Goal: Task Accomplishment & Management: Manage account settings

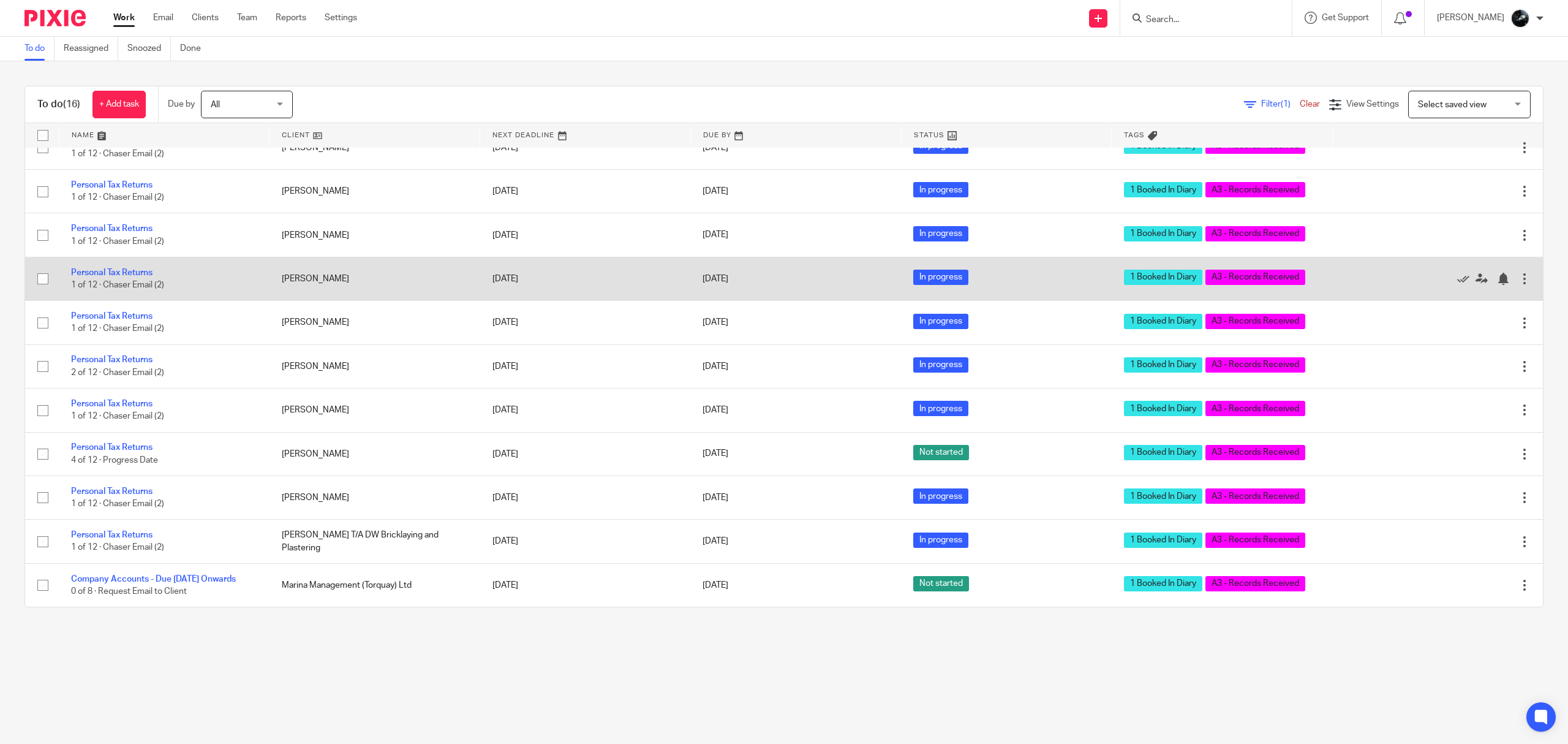
scroll to position [279, 0]
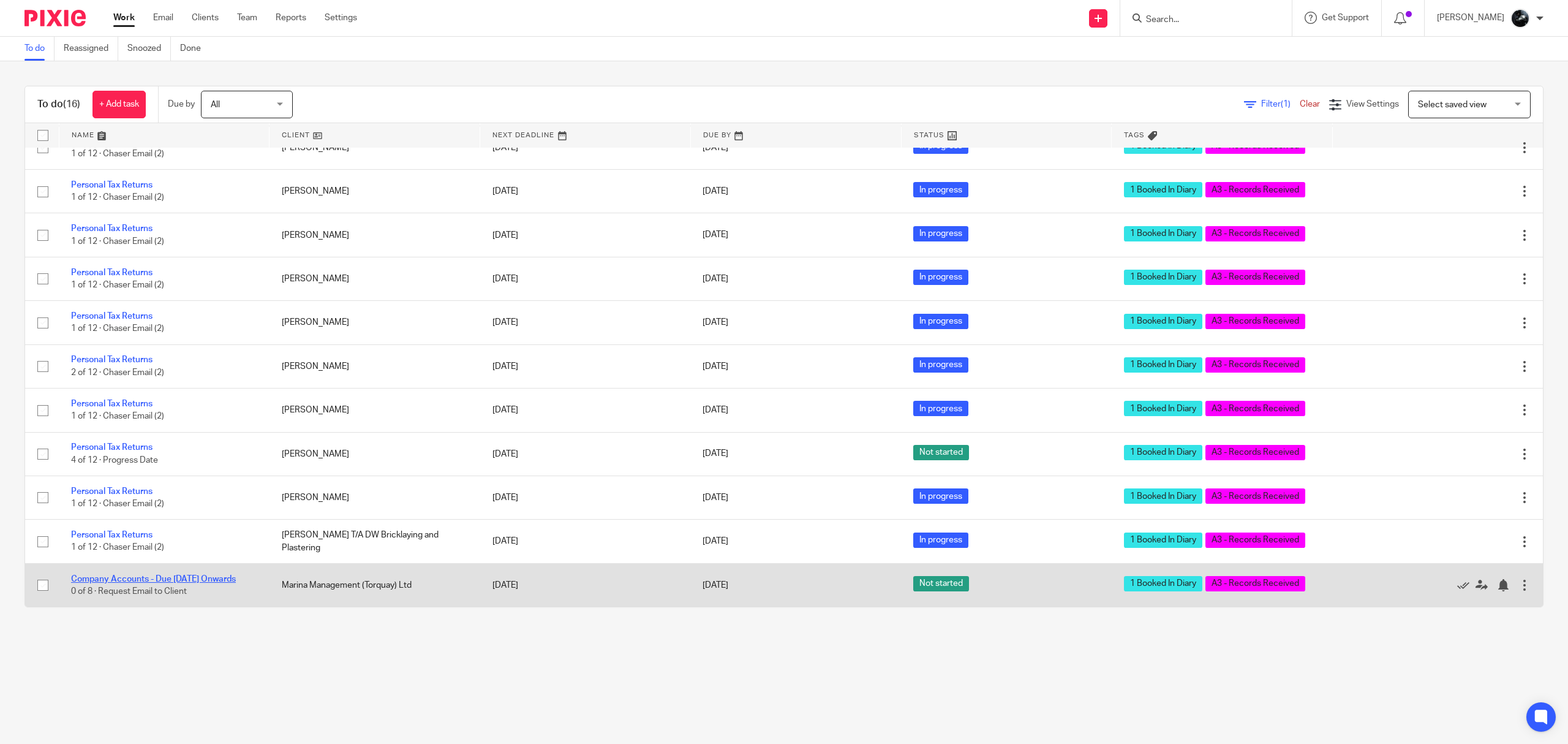
click at [135, 558] on link "Company Accounts - Due [DATE] Onwards" at bounding box center [153, 579] width 165 height 9
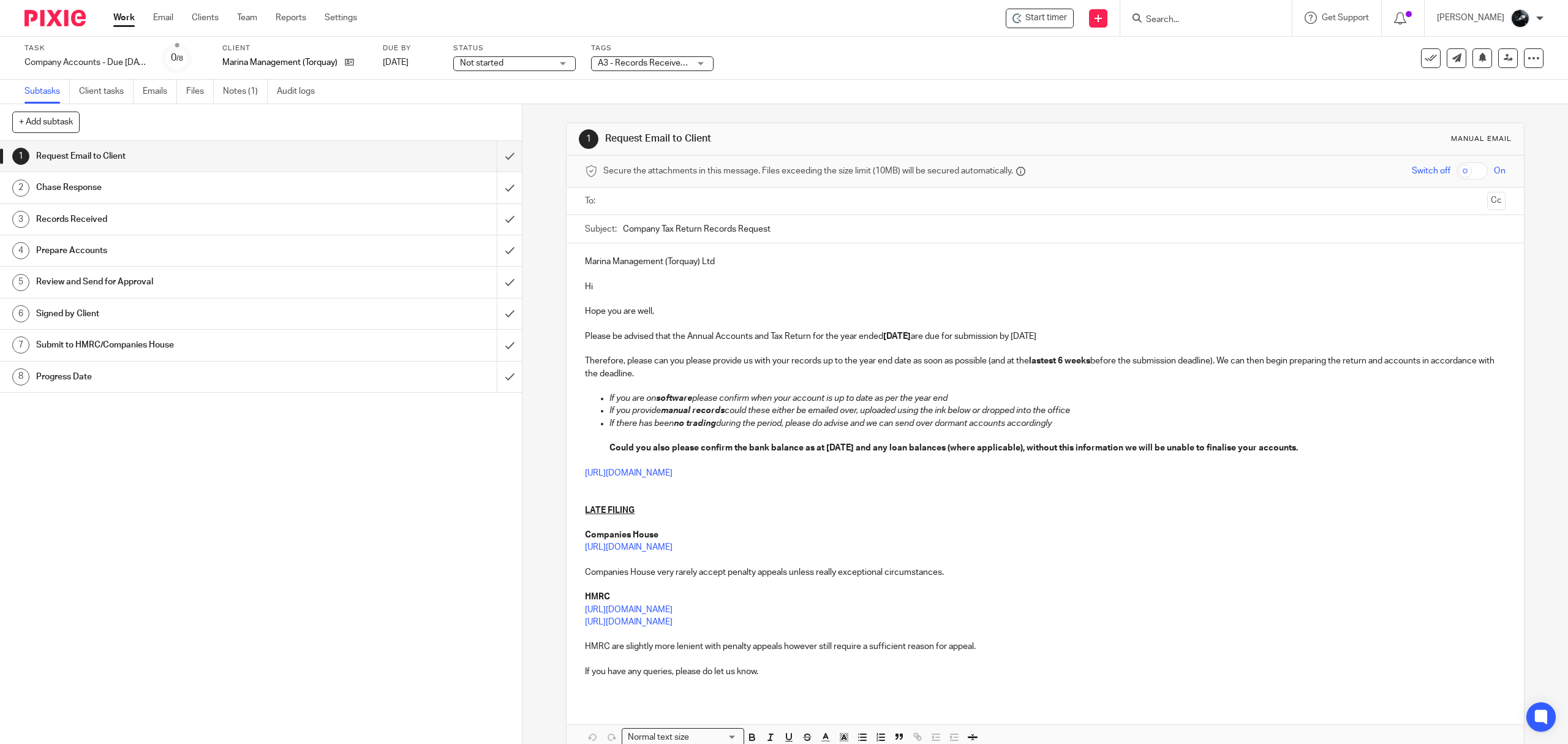
click at [245, 99] on link "Notes (1)" at bounding box center [245, 92] width 45 height 24
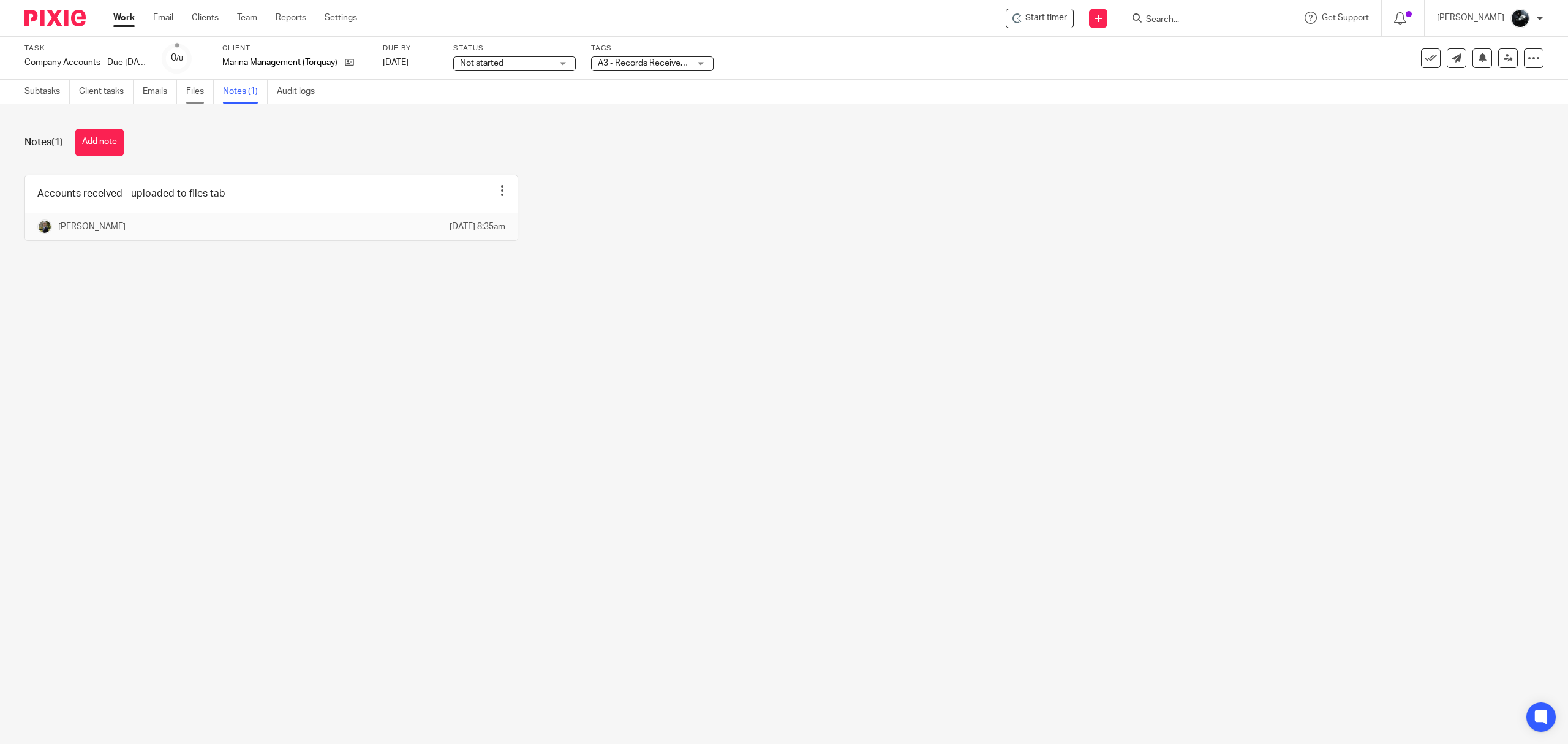
click at [199, 94] on link "Files" at bounding box center [199, 92] width 27 height 24
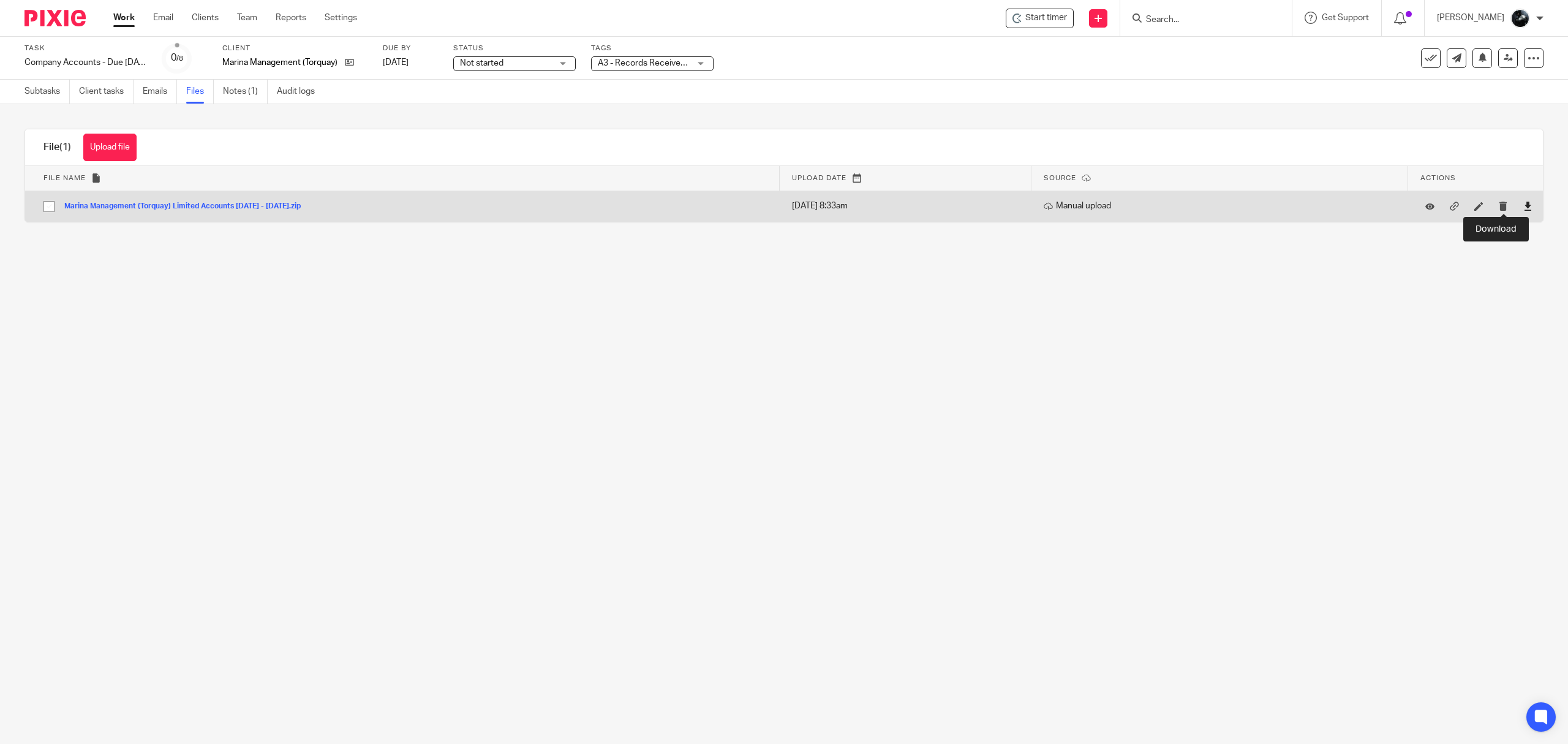
click at [1523, 211] on icon at bounding box center [1528, 206] width 9 height 9
click at [1518, 207] on div at bounding box center [1527, 206] width 18 height 18
click at [1523, 207] on icon at bounding box center [1528, 206] width 9 height 9
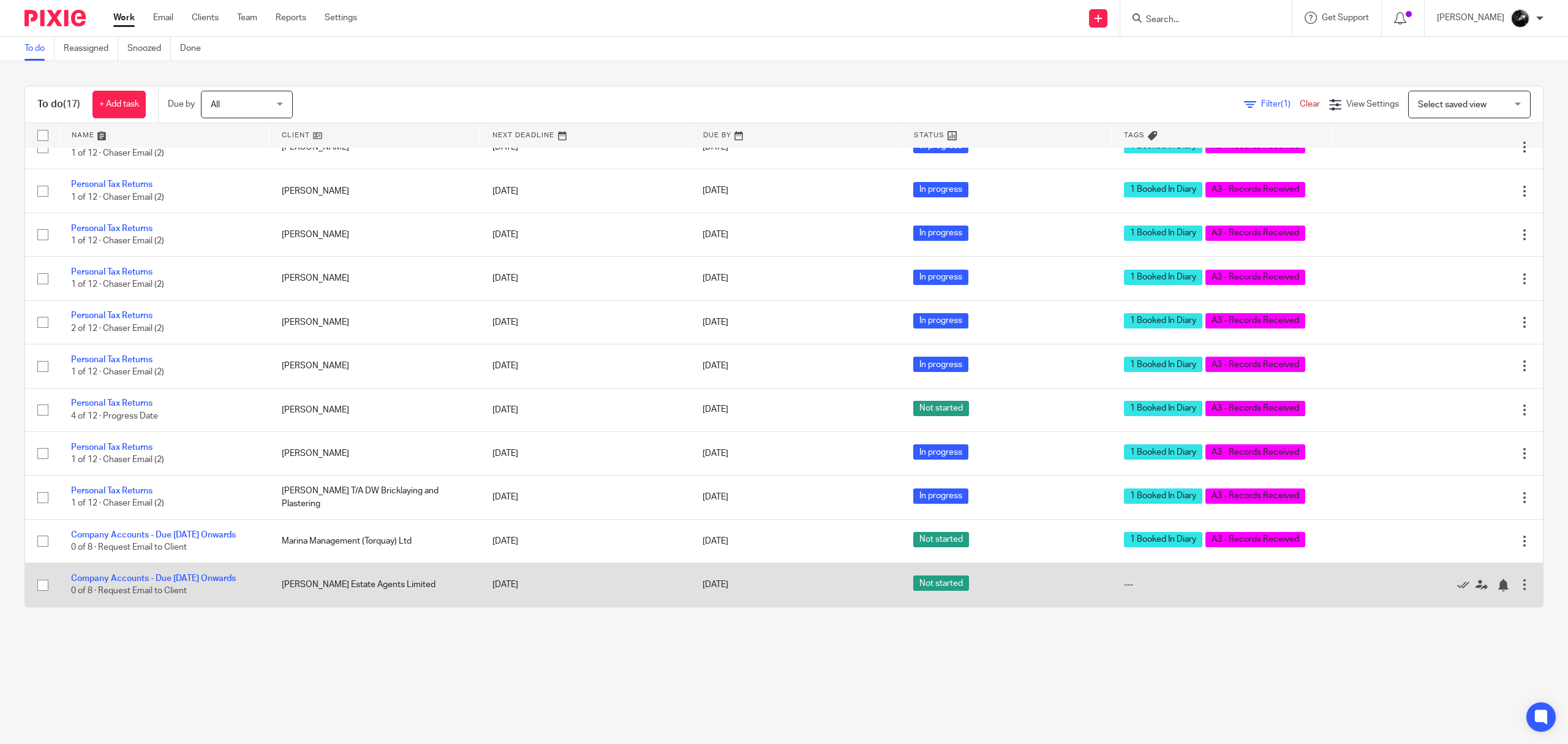
scroll to position [329, 0]
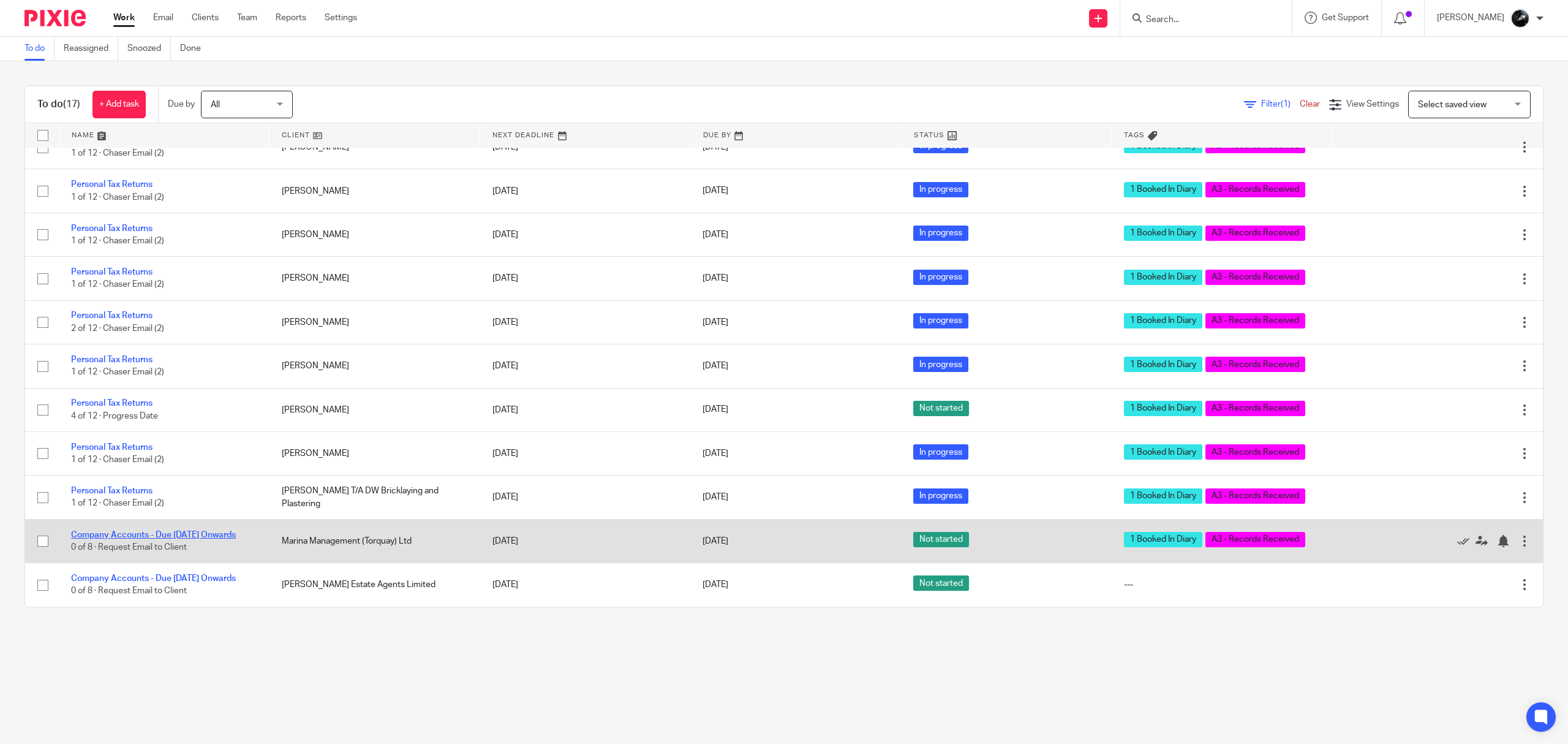
click at [148, 531] on link "Company Accounts - Due [DATE] Onwards" at bounding box center [153, 535] width 165 height 9
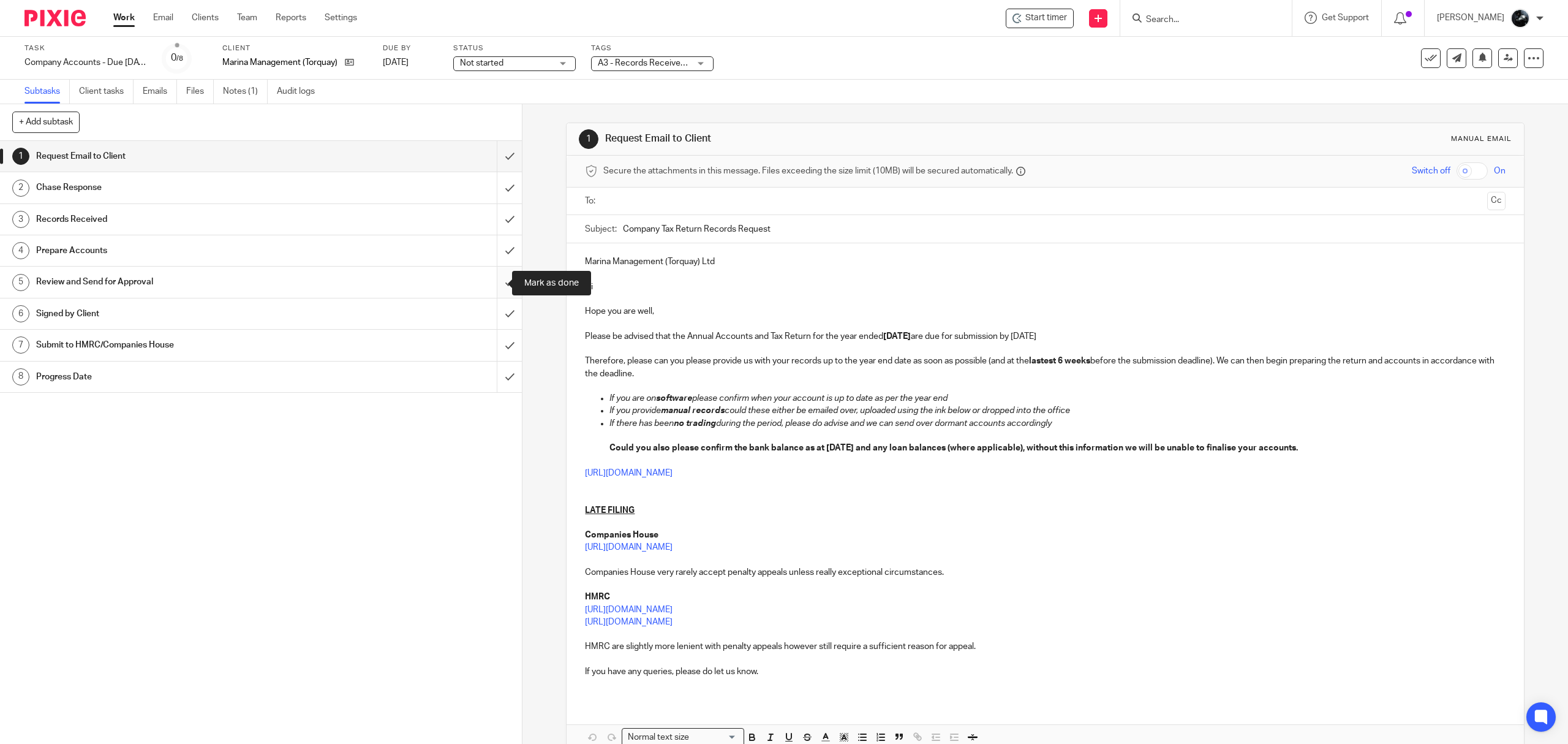
click at [485, 282] on input "submit" at bounding box center [261, 282] width 522 height 31
click at [499, 244] on input "submit" at bounding box center [261, 250] width 522 height 31
click at [491, 214] on input "submit" at bounding box center [261, 220] width 522 height 31
click at [499, 179] on input "submit" at bounding box center [261, 188] width 522 height 31
click at [486, 151] on input "submit" at bounding box center [261, 157] width 522 height 31
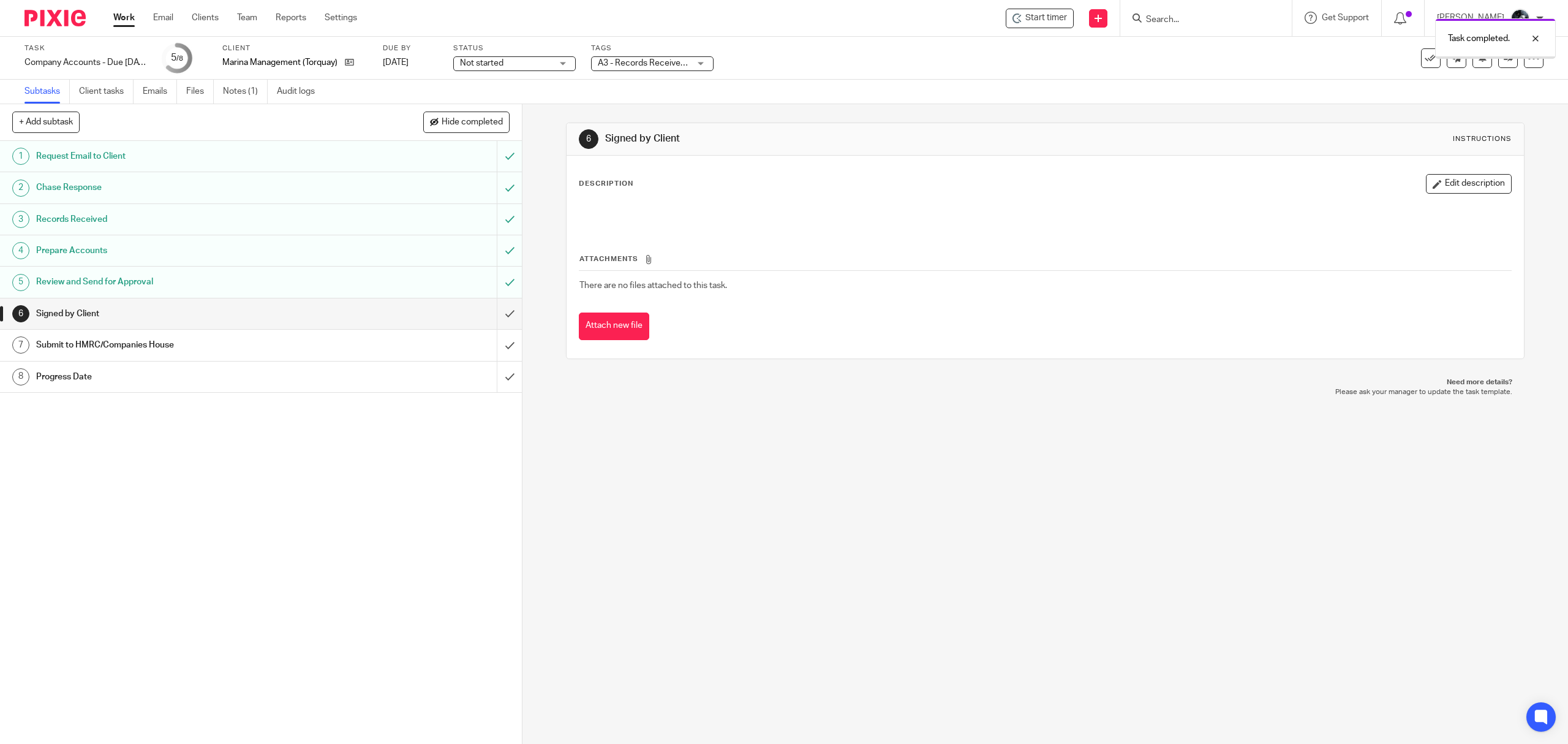
click at [675, 64] on span "A3 - Records Received + 1" at bounding box center [648, 63] width 101 height 9
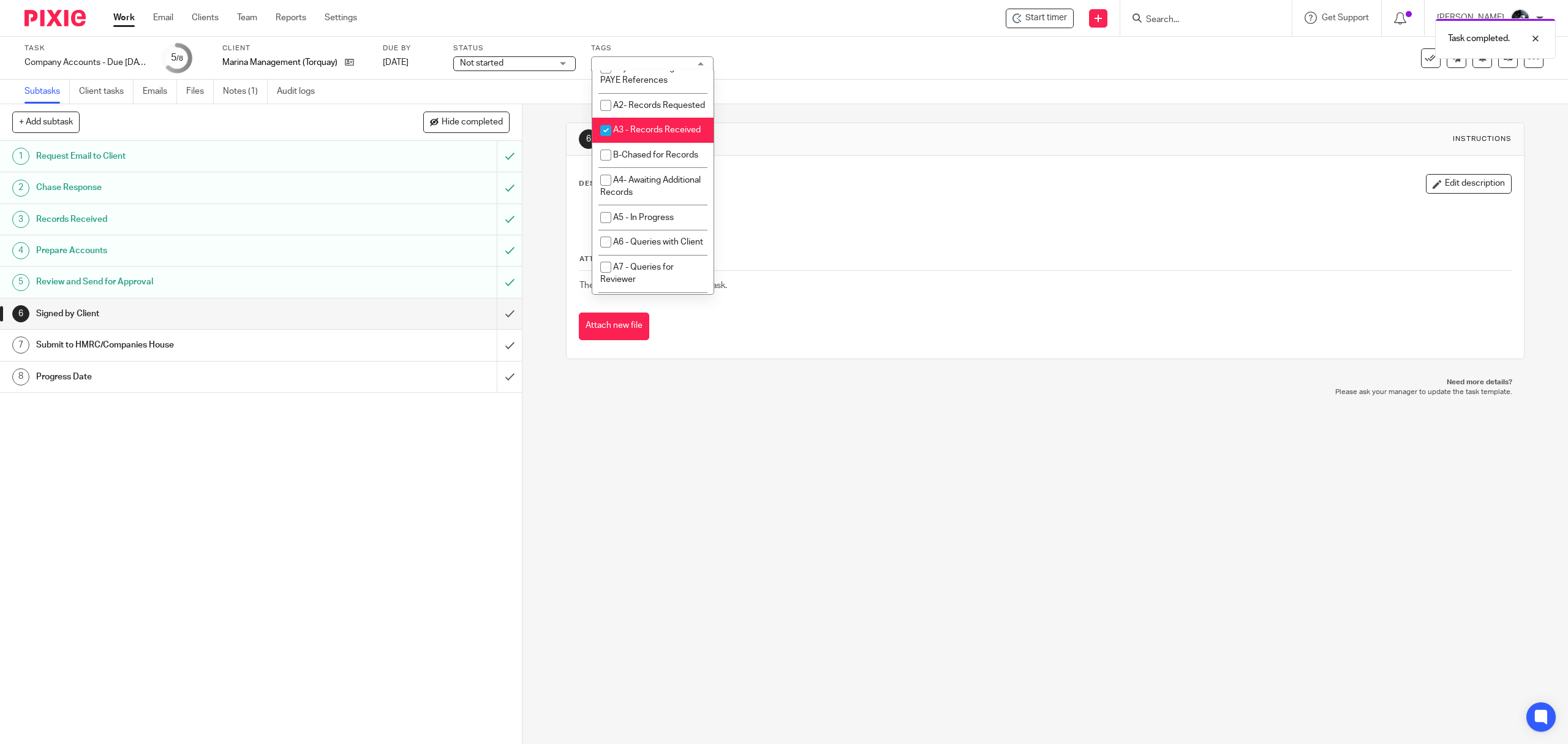
scroll to position [327, 0]
click at [640, 230] on li "A3 - Records Received" at bounding box center [652, 218] width 121 height 25
checkbox input "false"
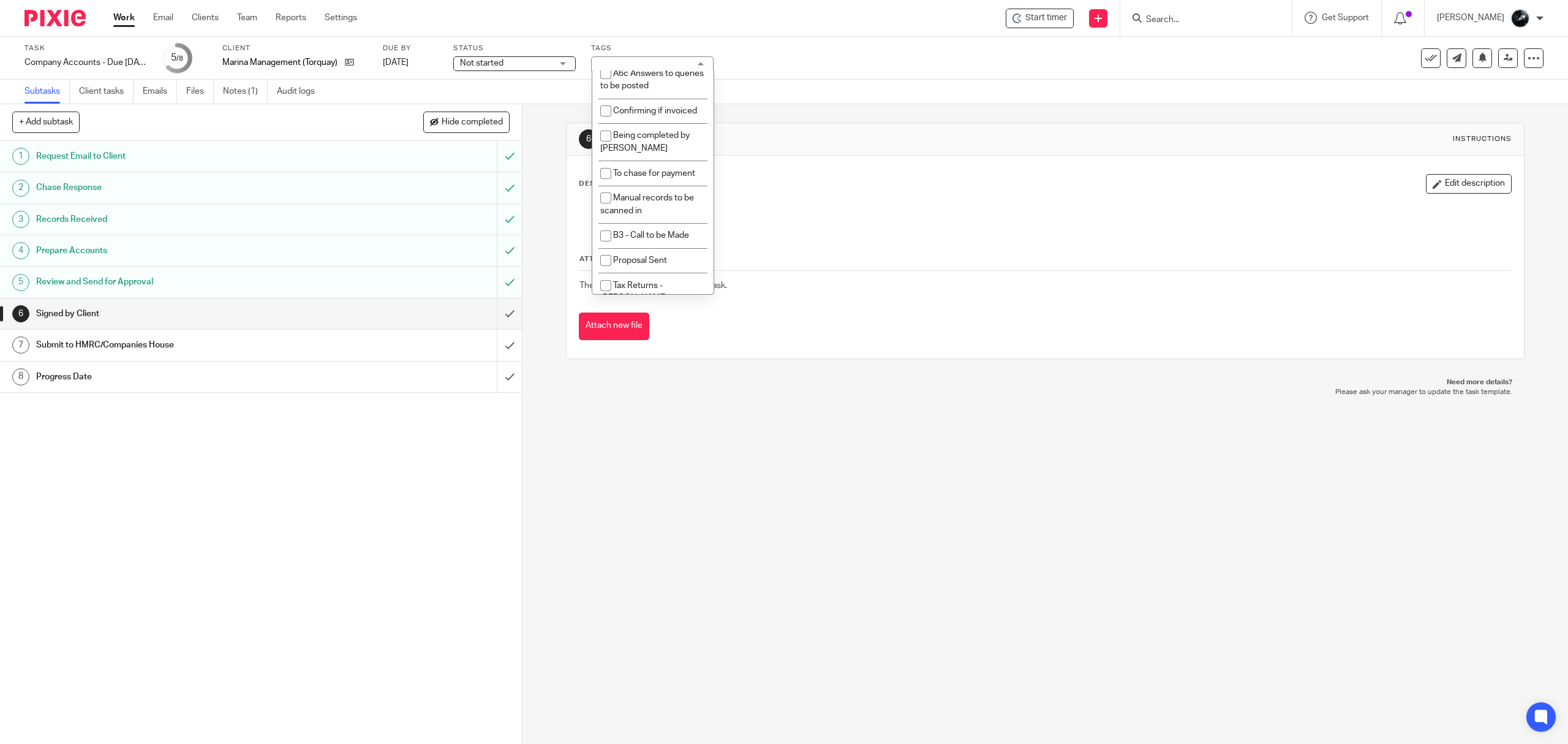
checkbox input "false"
click at [665, 96] on li "A- Sent for Signature" at bounding box center [652, 84] width 121 height 25
checkbox input "true"
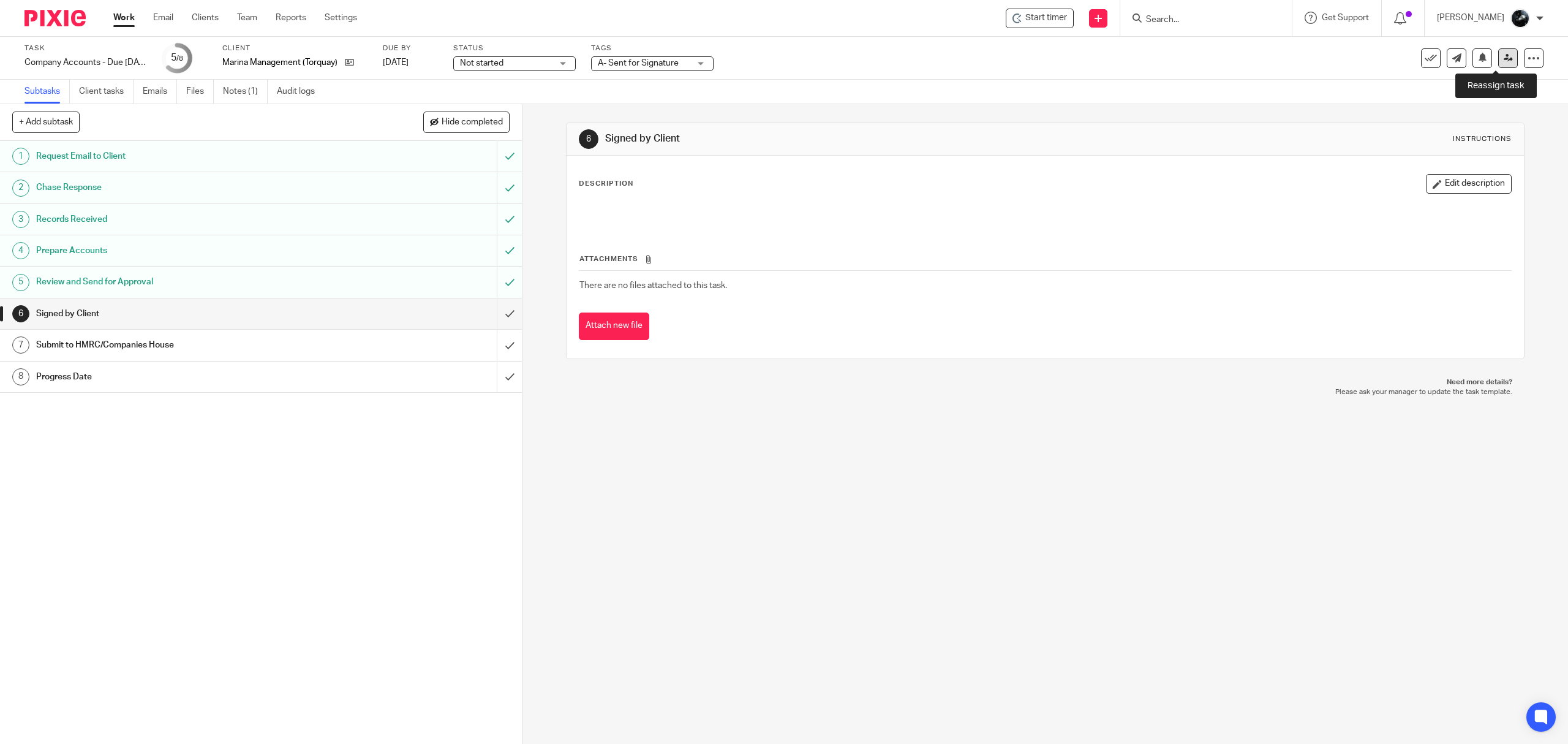
click at [1500, 65] on link at bounding box center [1508, 58] width 19 height 19
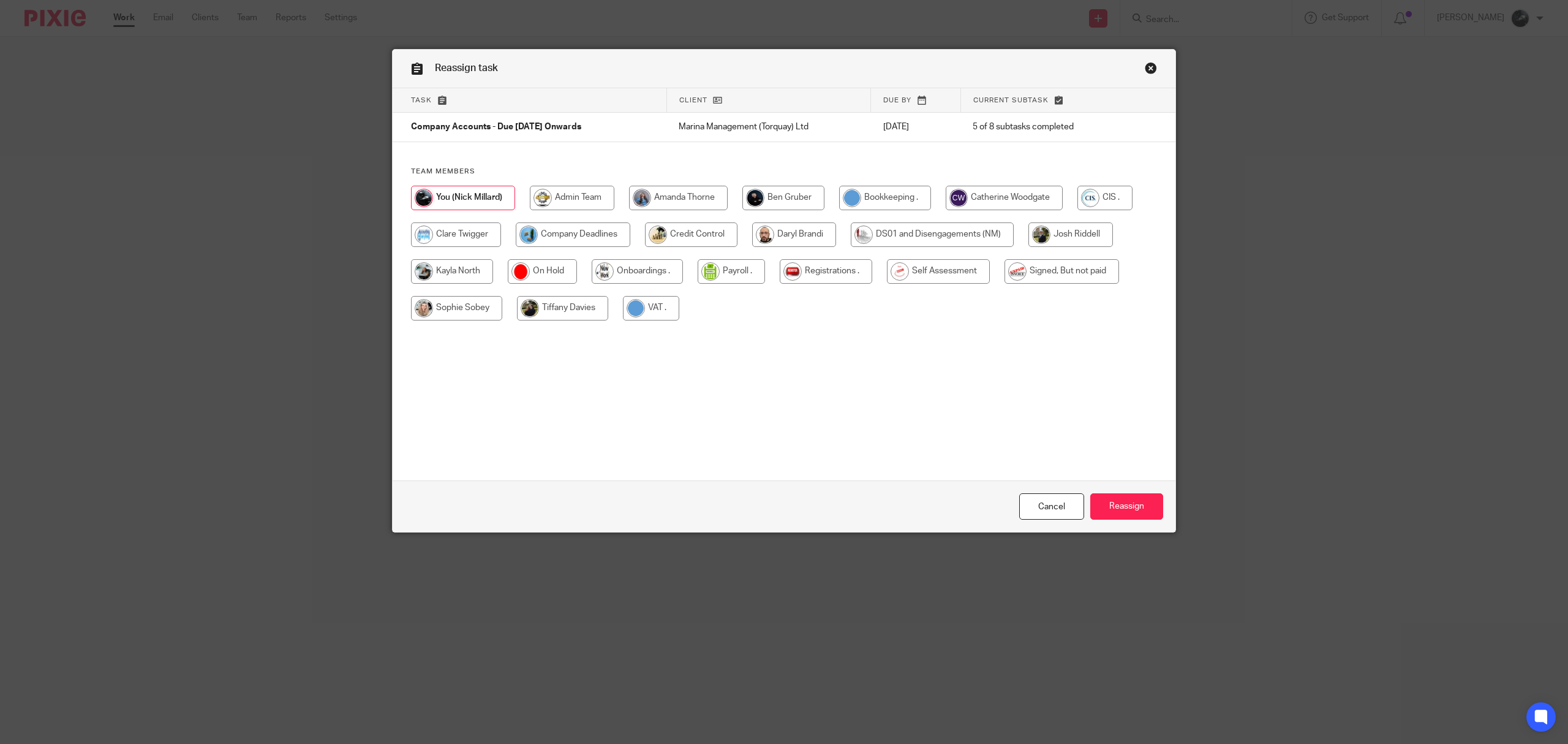
click at [594, 240] on input "radio" at bounding box center [573, 234] width 114 height 25
radio input "true"
click at [1099, 508] on input "Reassign" at bounding box center [1126, 506] width 73 height 26
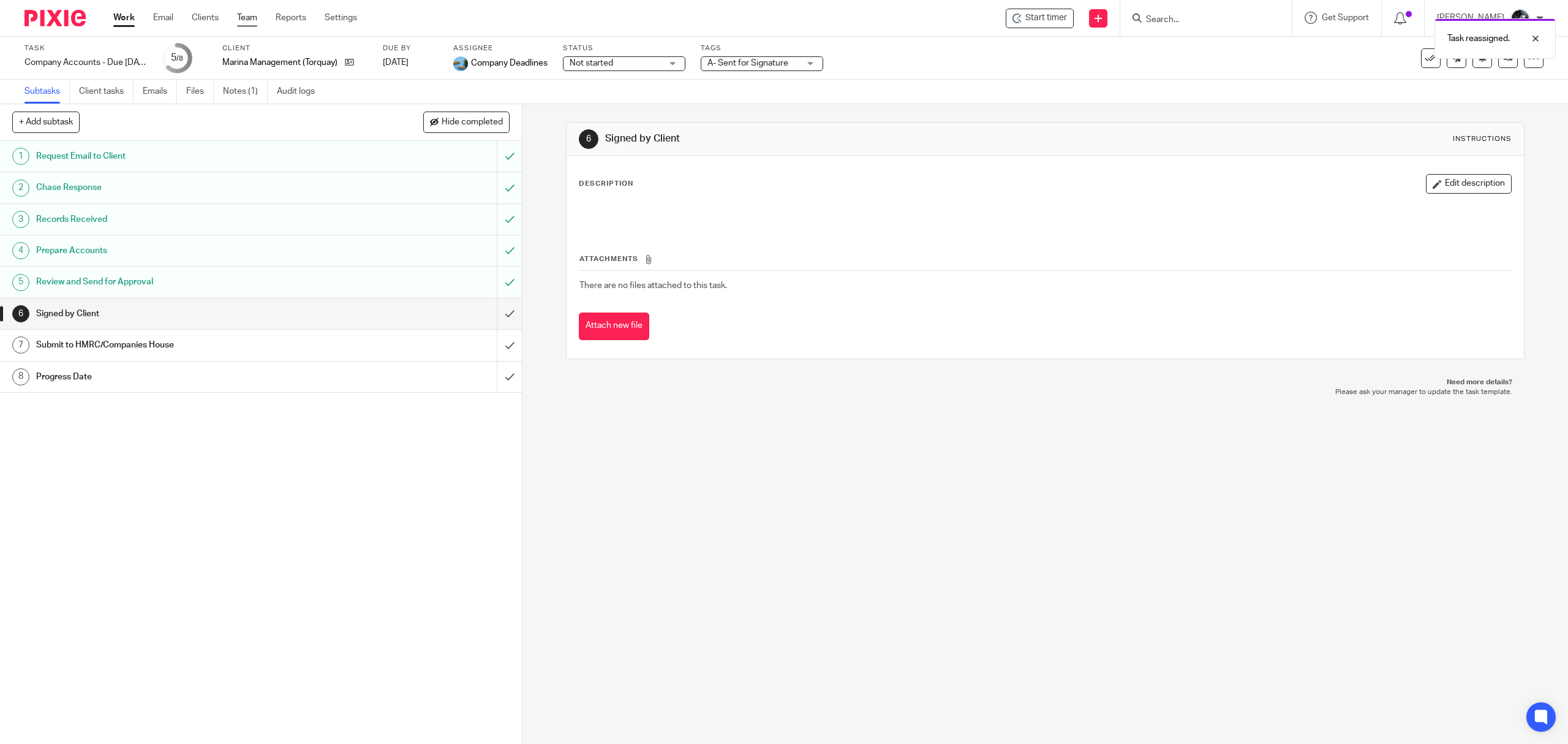
click at [238, 17] on link "Team" at bounding box center [247, 17] width 20 height 12
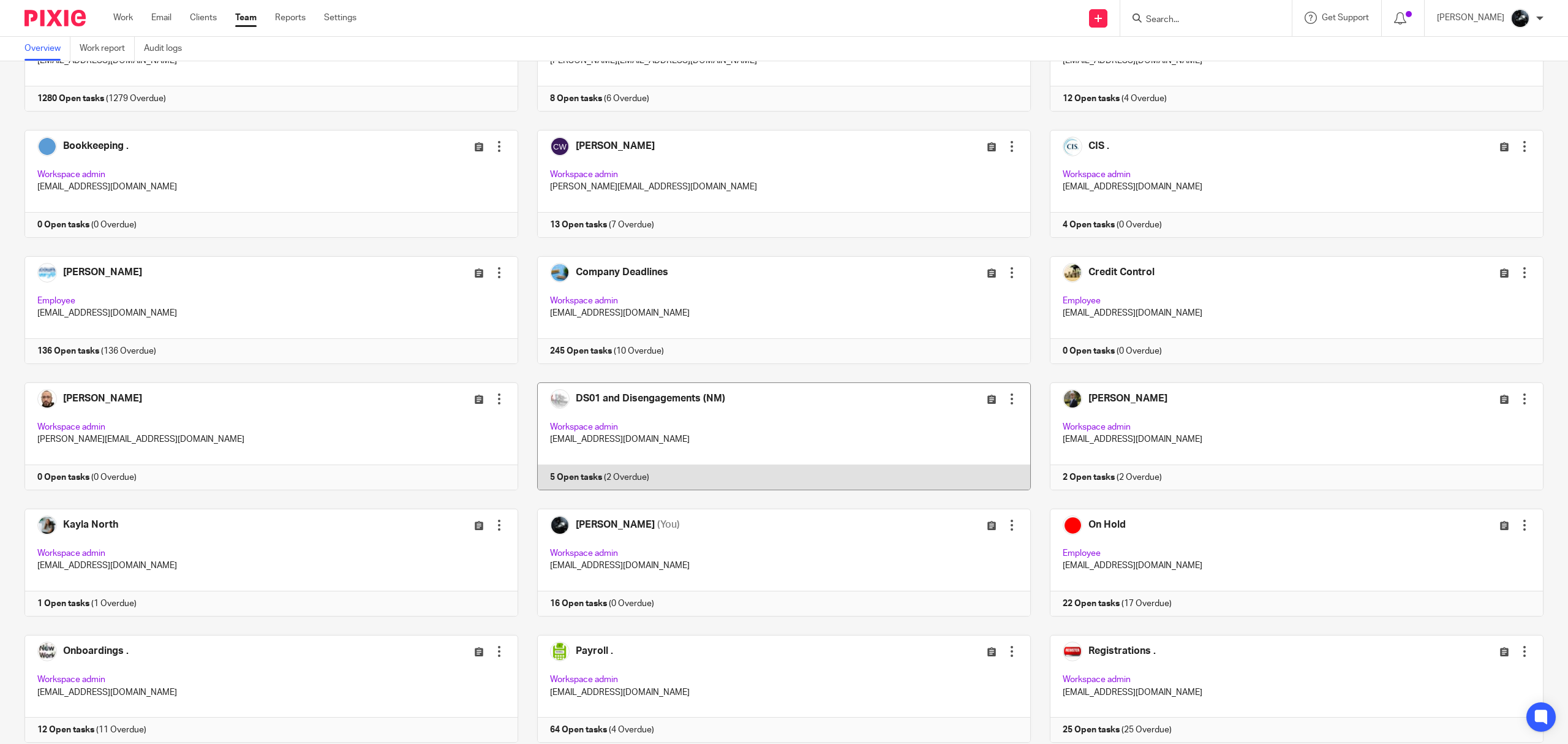
scroll to position [427, 0]
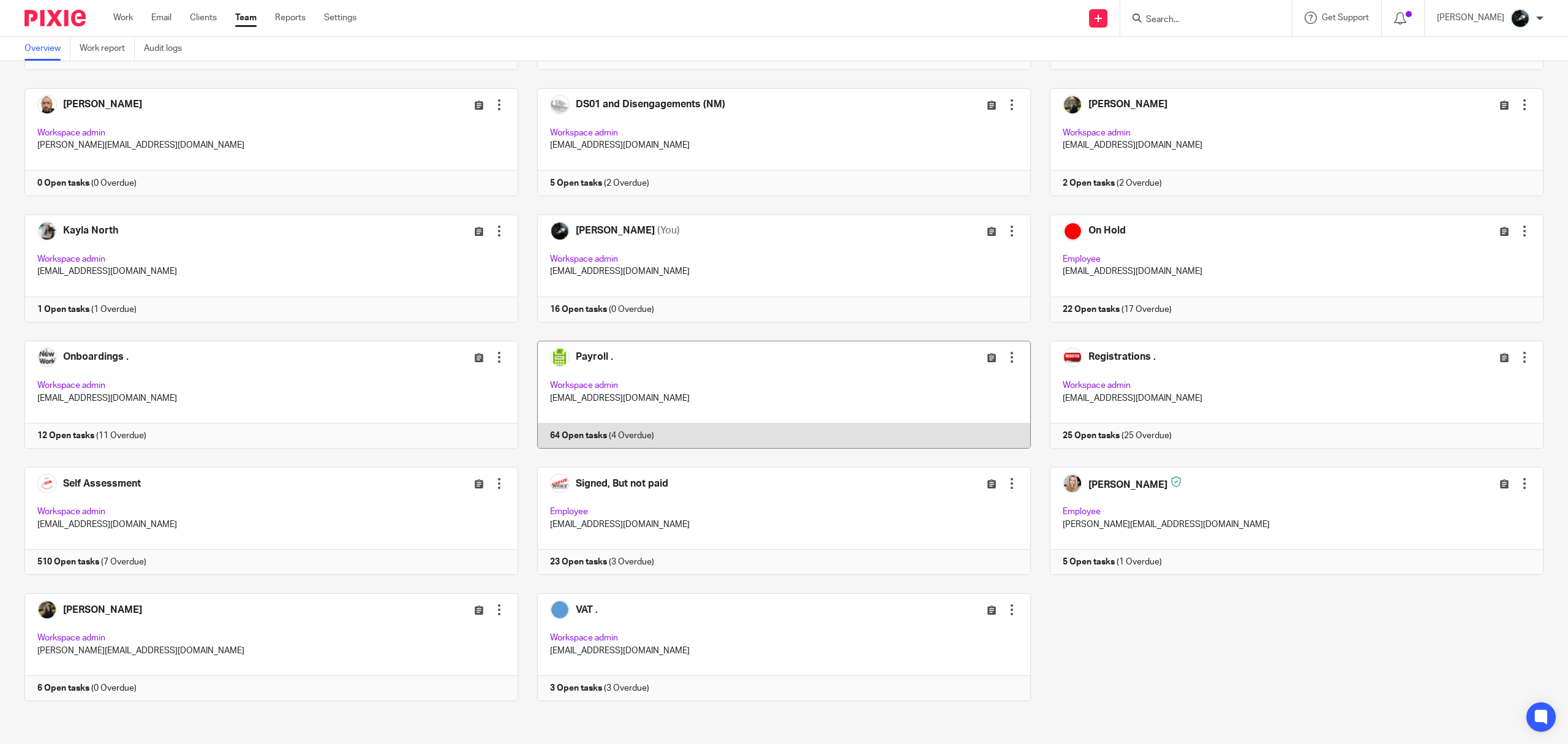
click at [578, 353] on link at bounding box center [774, 394] width 513 height 108
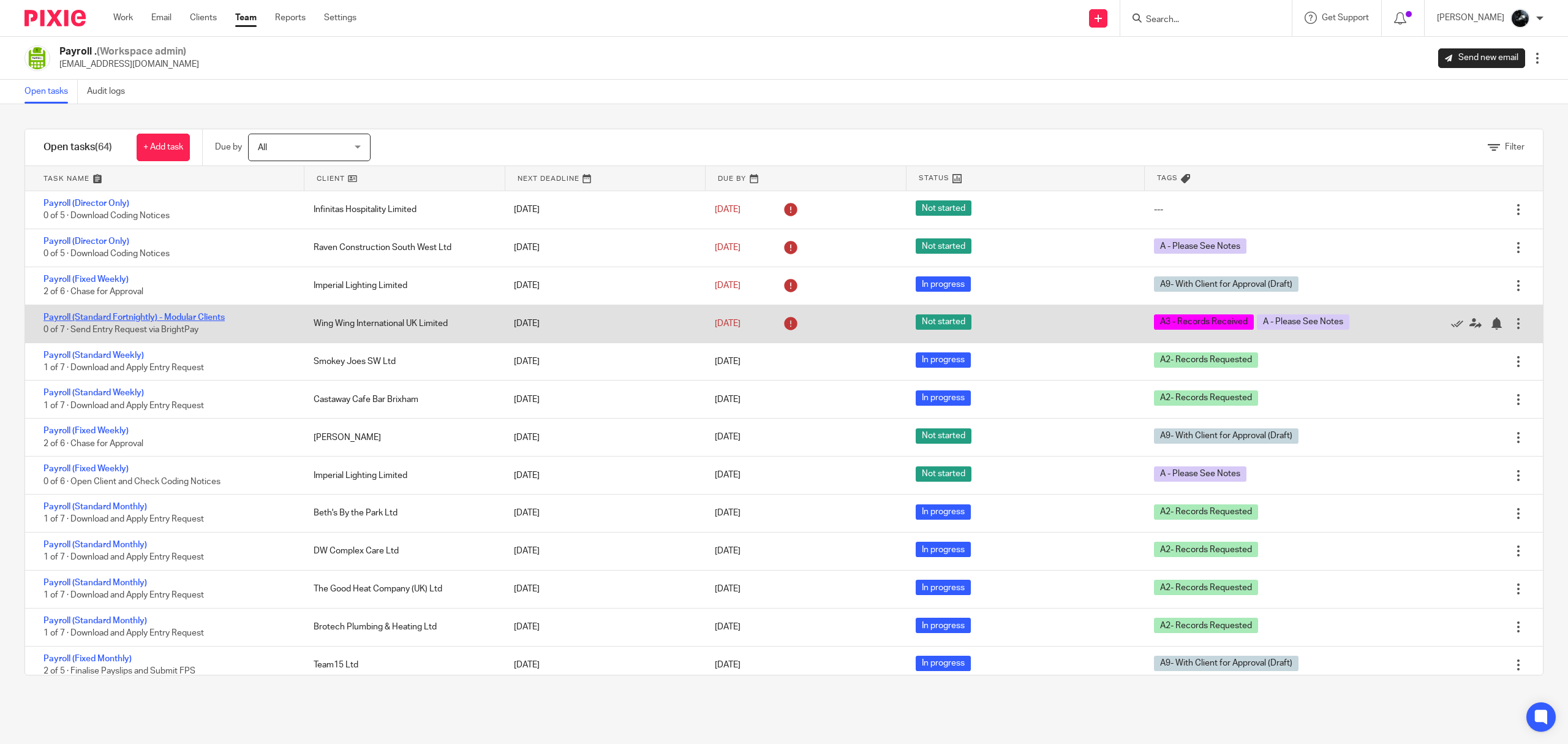
click at [175, 315] on link "Payroll (Standard Fortnightly) - Modular Clients" at bounding box center [134, 317] width 181 height 9
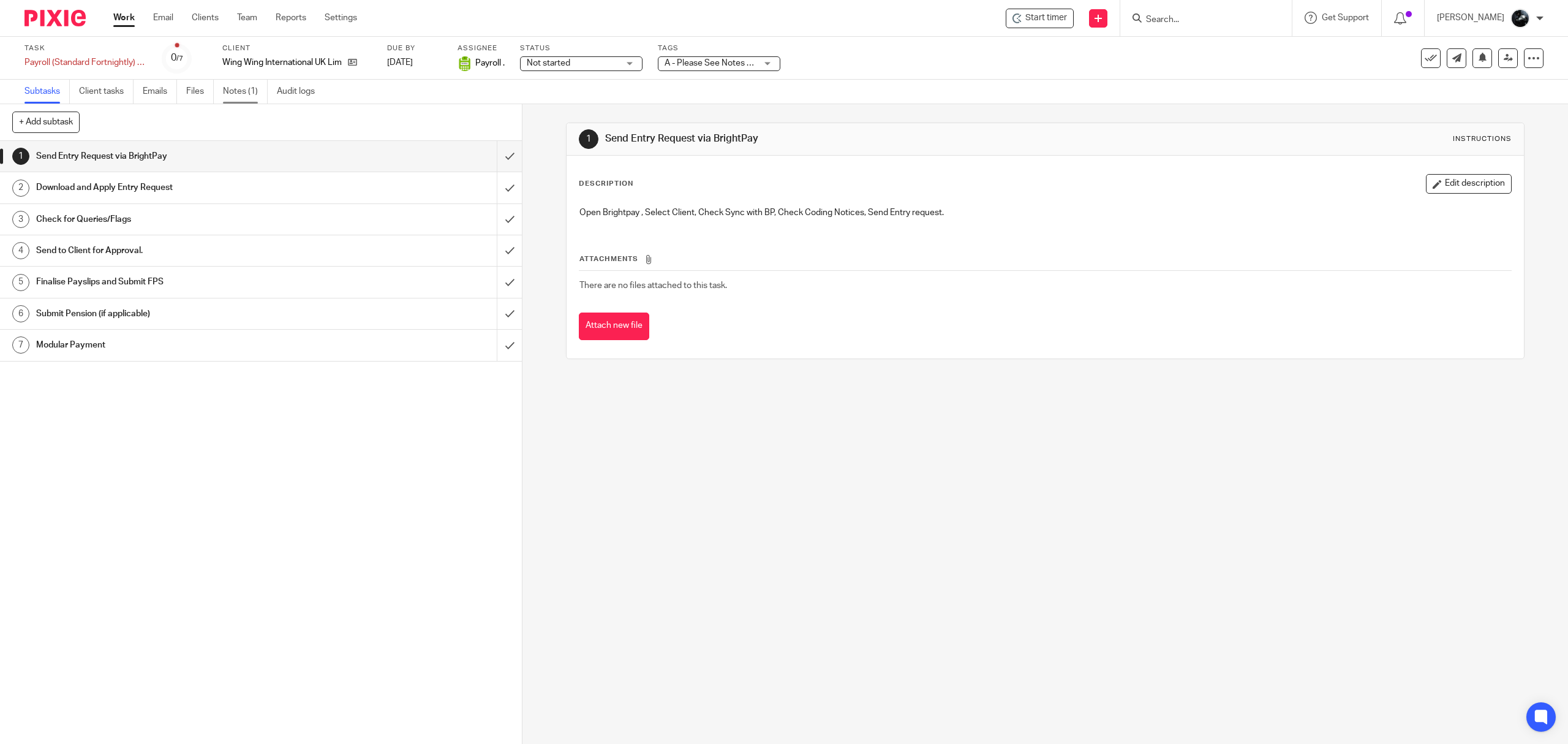
click at [238, 93] on link "Notes (1)" at bounding box center [245, 92] width 45 height 24
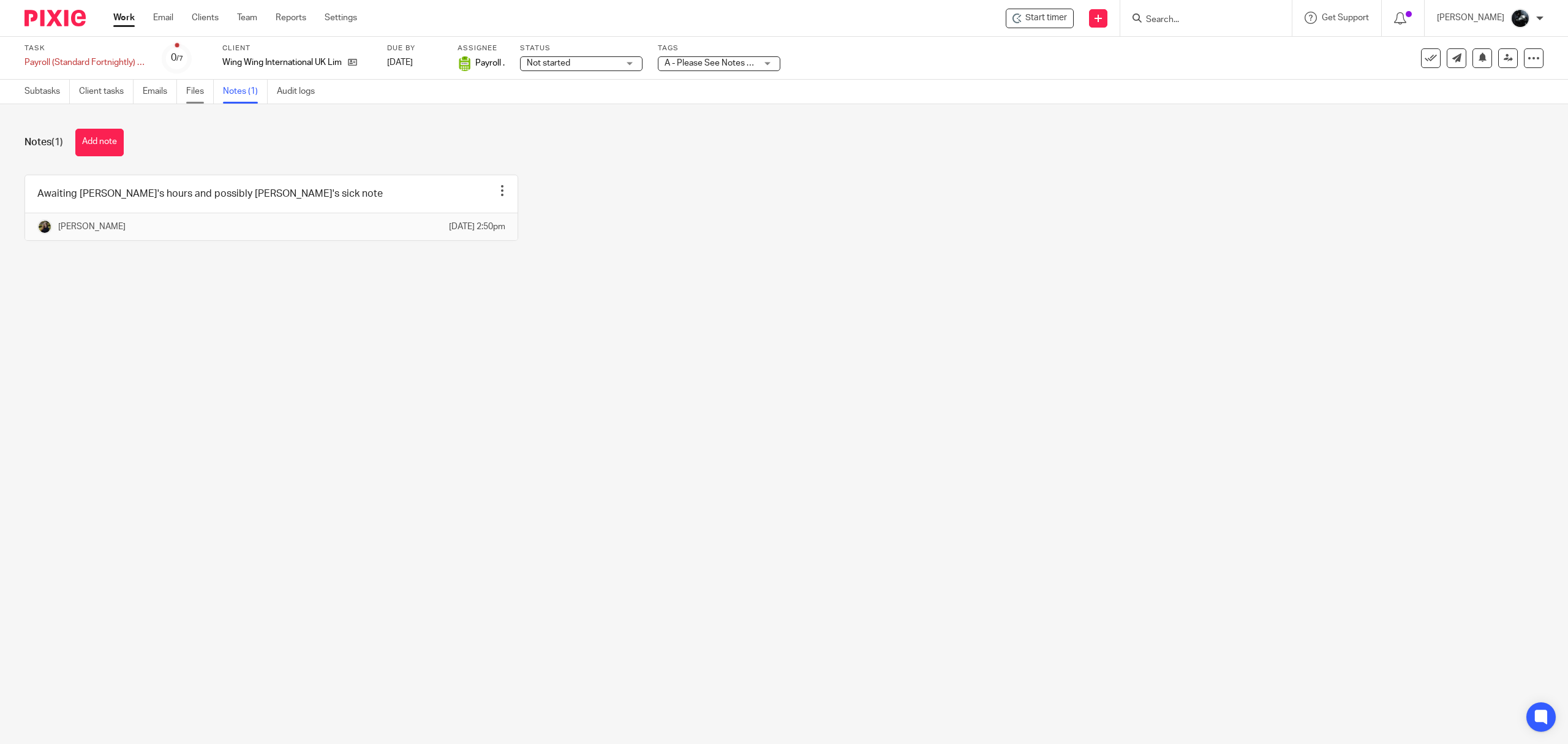
click at [199, 96] on link "Files" at bounding box center [199, 92] width 27 height 24
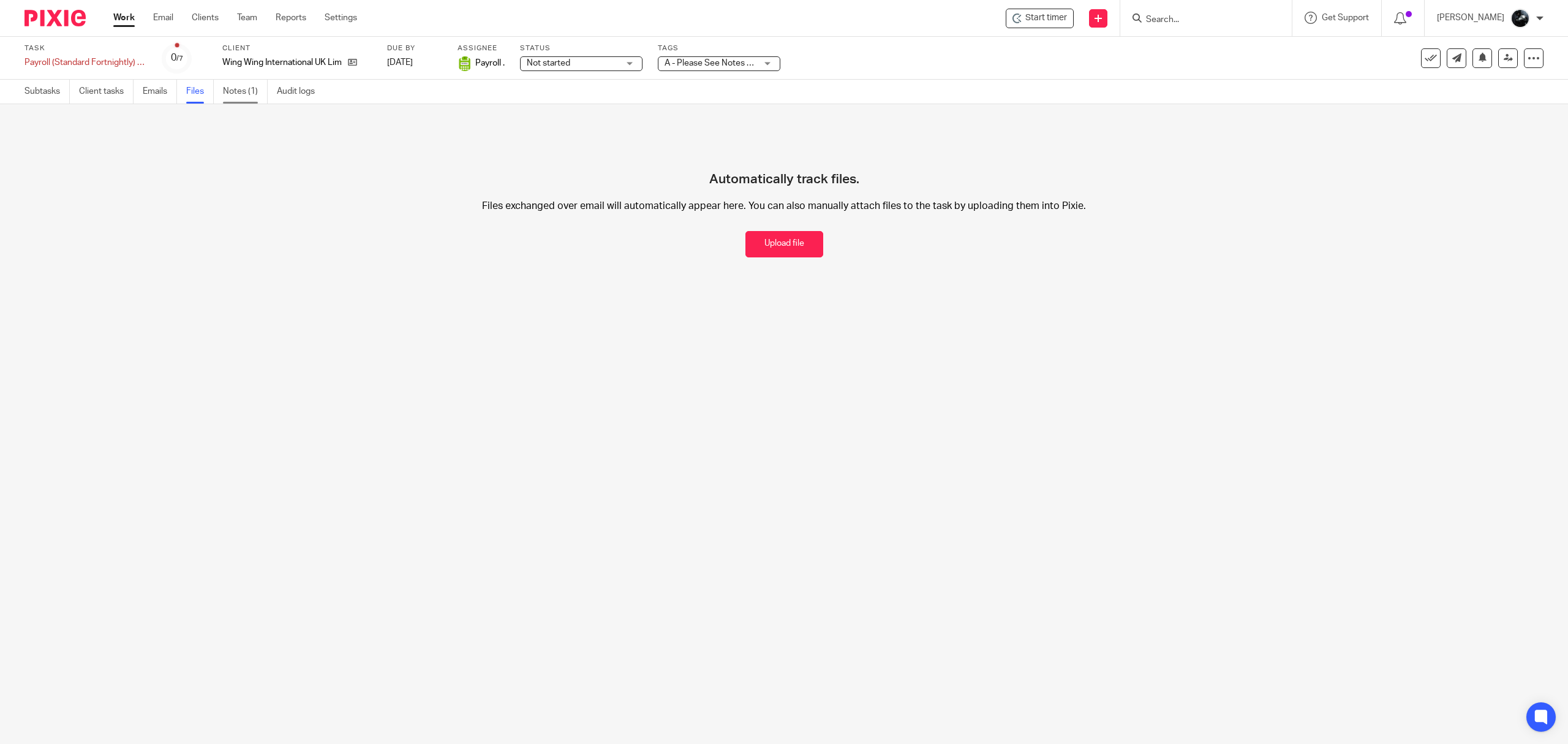
click at [241, 103] on link "Notes (1)" at bounding box center [245, 92] width 45 height 24
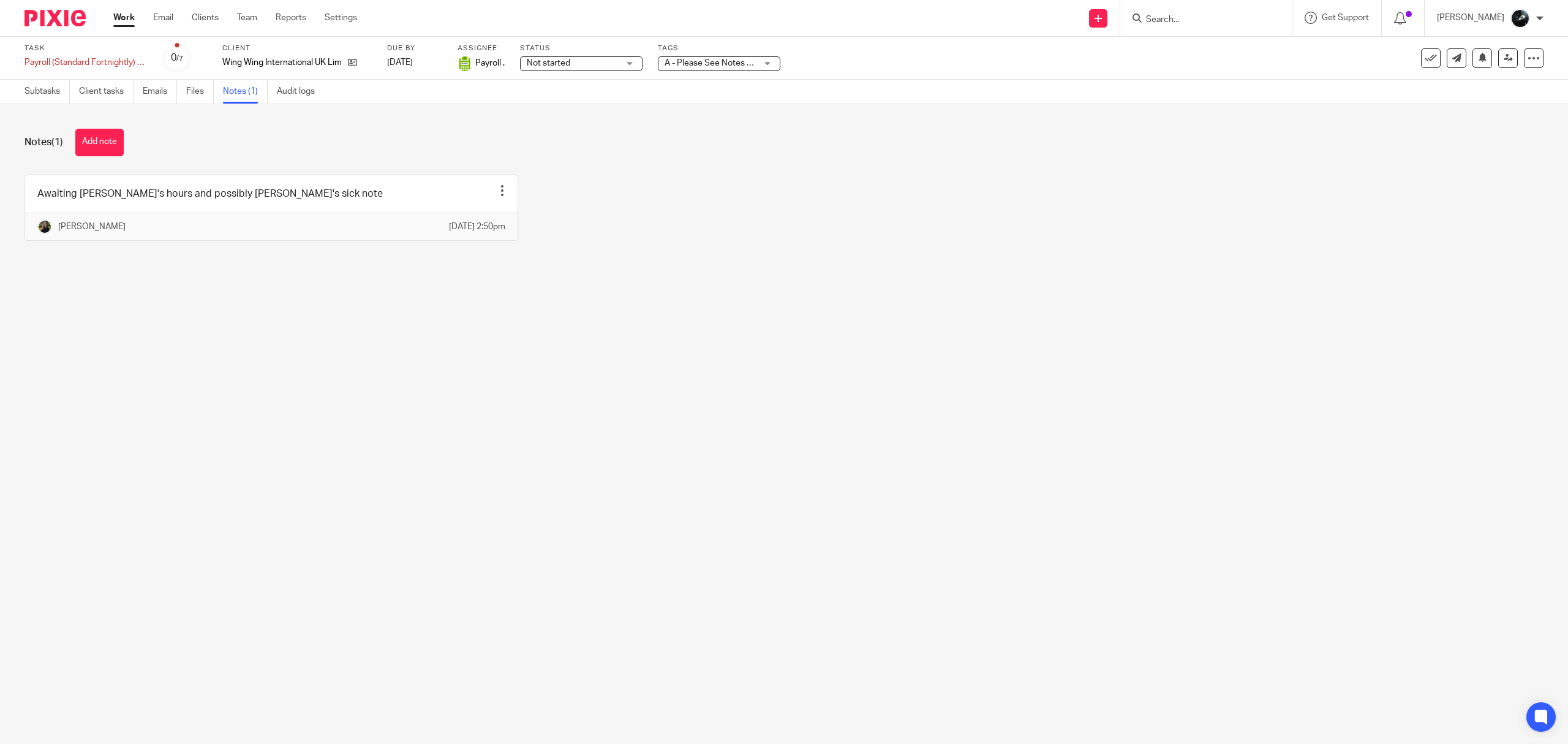
click at [50, 15] on img at bounding box center [56, 18] width 62 height 17
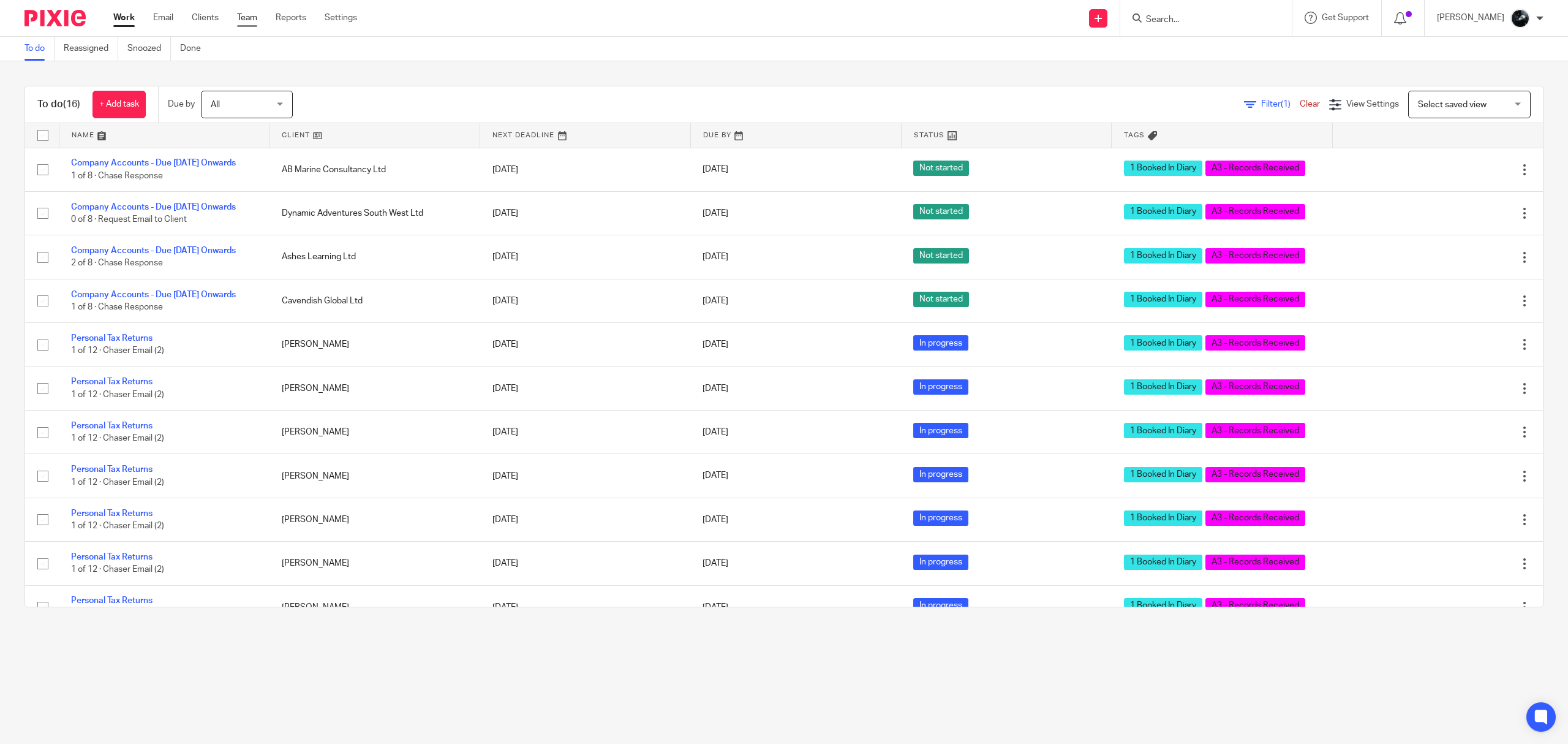
click at [246, 15] on link "Team" at bounding box center [247, 17] width 20 height 12
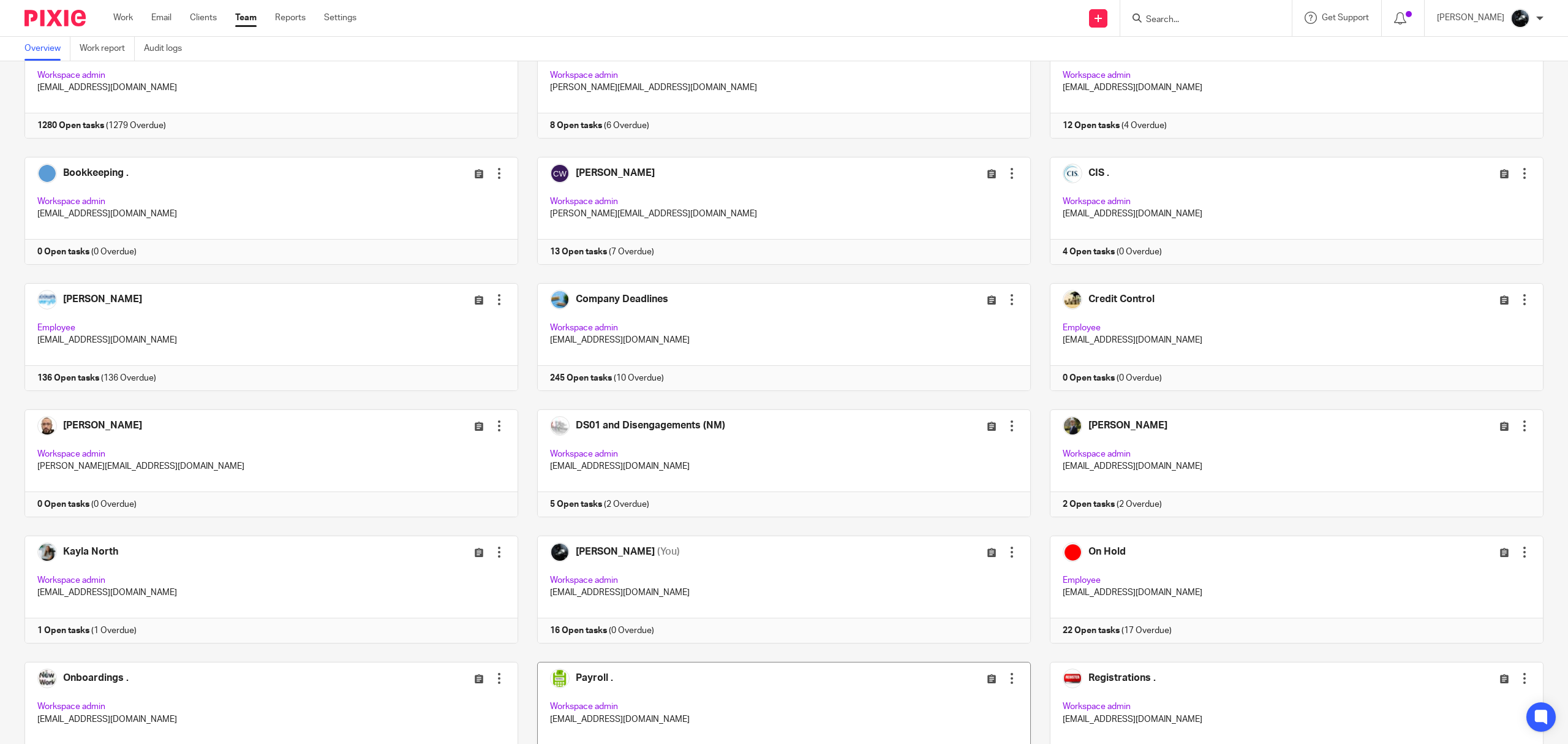
scroll to position [327, 0]
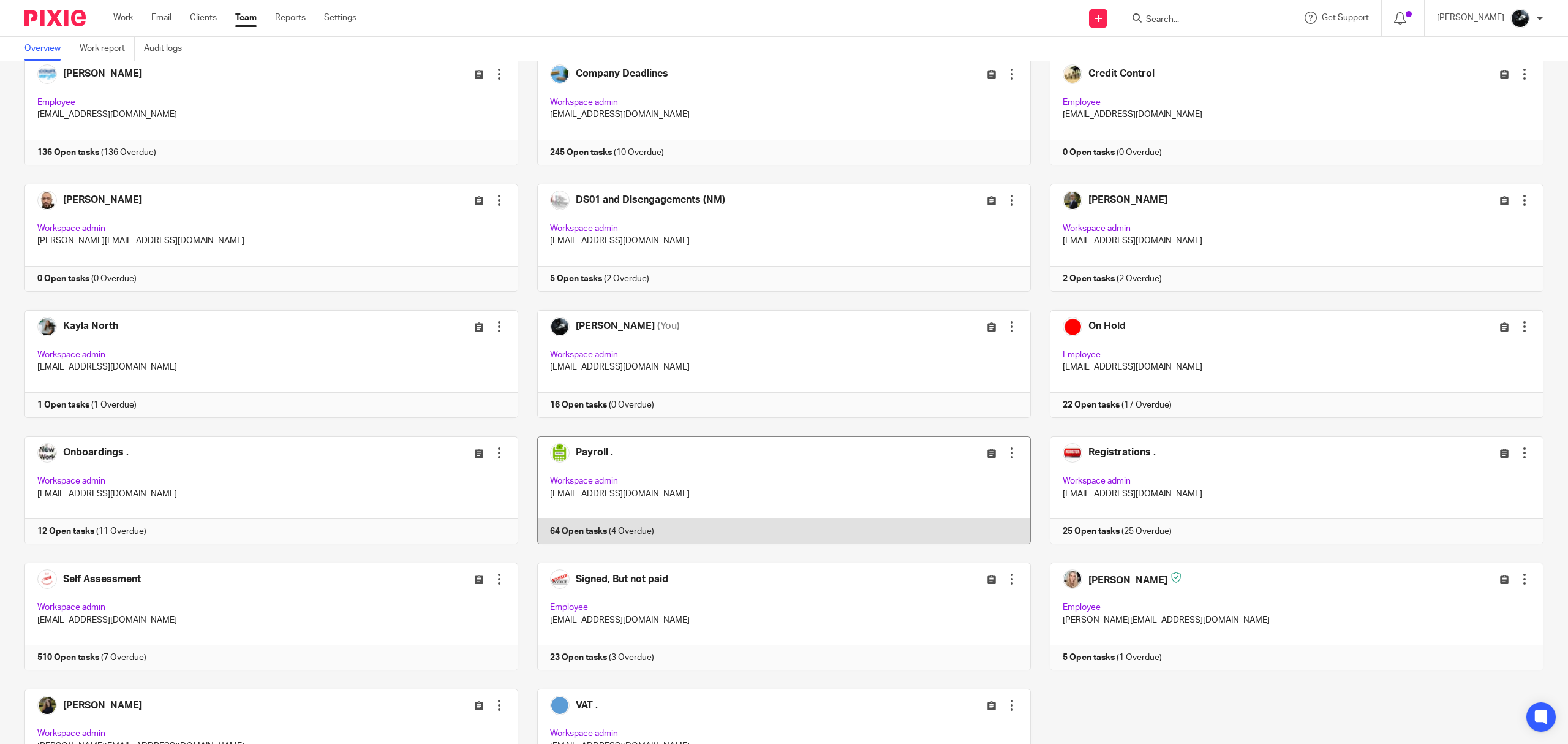
click at [587, 452] on link at bounding box center [774, 490] width 513 height 108
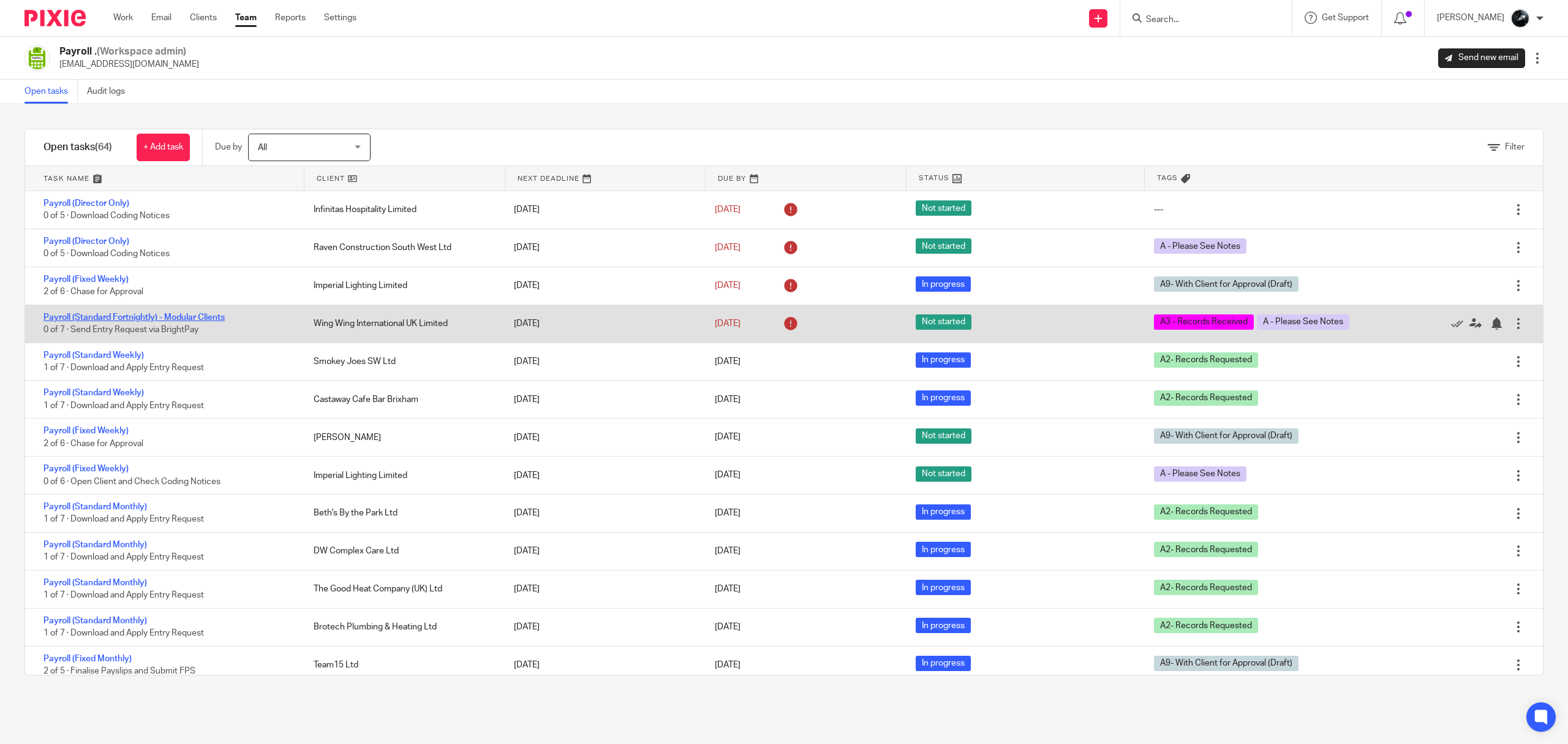
click at [194, 316] on link "Payroll (Standard Fortnightly) - Modular Clients" at bounding box center [134, 317] width 181 height 9
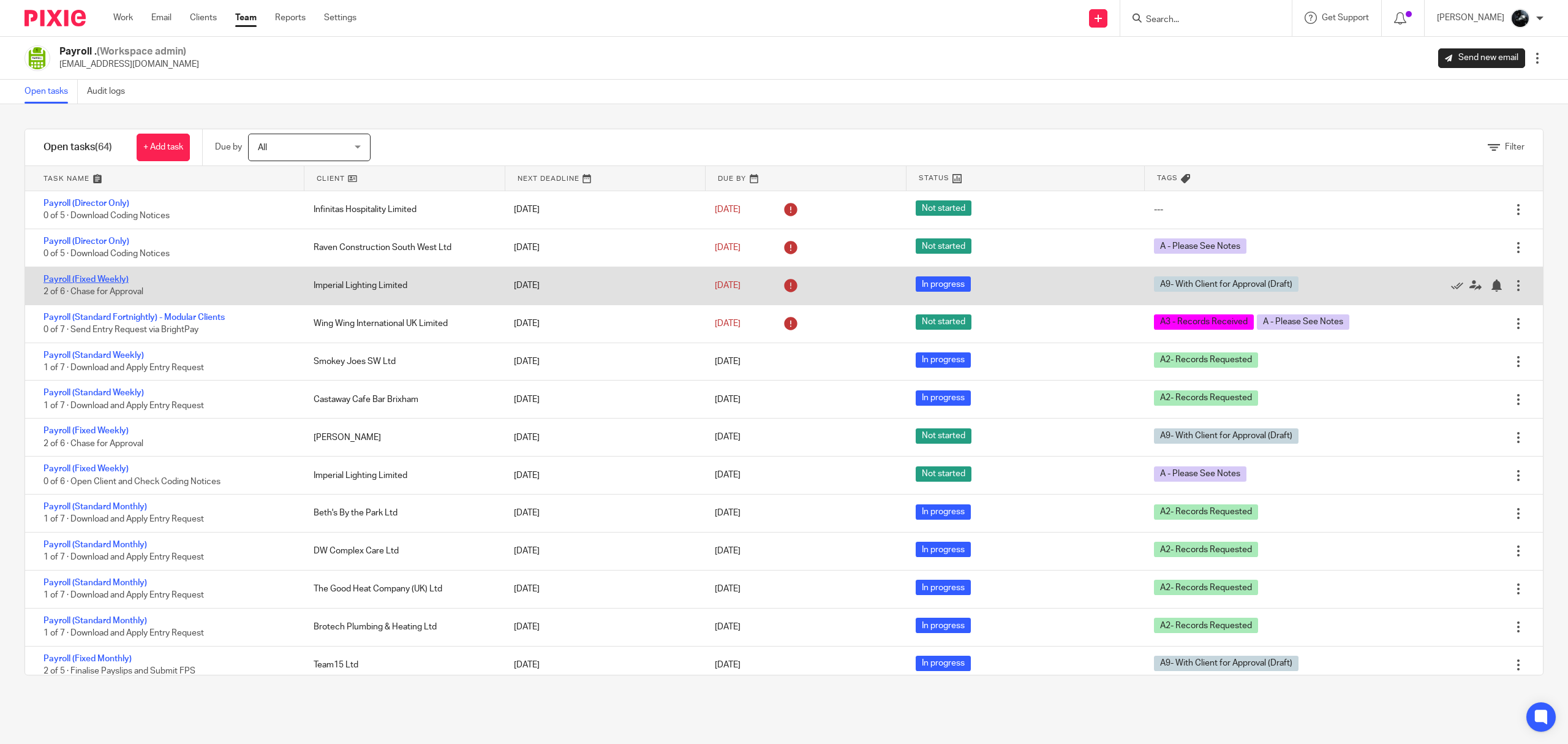
click at [91, 283] on link "Payroll (Fixed Weekly)" at bounding box center [86, 279] width 85 height 9
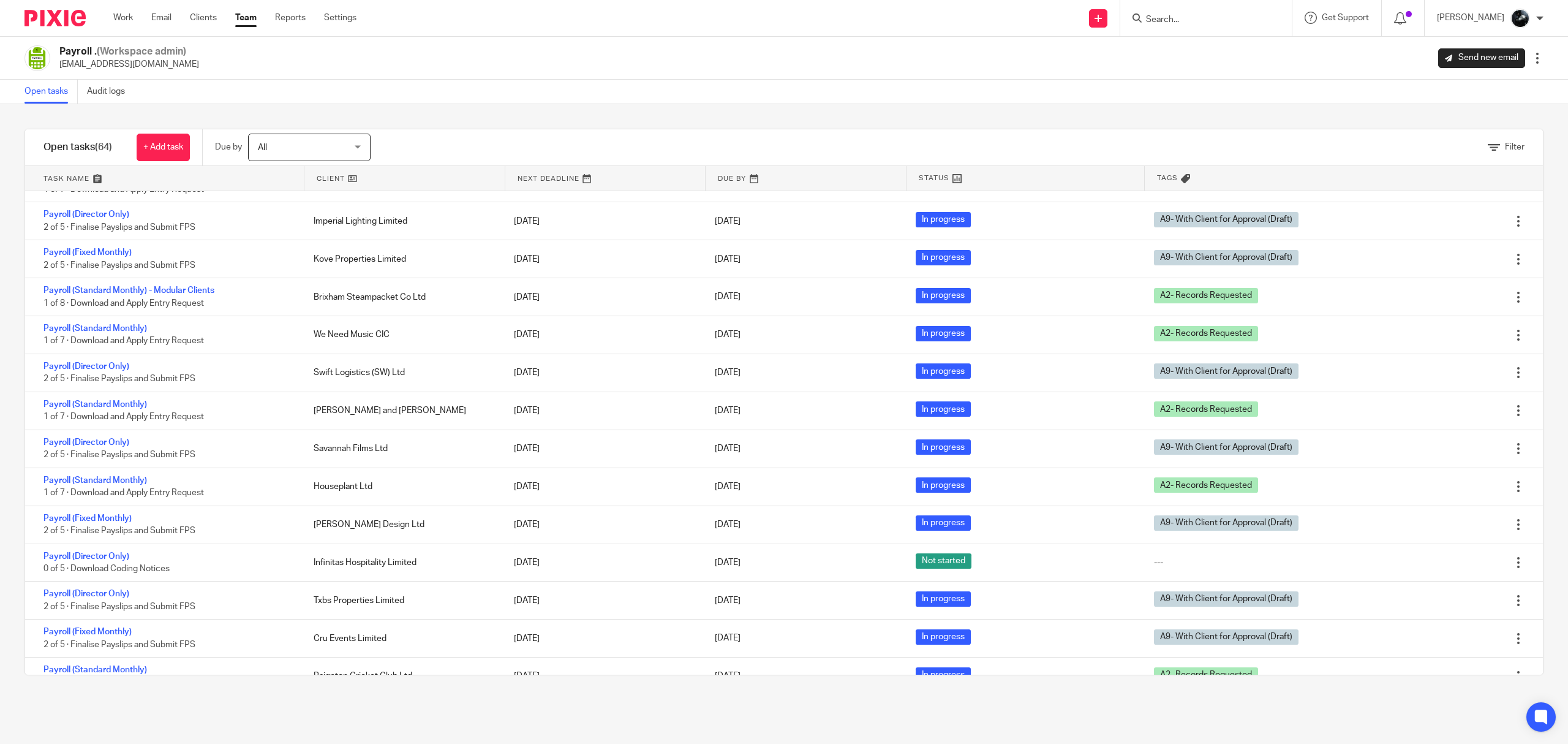
scroll to position [820, 0]
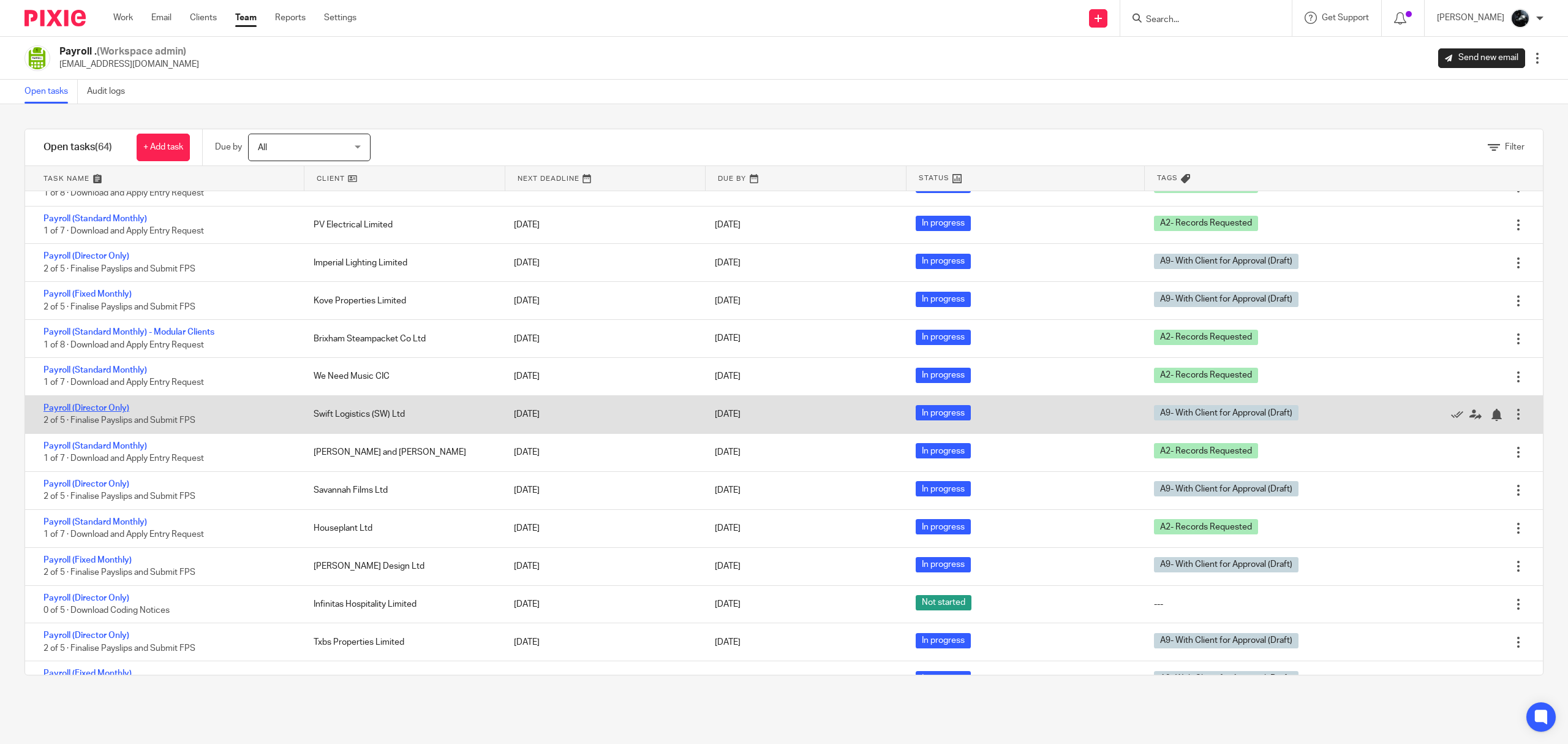
click at [76, 413] on link "Payroll (Director Only)" at bounding box center [86, 408] width 86 height 9
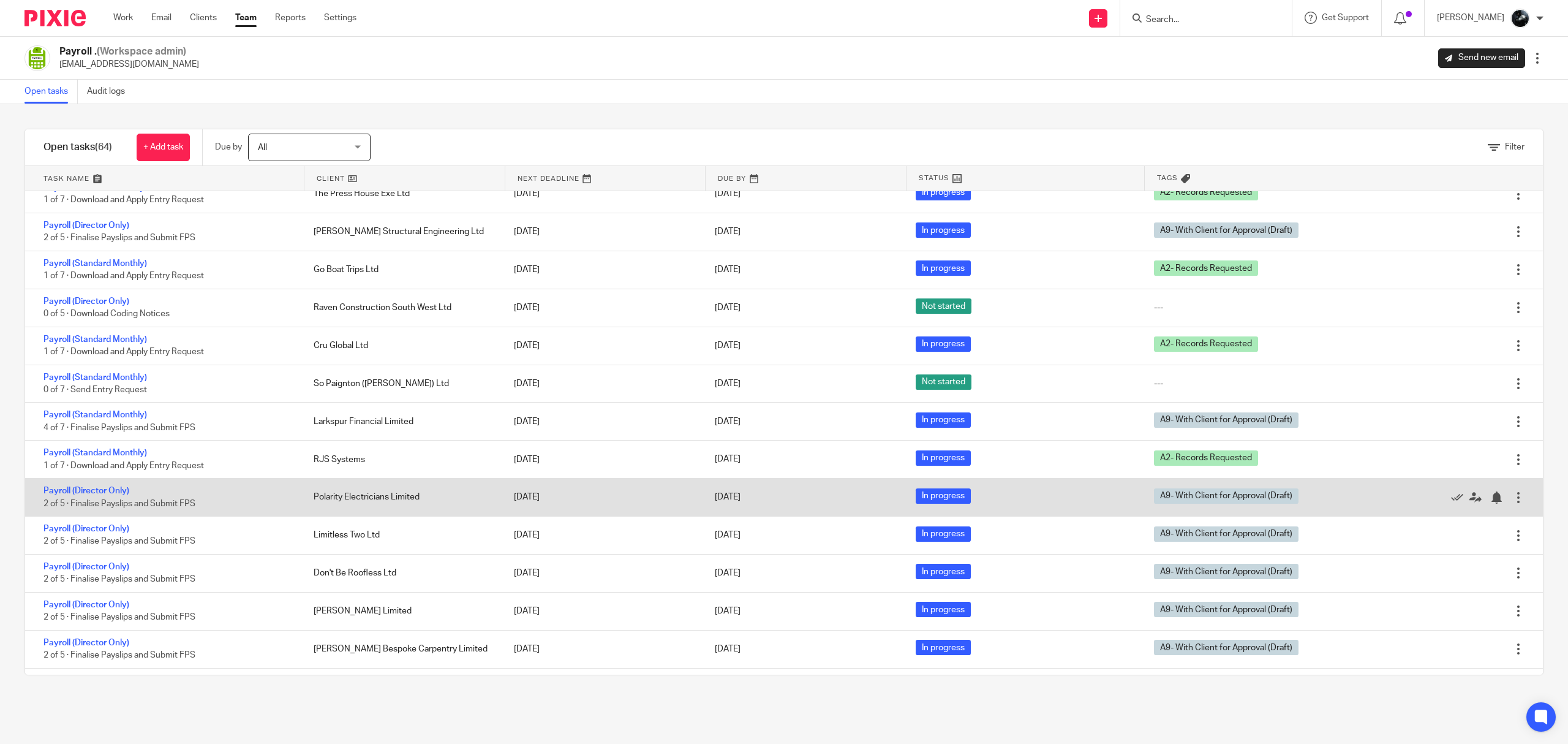
scroll to position [1473, 0]
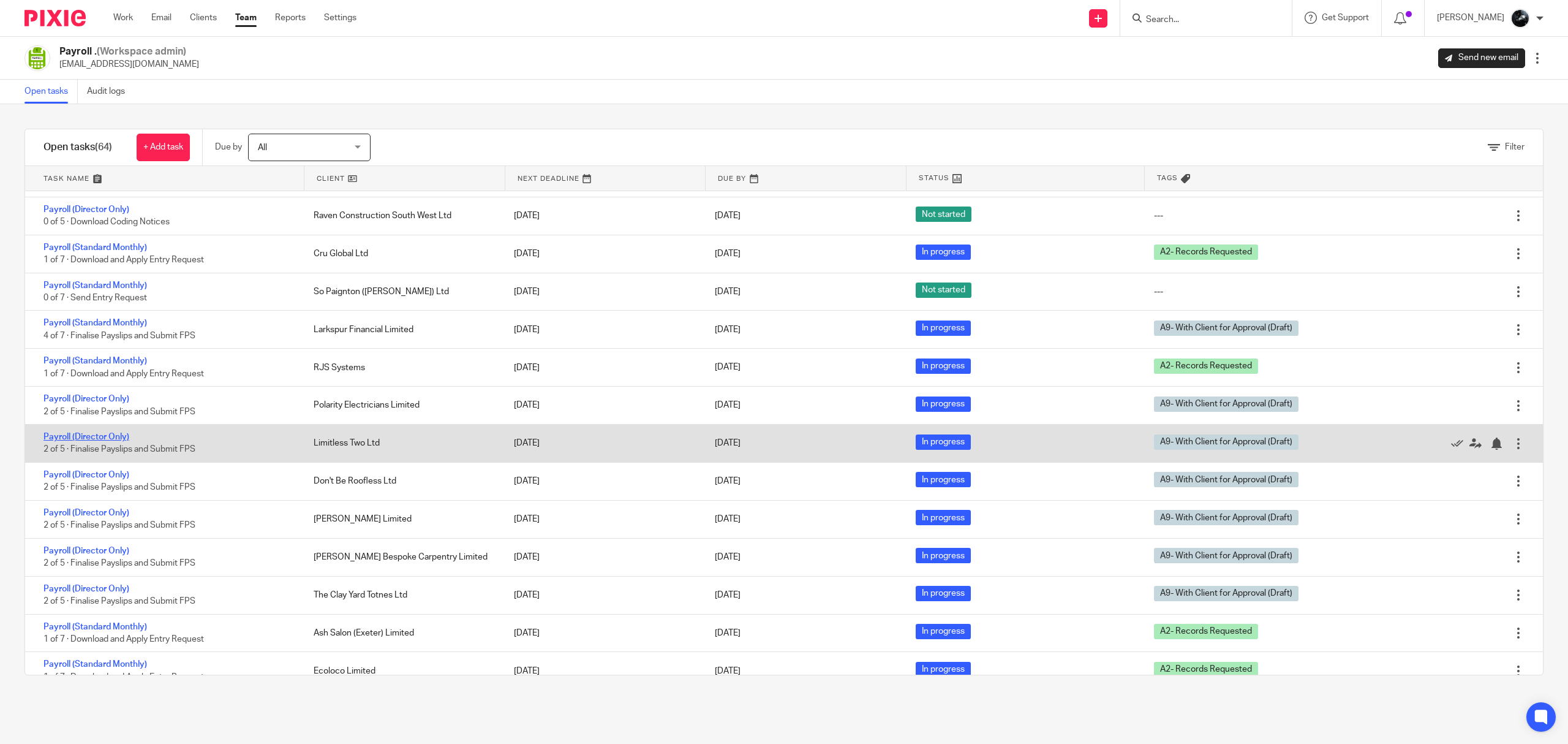
click at [94, 441] on link "Payroll (Director Only)" at bounding box center [86, 437] width 86 height 9
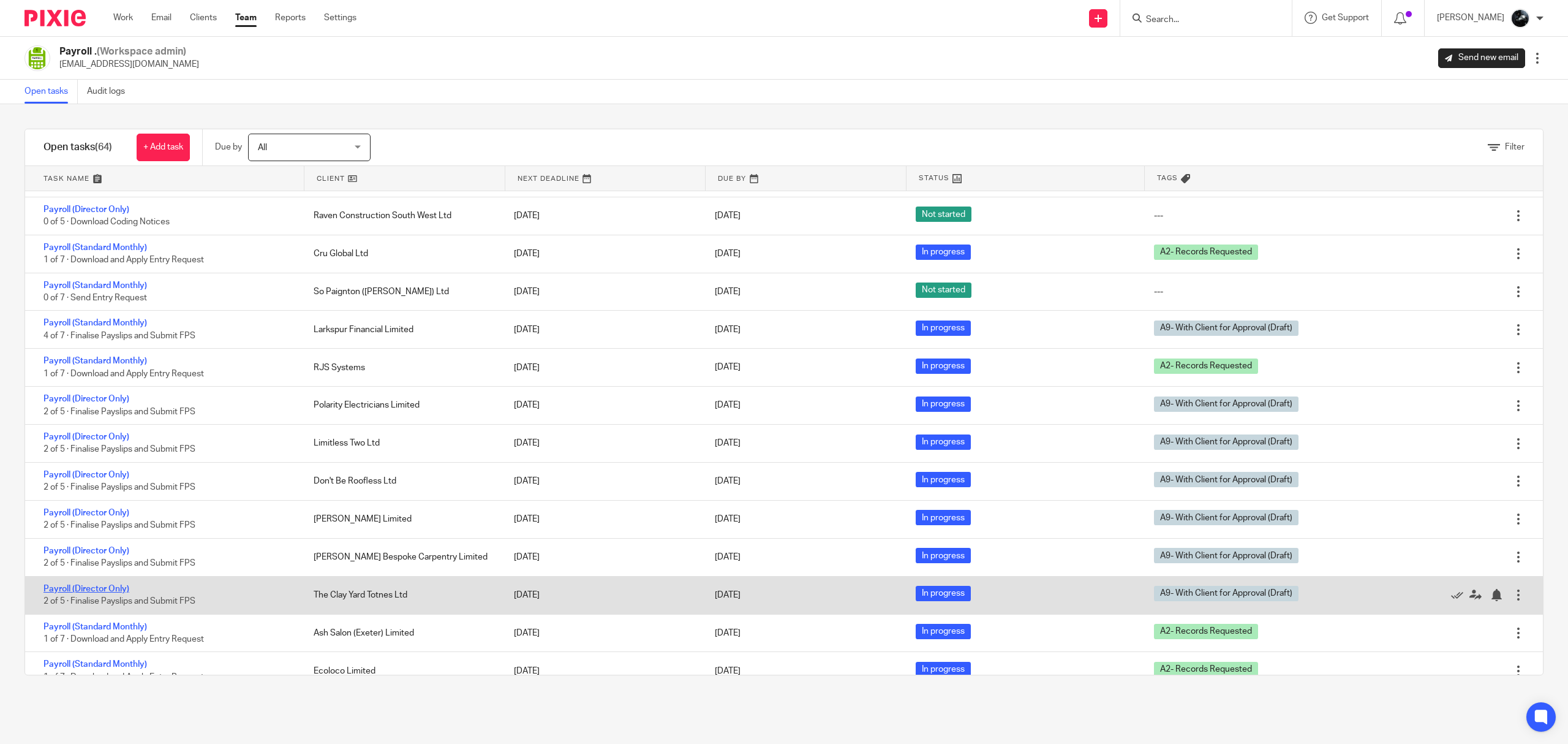
click at [57, 593] on link "Payroll (Director Only)" at bounding box center [86, 589] width 86 height 9
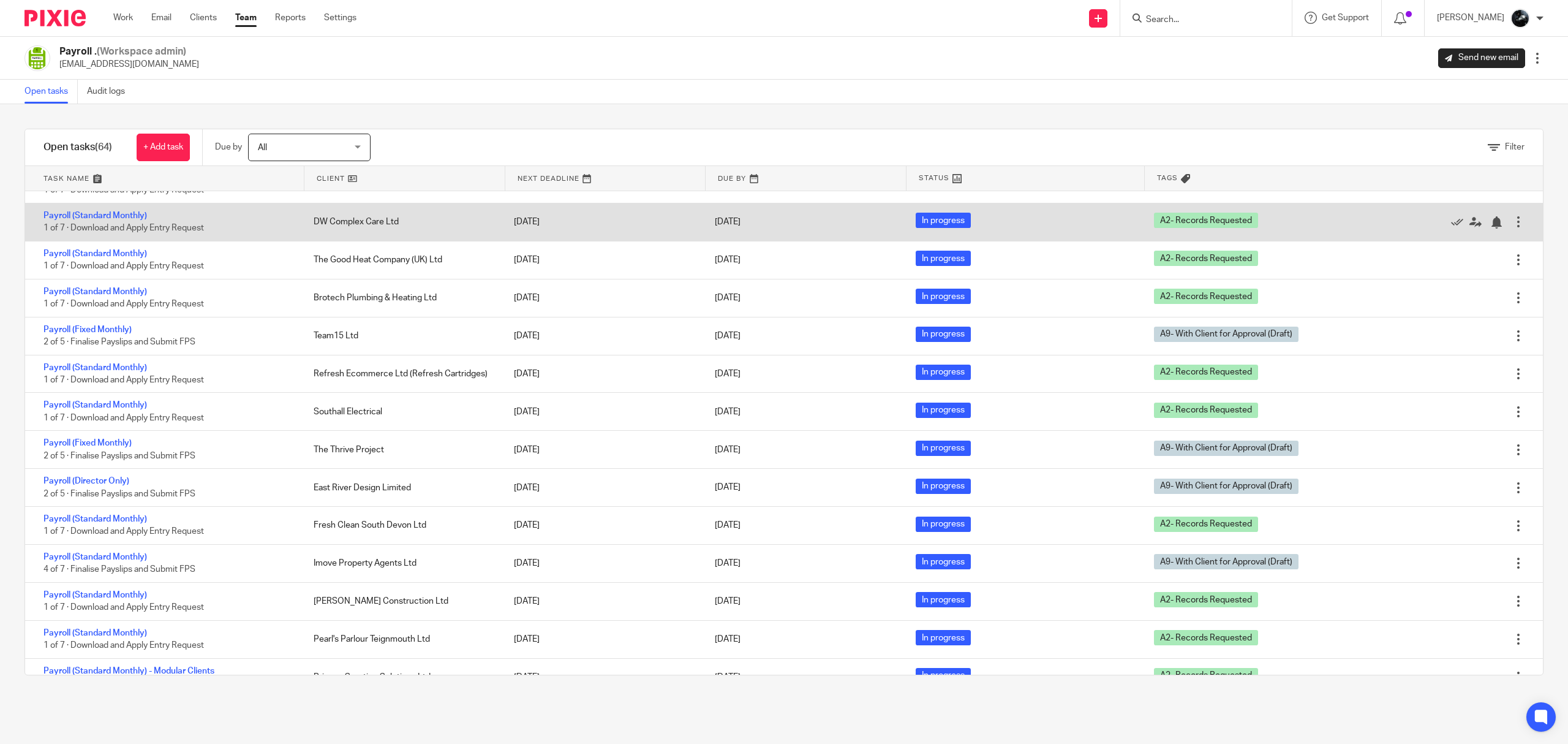
scroll to position [0, 0]
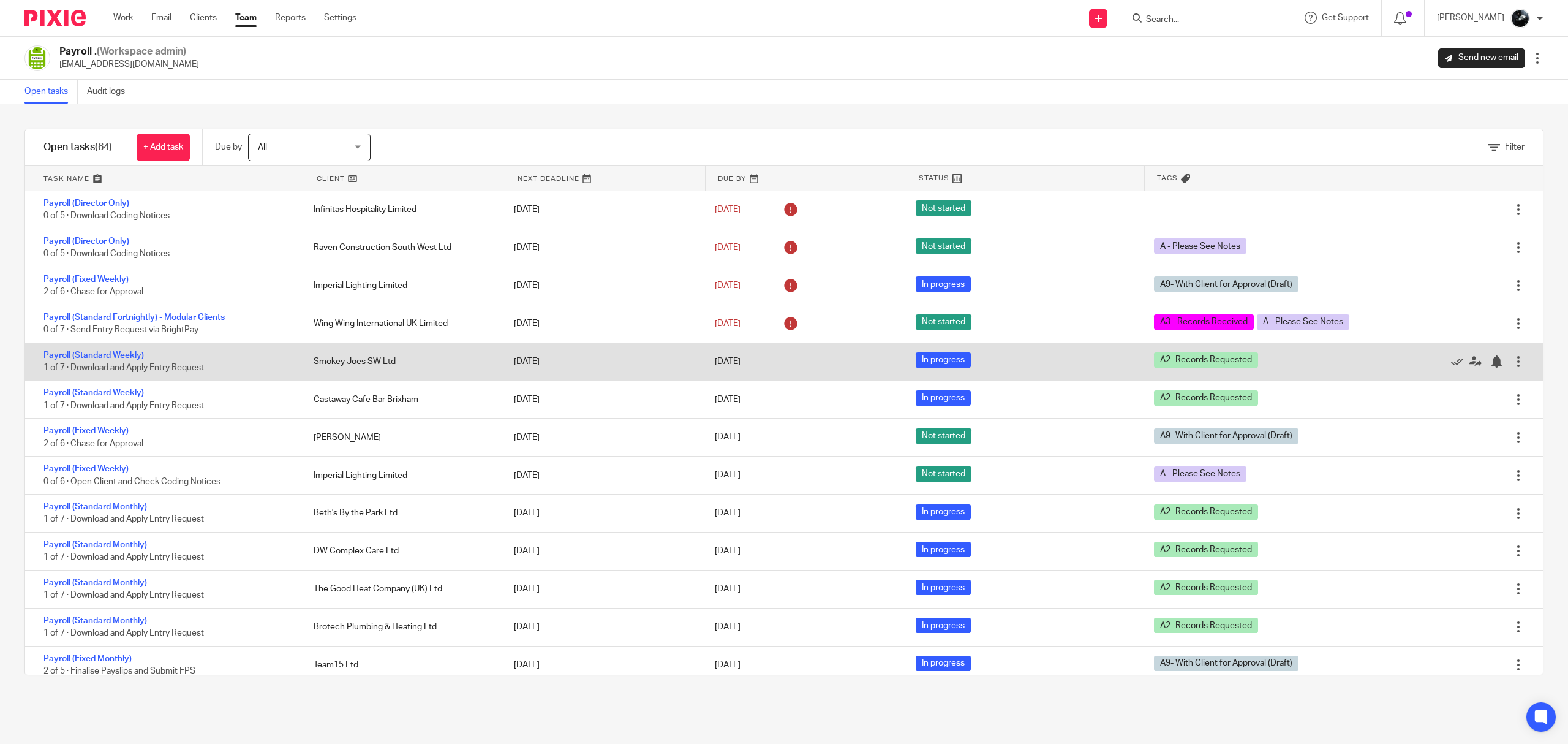
click at [128, 358] on link "Payroll (Standard Weekly)" at bounding box center [94, 355] width 100 height 9
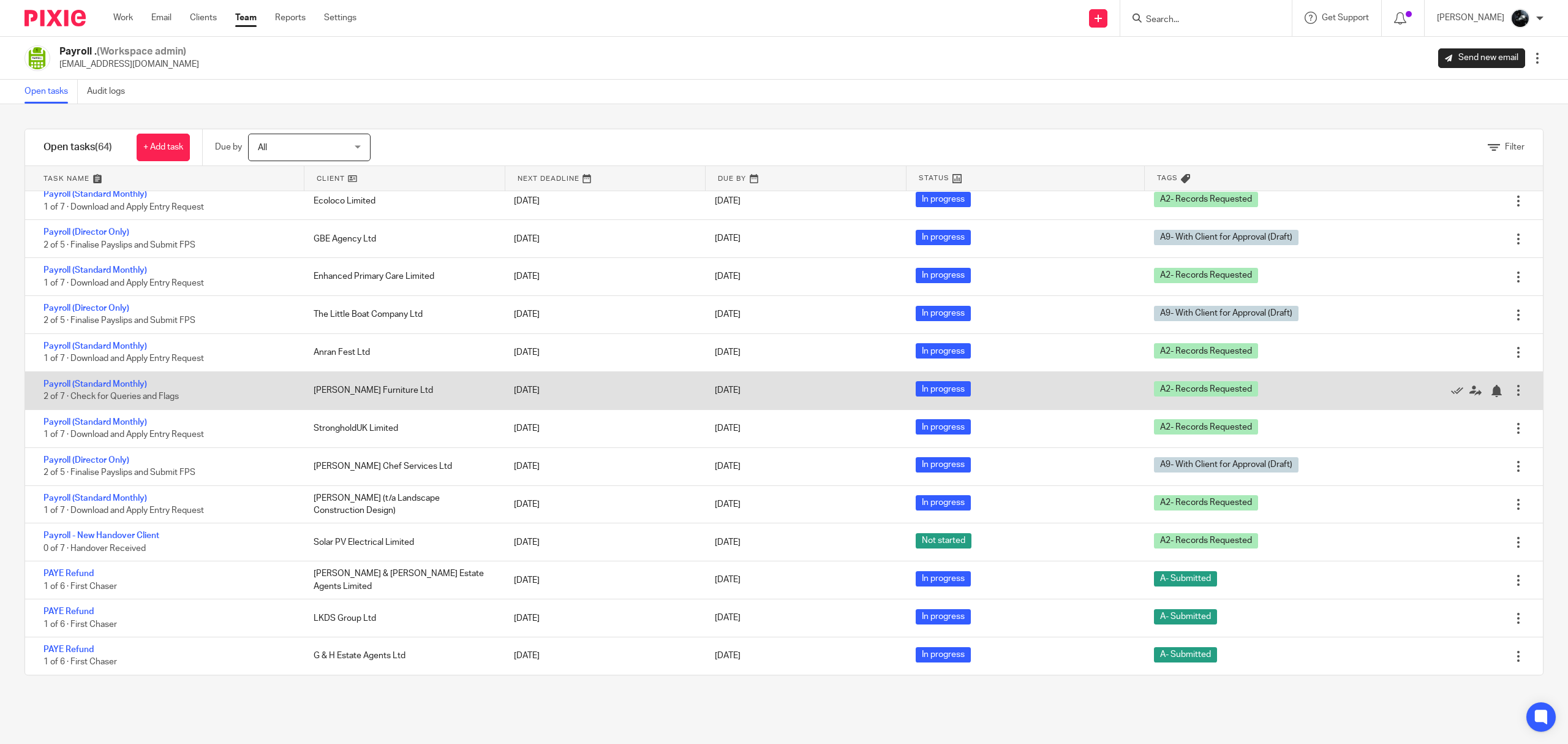
scroll to position [1963, 0]
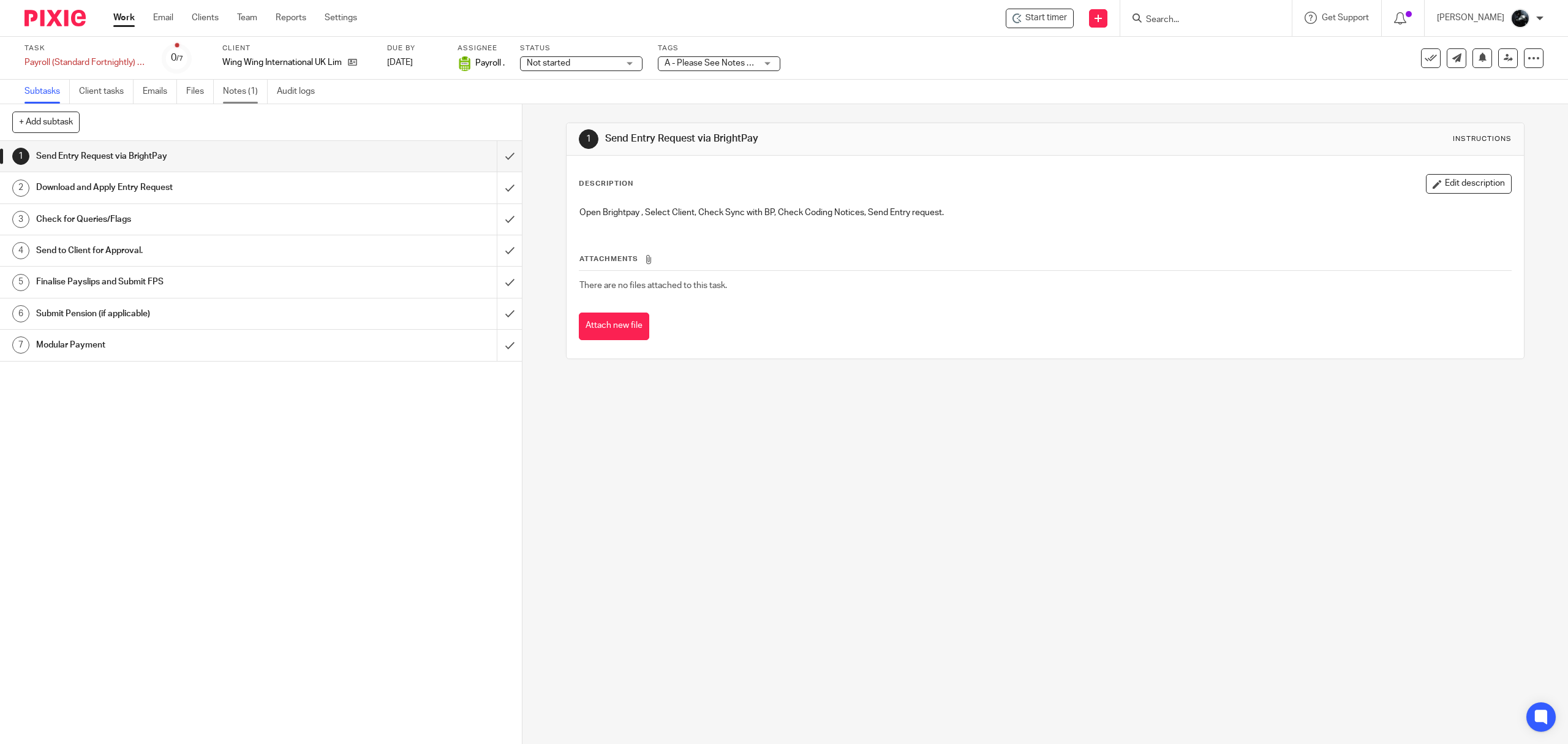
click at [246, 93] on link "Notes (1)" at bounding box center [245, 92] width 45 height 24
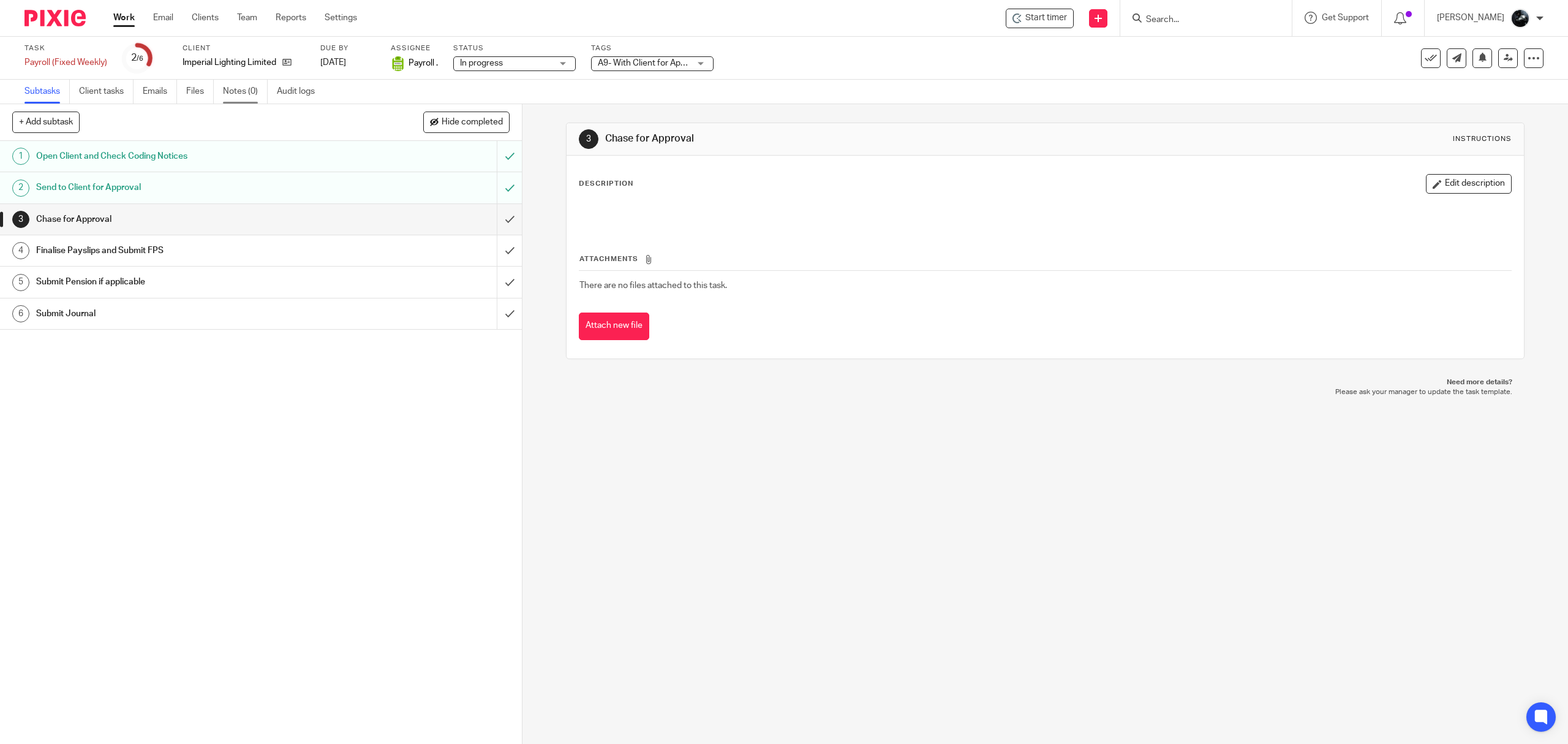
click at [244, 96] on link "Notes (0)" at bounding box center [245, 92] width 45 height 24
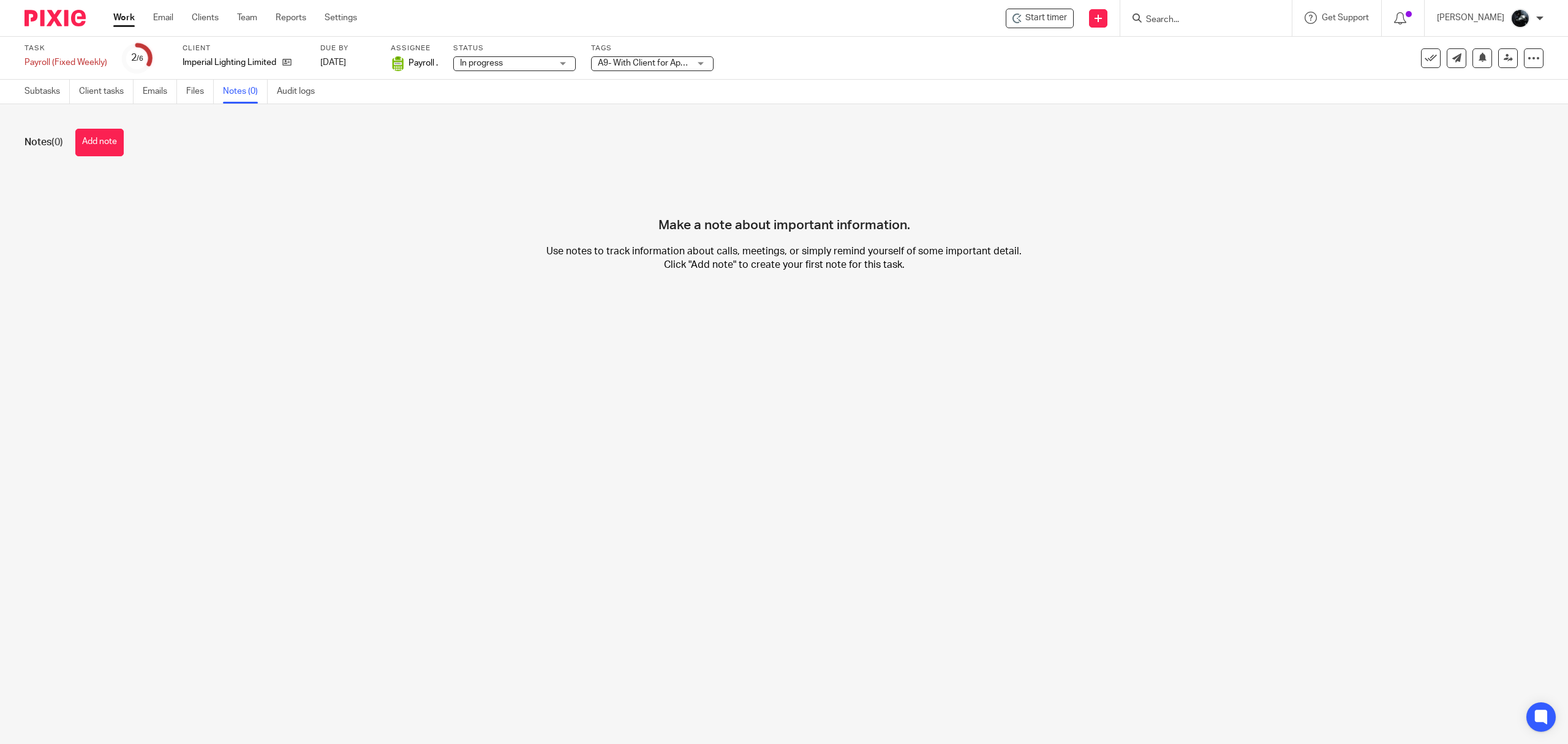
click at [103, 147] on button "Add note" at bounding box center [100, 142] width 48 height 27
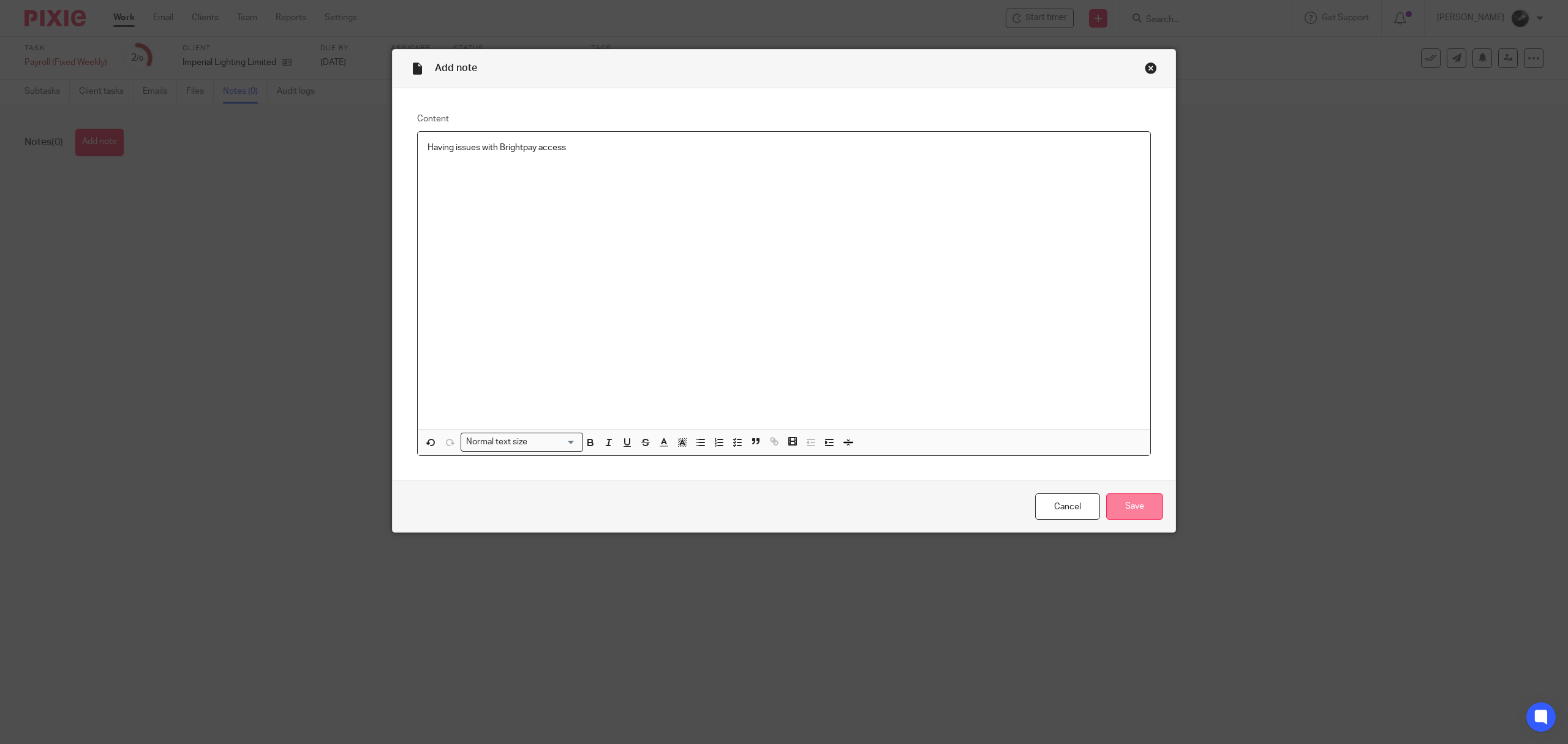
click at [1153, 501] on input "Save" at bounding box center [1134, 506] width 57 height 26
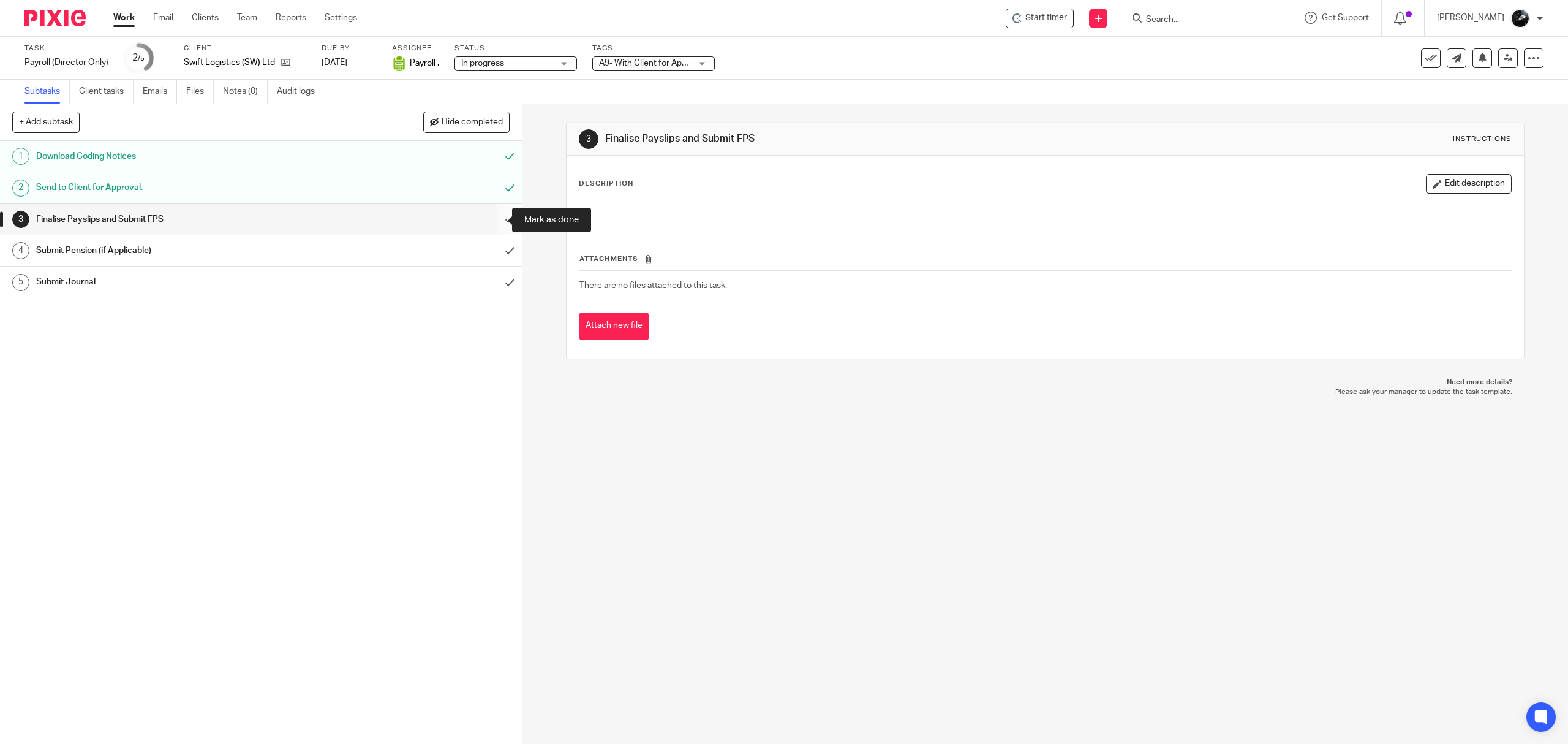
click at [501, 209] on input "submit" at bounding box center [261, 220] width 522 height 31
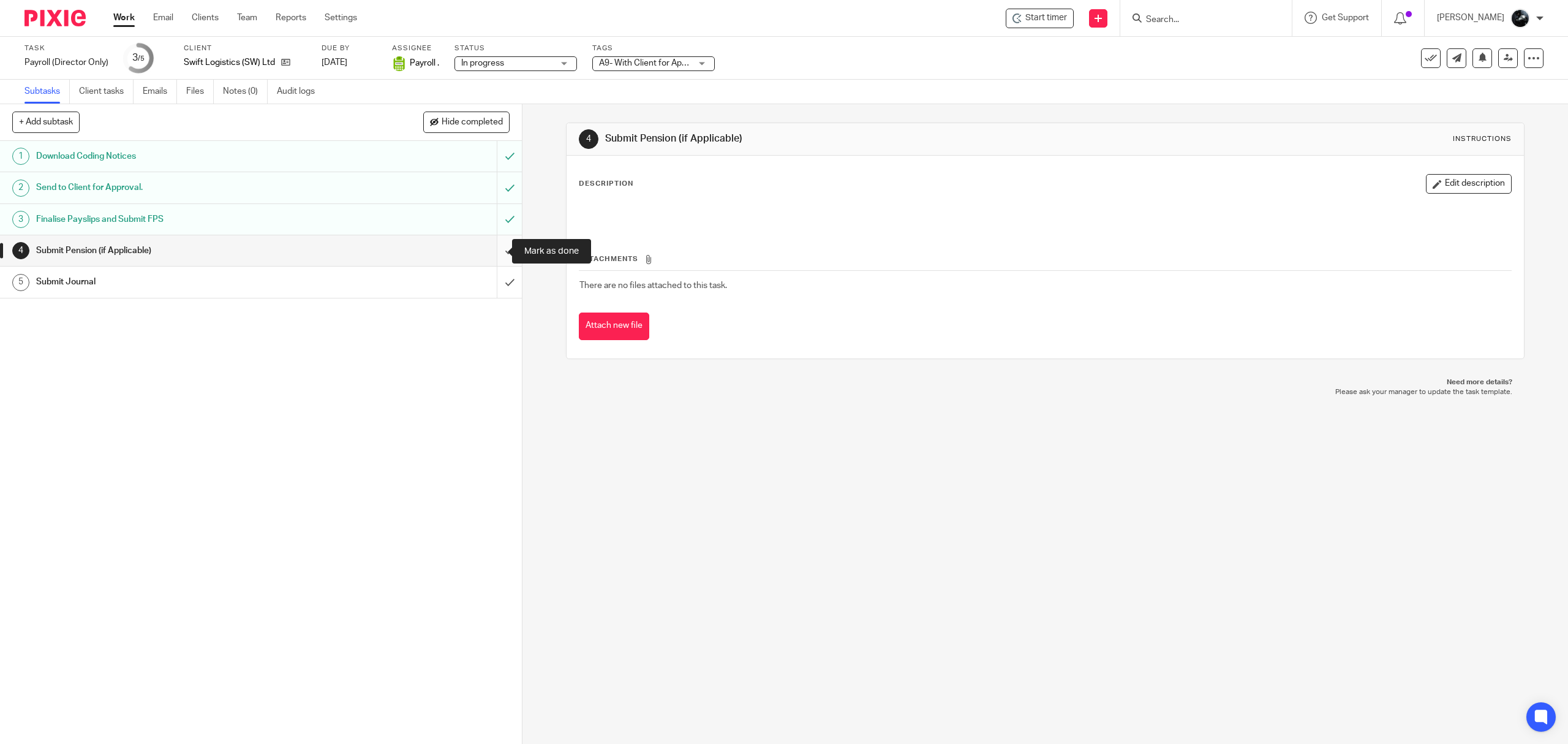
click at [491, 253] on input "submit" at bounding box center [261, 250] width 522 height 31
click at [488, 287] on input "submit" at bounding box center [261, 282] width 522 height 31
click at [493, 252] on input "submit" at bounding box center [261, 250] width 522 height 31
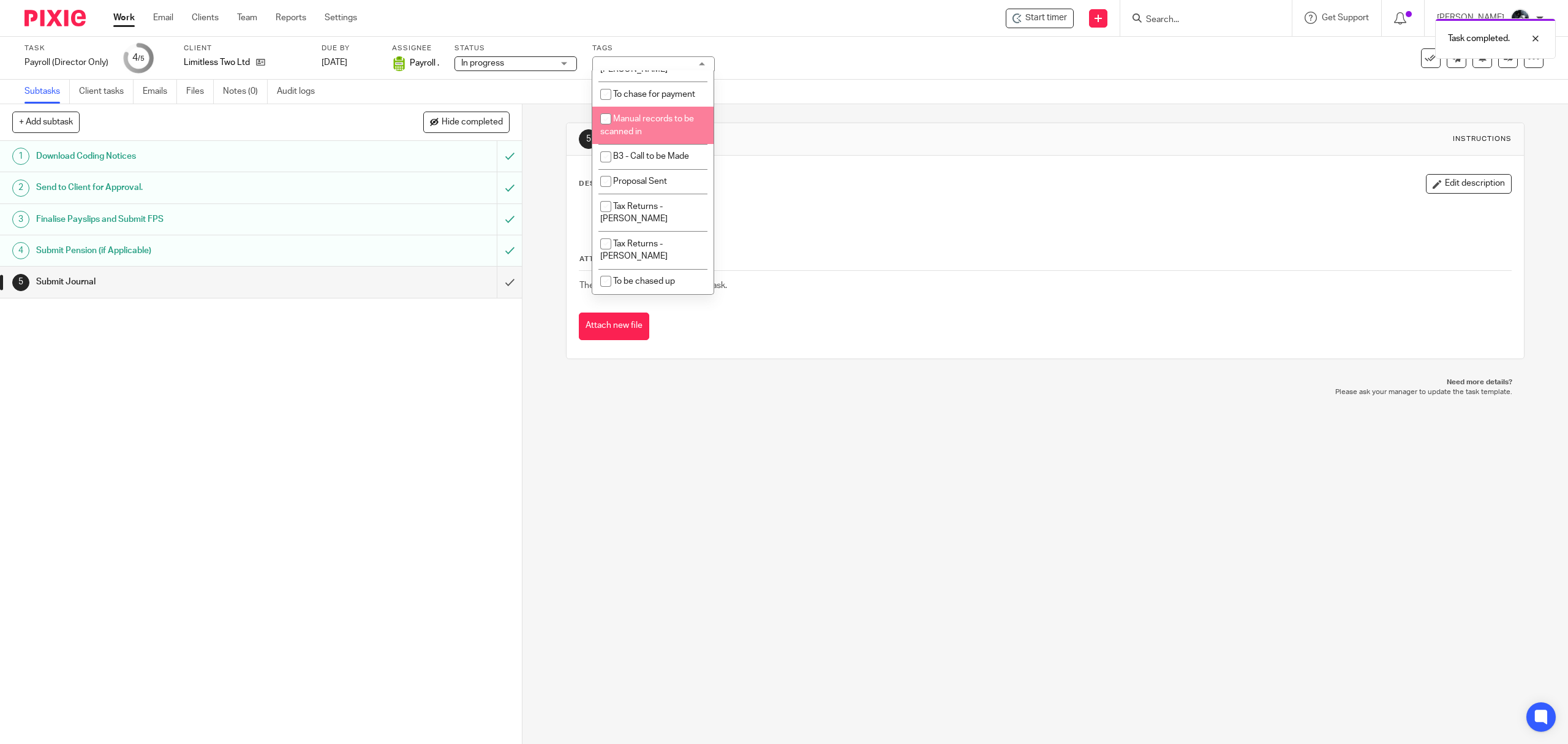
scroll to position [1382, 0]
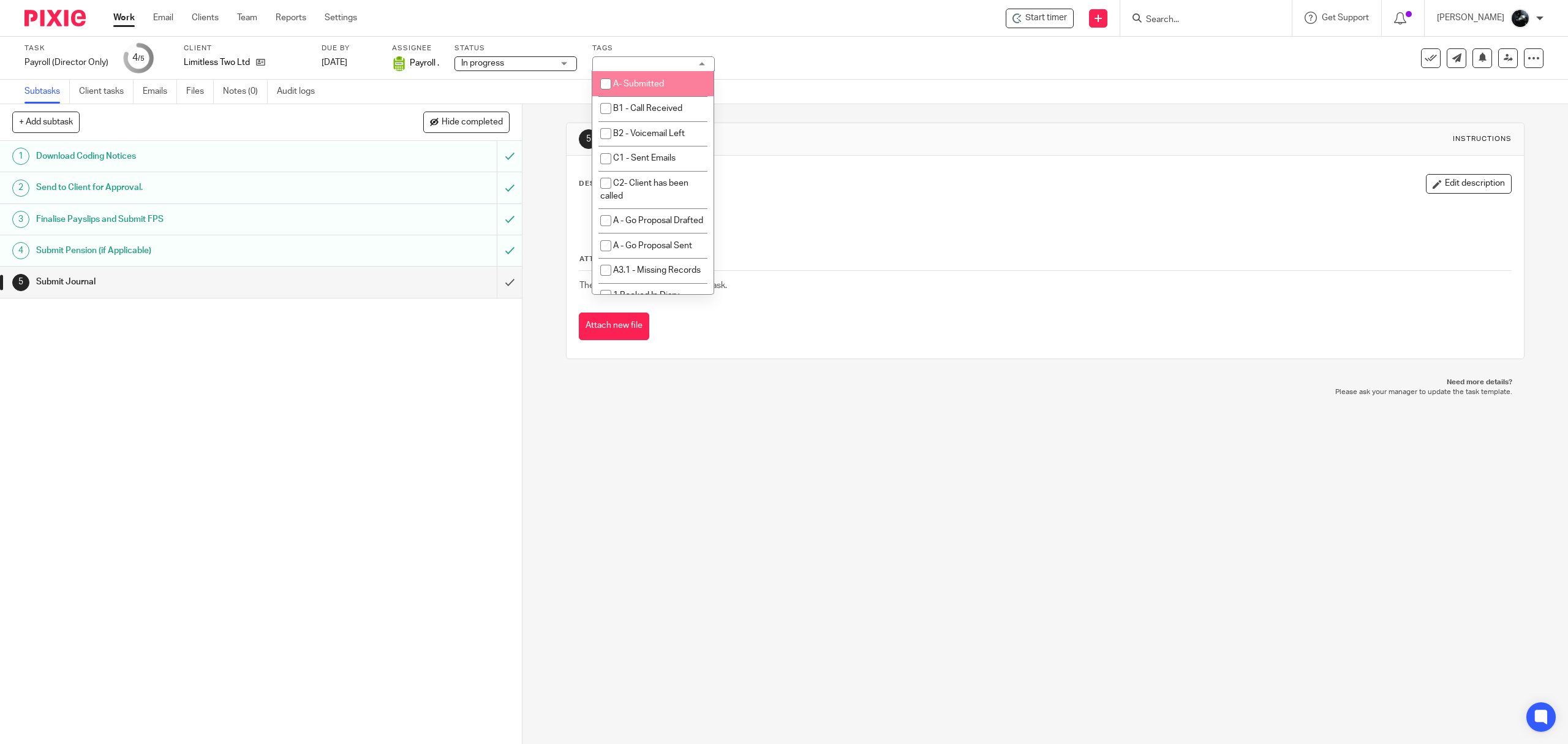
click at [644, 96] on li "A- Submitted" at bounding box center [652, 84] width 121 height 25
checkbox input "true"
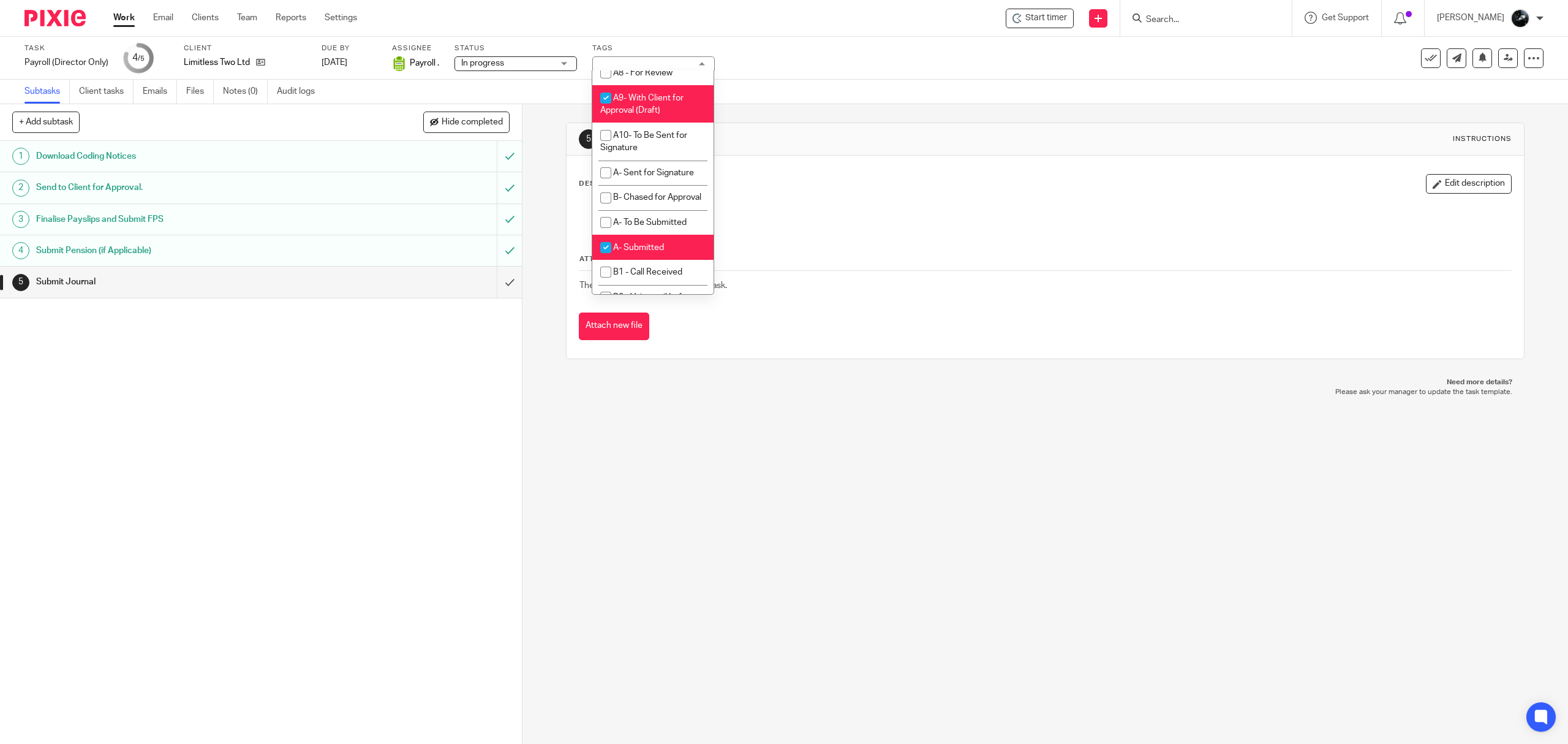
click at [652, 115] on span "A9- With Client for Approval (Draft)" at bounding box center [642, 104] width 83 height 21
checkbox input "false"
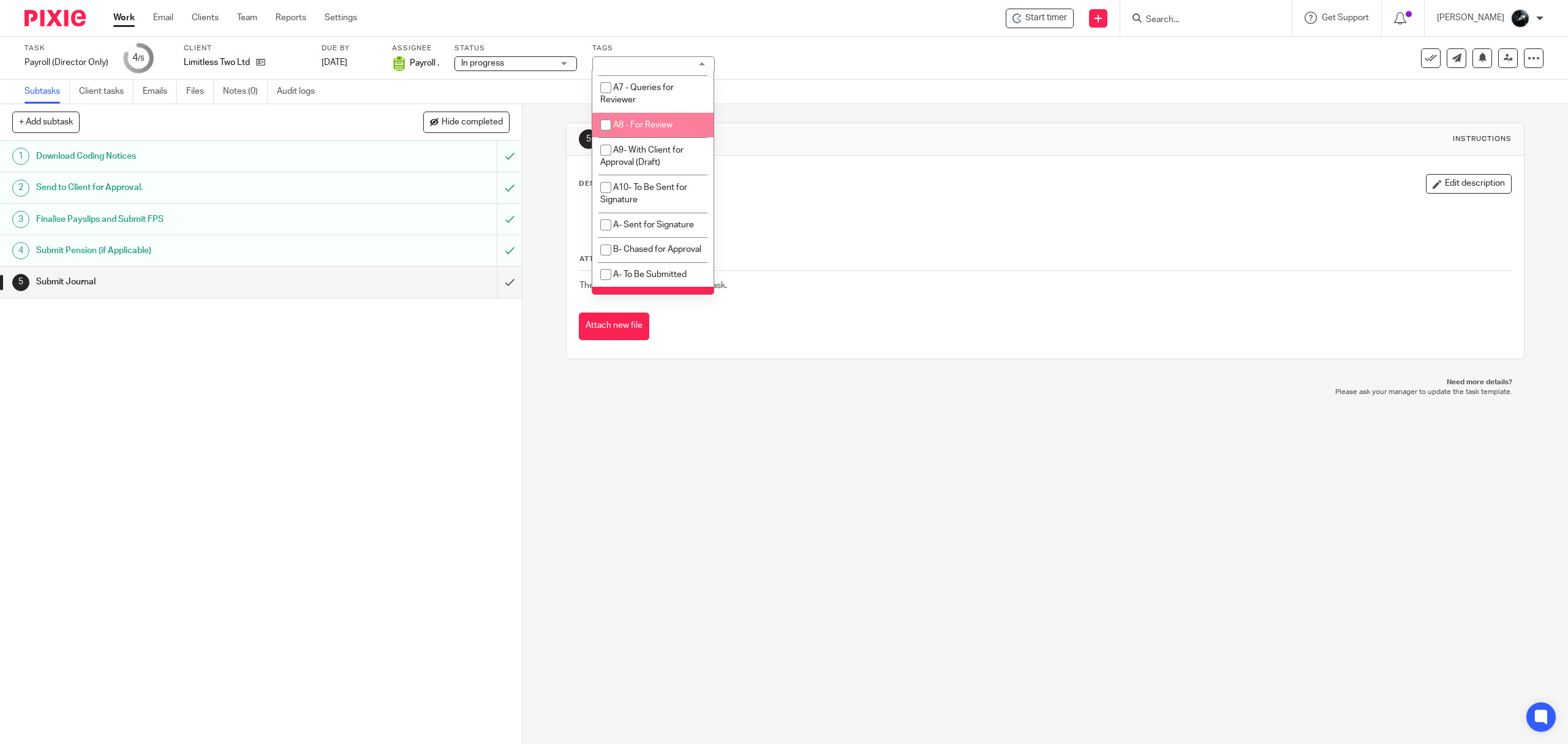
scroll to position [401, 0]
click at [789, 114] on div "5 Submit Journal Instructions Description Edit description Attachments There ar…" at bounding box center [1045, 241] width 958 height 273
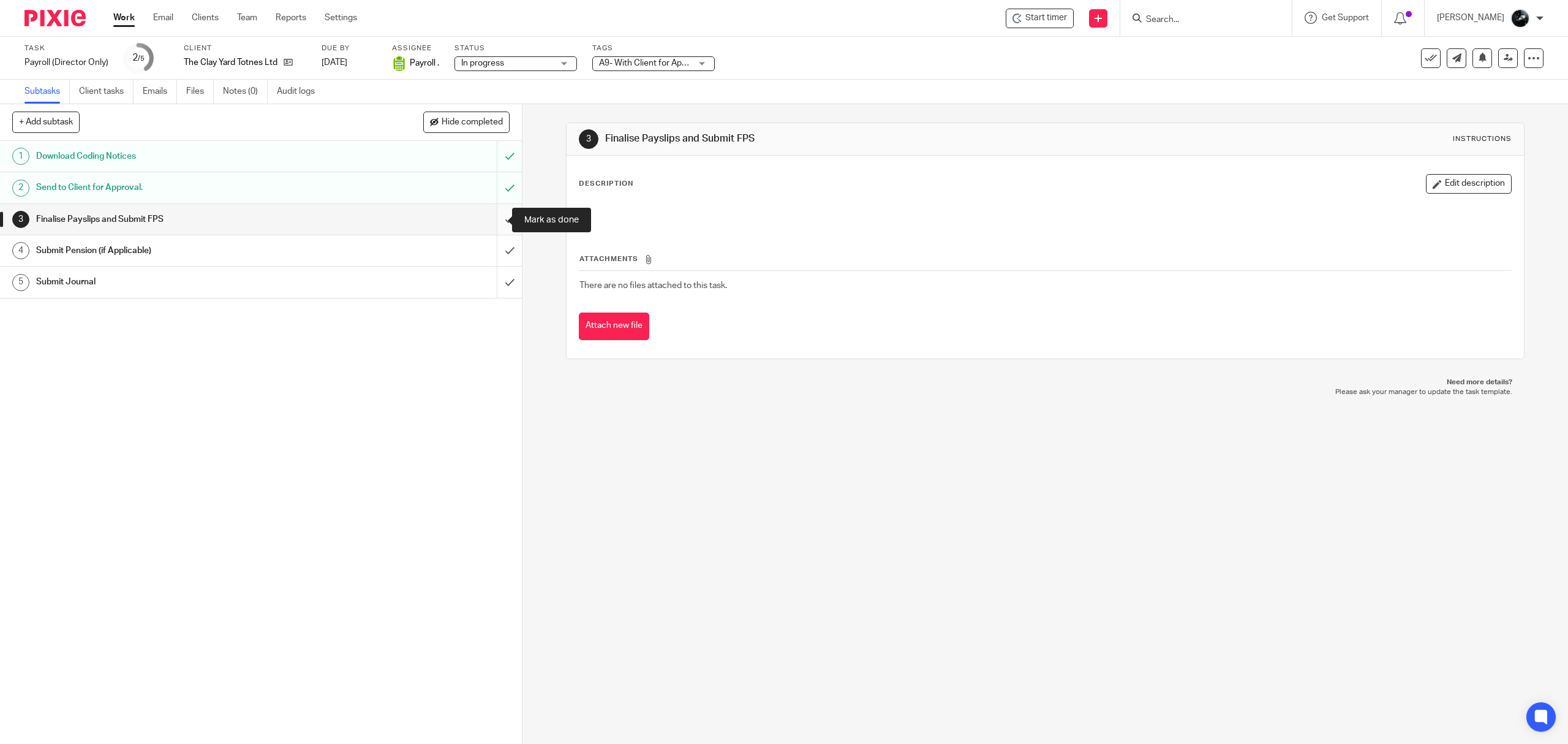
click at [491, 221] on input "submit" at bounding box center [261, 220] width 522 height 31
click at [493, 256] on input "submit" at bounding box center [261, 250] width 522 height 31
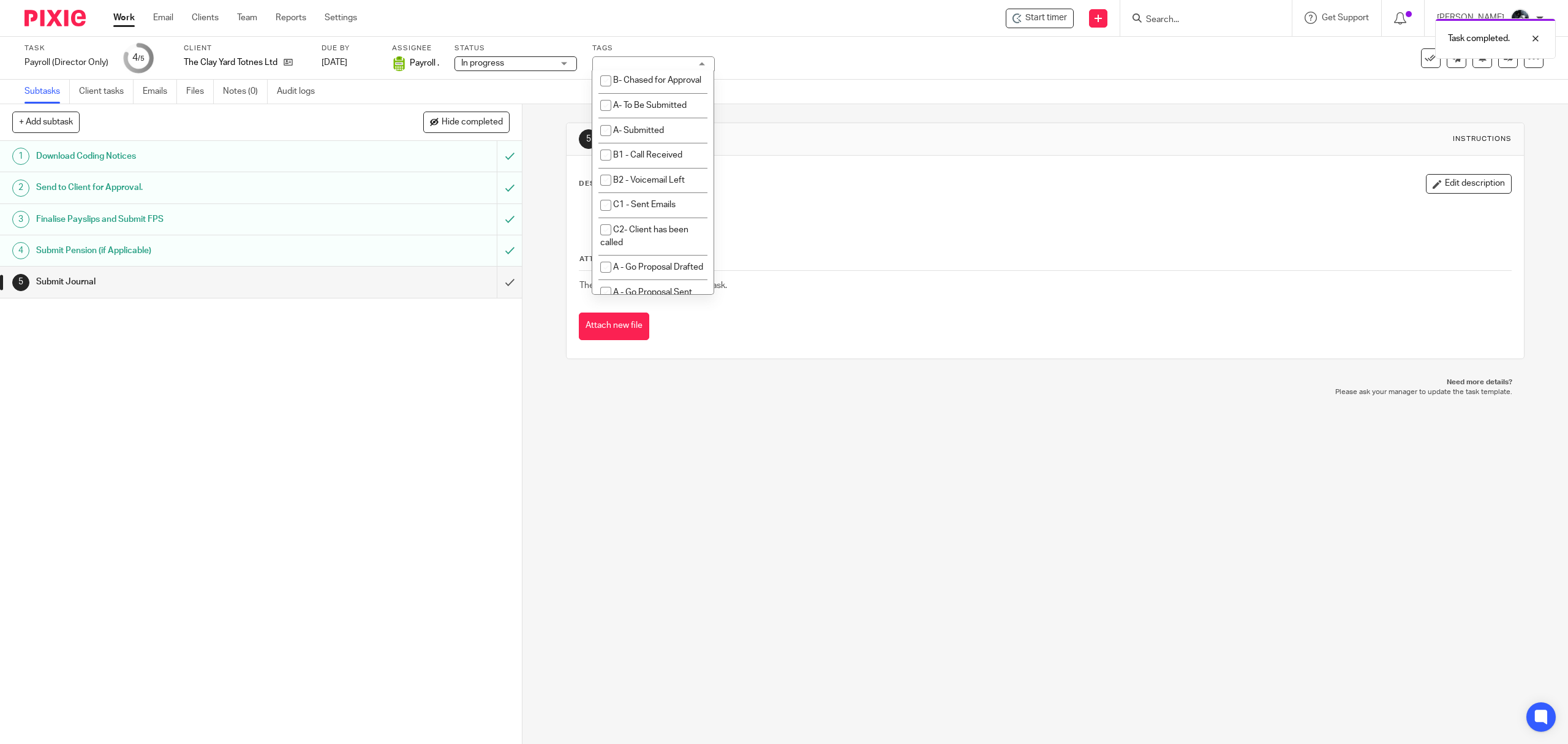
scroll to position [728, 0]
click at [654, 177] on li "A- Submitted" at bounding box center [652, 165] width 121 height 25
checkbox input "true"
click at [667, 40] on li "A9- With Client for Approval (Draft)" at bounding box center [652, 22] width 121 height 38
checkbox input "false"
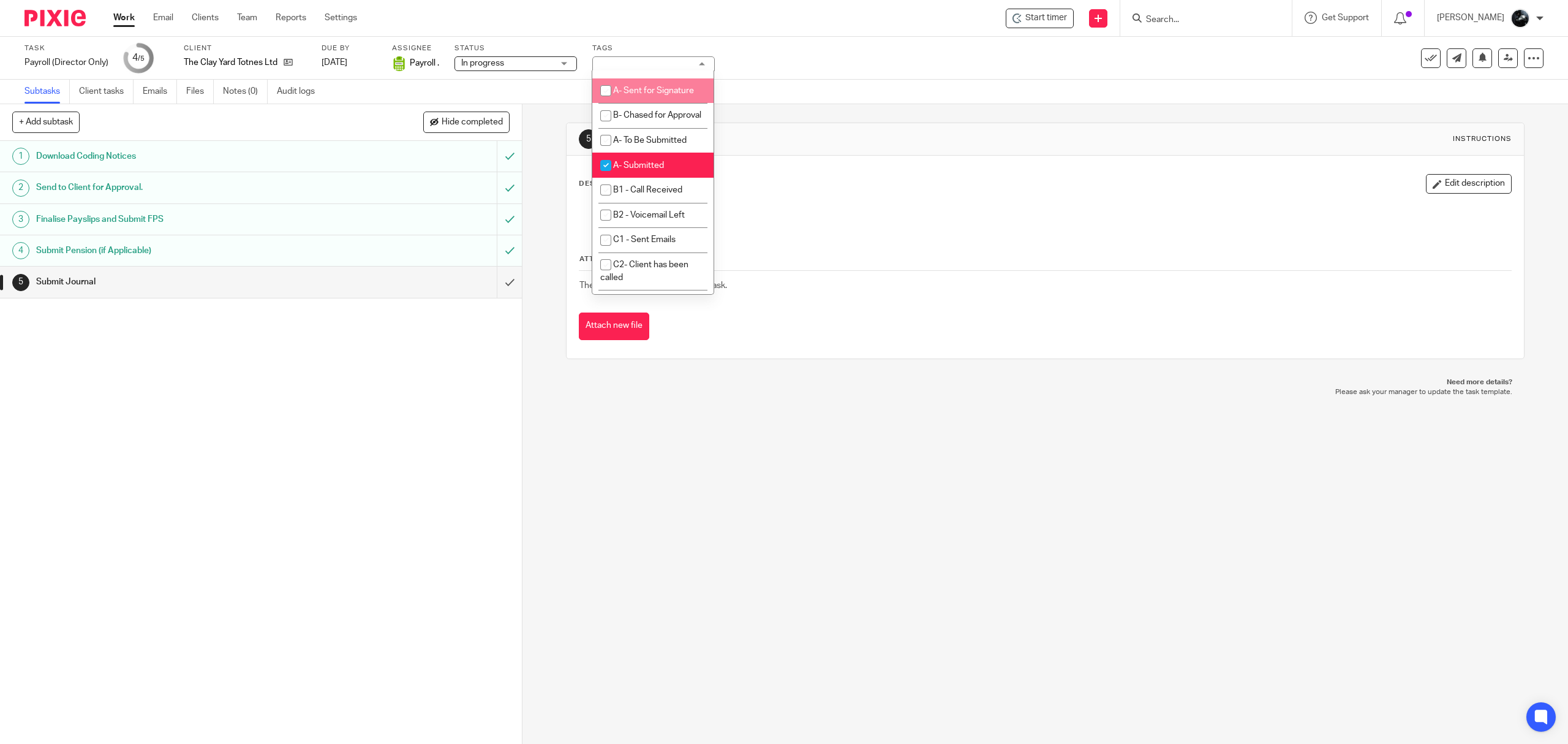
click at [889, 524] on div "5 Submit Journal Instructions Description Edit description Attachments There ar…" at bounding box center [1045, 425] width 1045 height 640
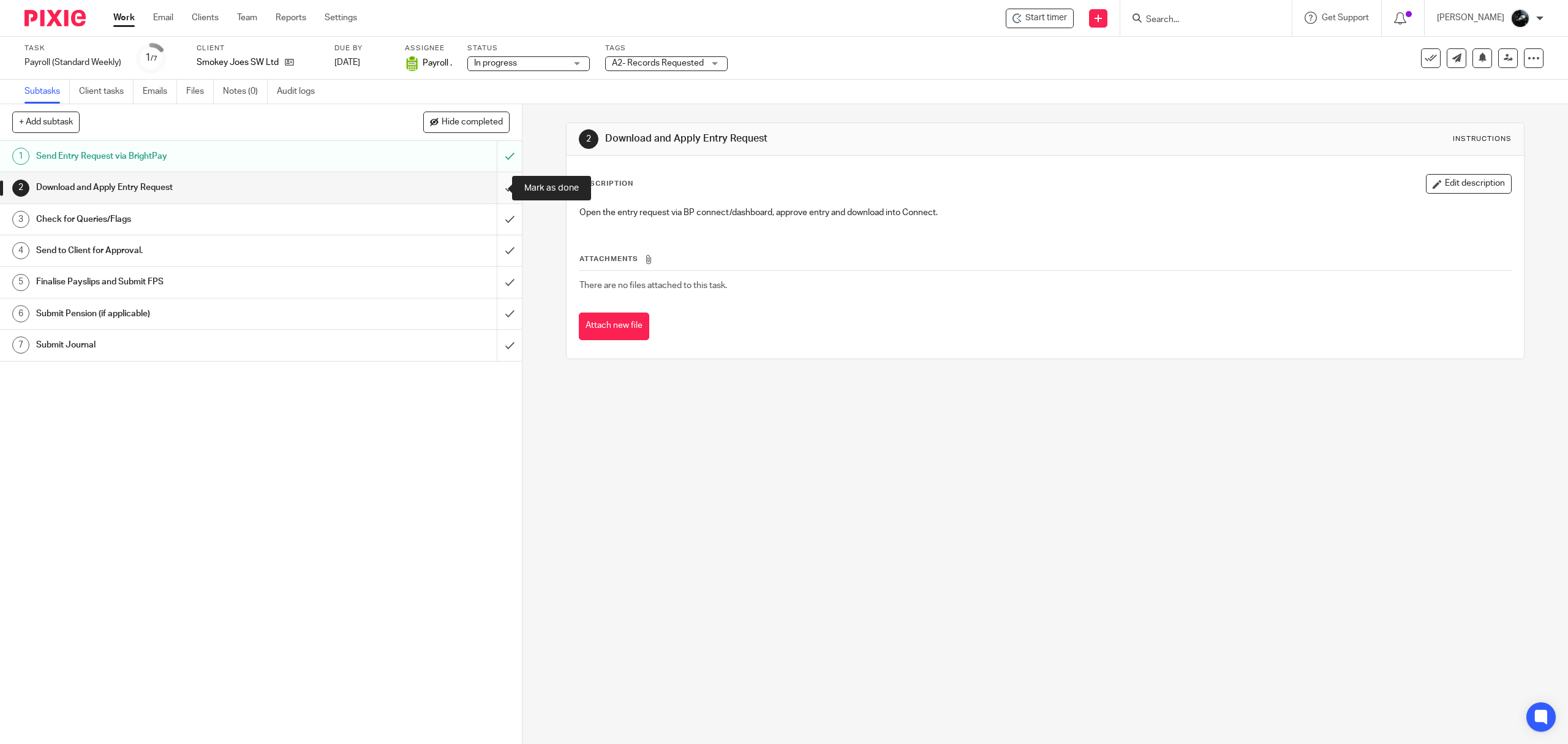
click at [495, 188] on input "submit" at bounding box center [261, 188] width 522 height 31
click at [495, 217] on input "submit" at bounding box center [261, 220] width 522 height 31
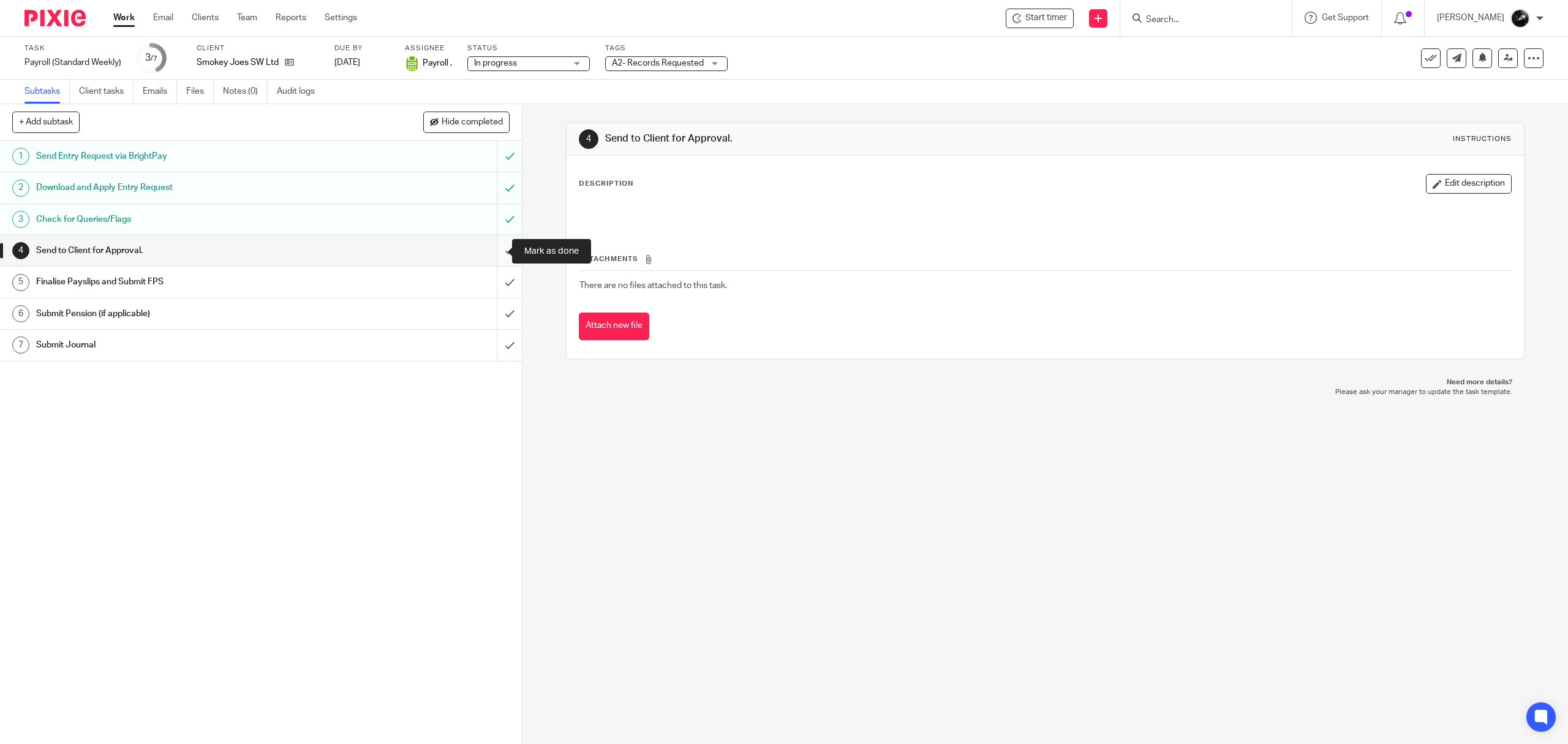
click at [484, 257] on input "submit" at bounding box center [261, 250] width 522 height 31
click at [697, 60] on span "A2- Records Requested" at bounding box center [657, 63] width 92 height 9
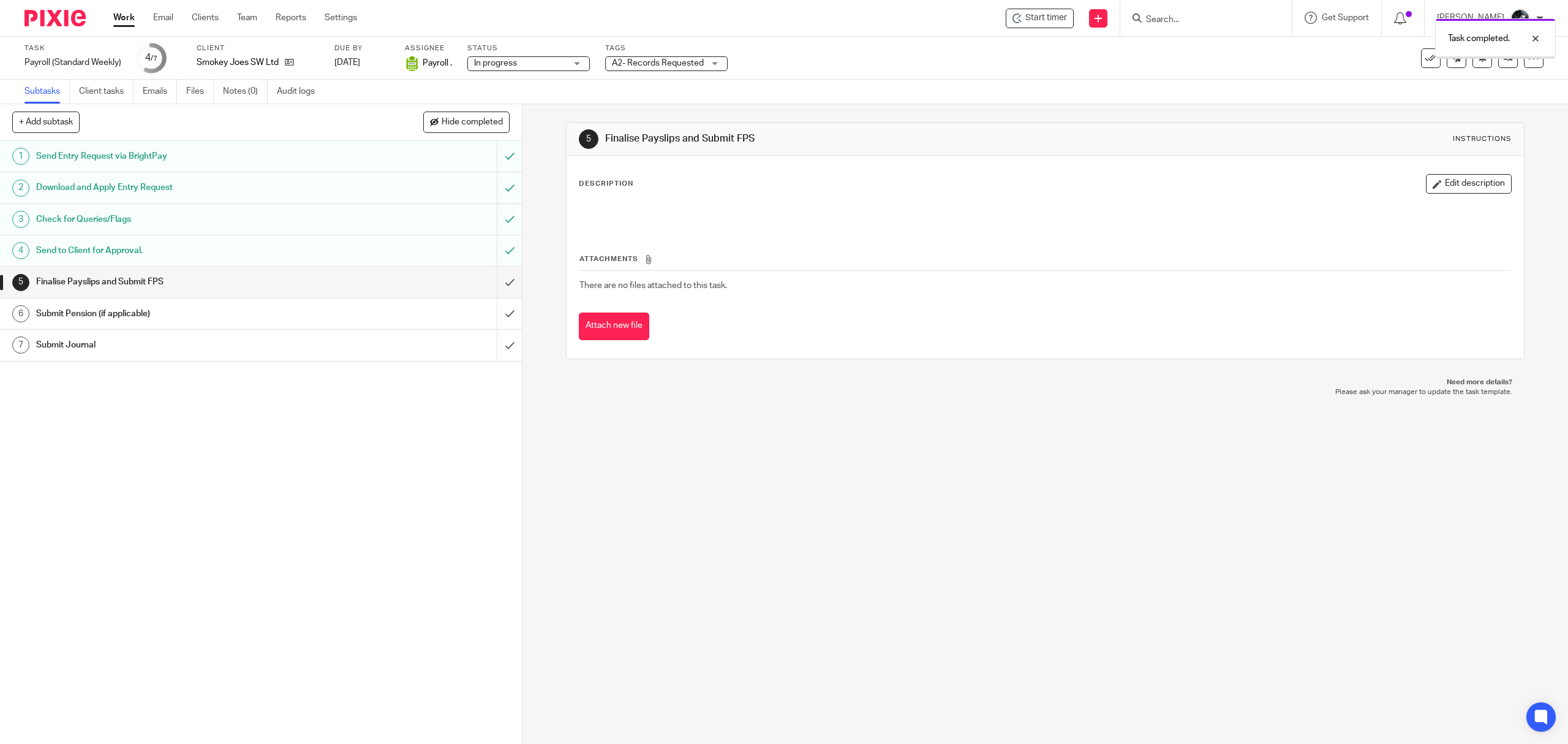
click at [674, 68] on span "A2- Records Requested" at bounding box center [657, 63] width 92 height 13
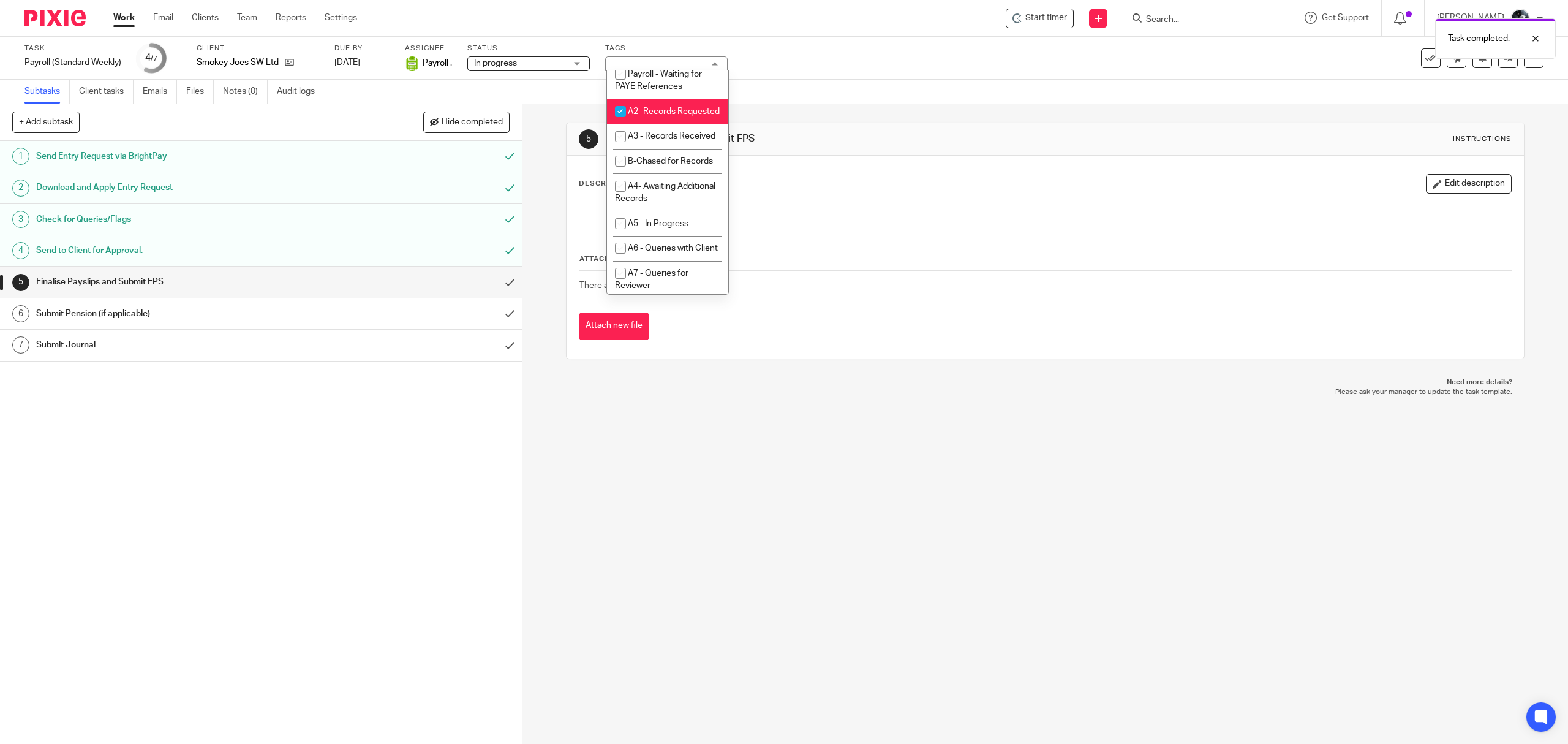
click at [661, 125] on li "A2- Records Requested" at bounding box center [667, 112] width 121 height 25
checkbox input "false"
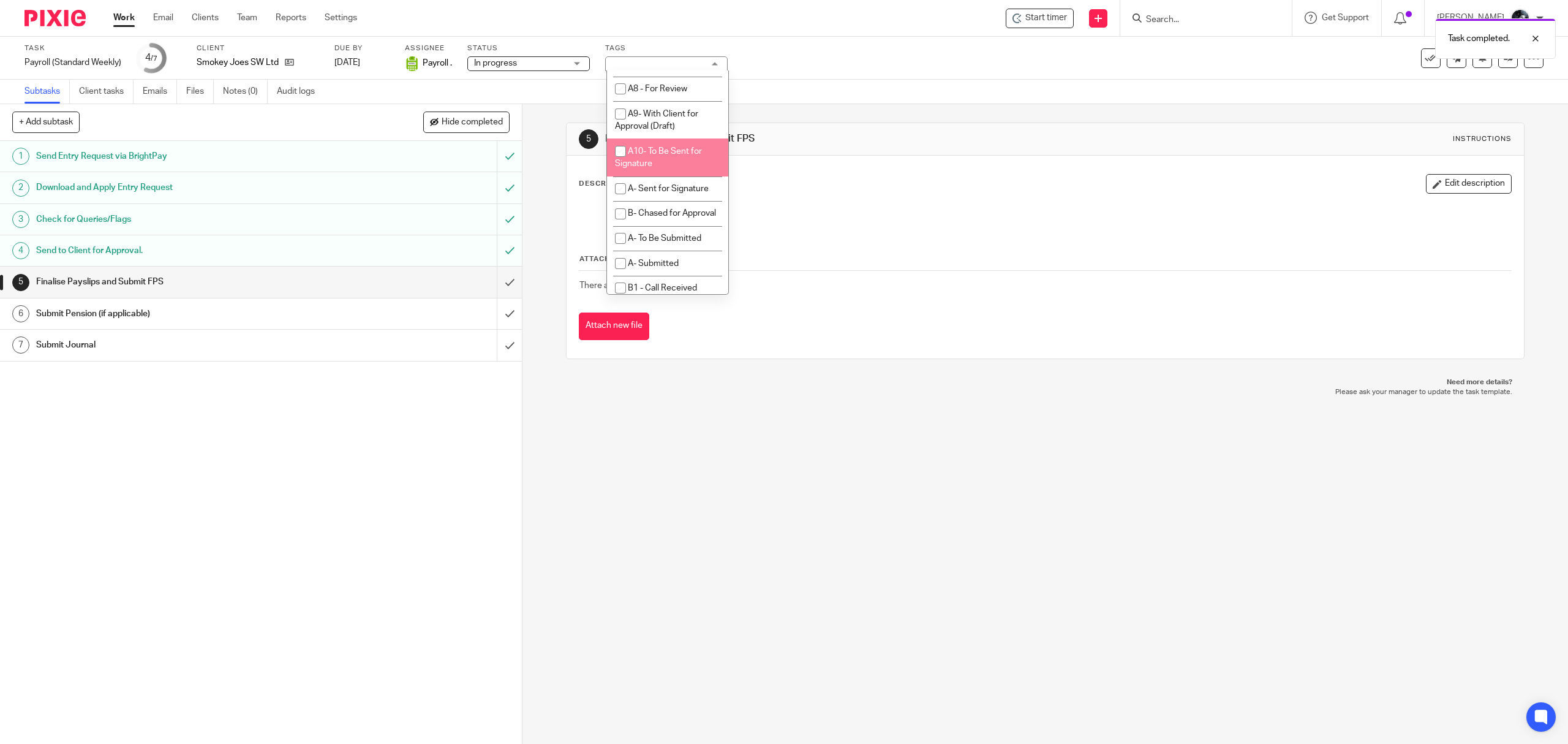
scroll to position [654, 0]
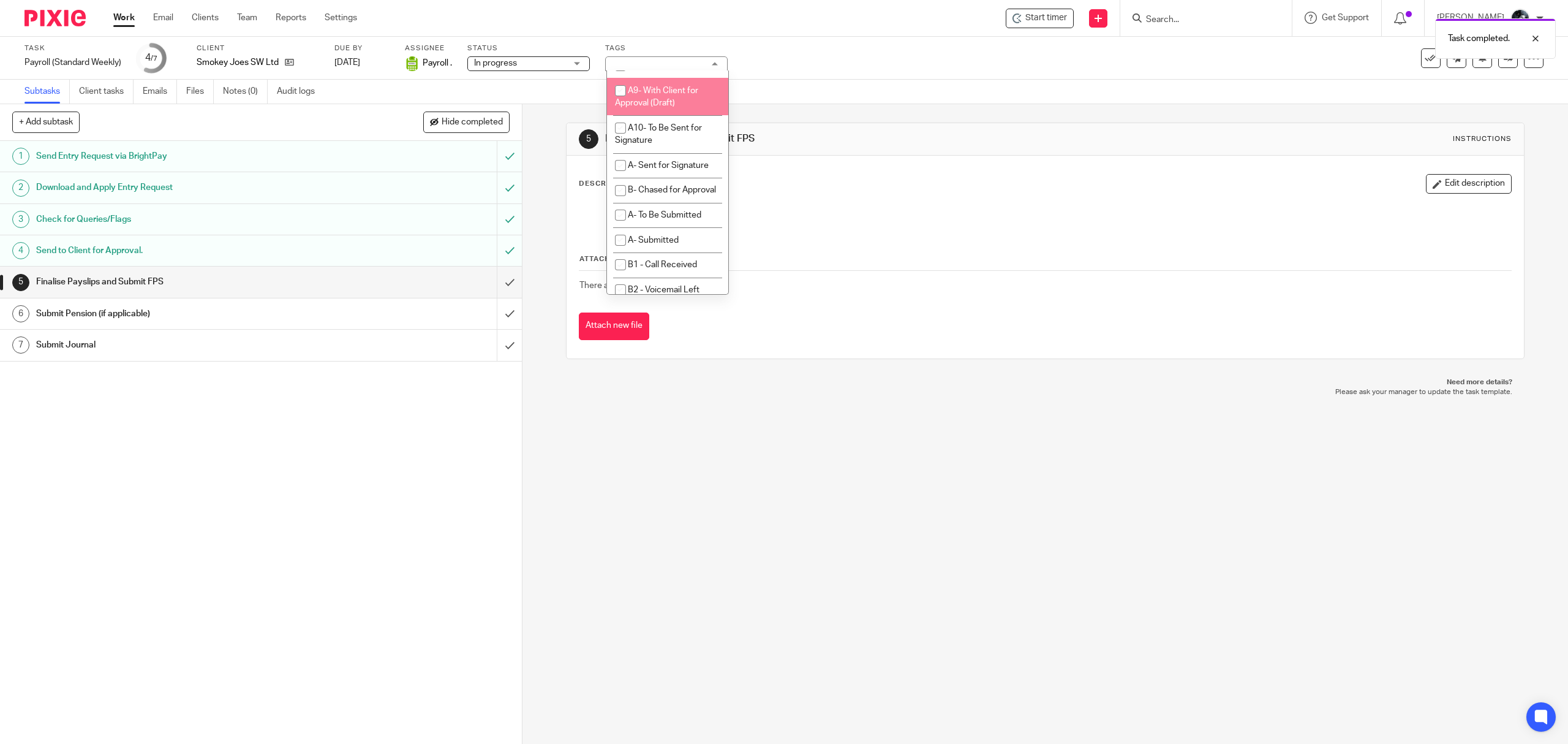
click at [680, 115] on li "A9- With Client for Approval (Draft)" at bounding box center [667, 96] width 121 height 38
checkbox input "true"
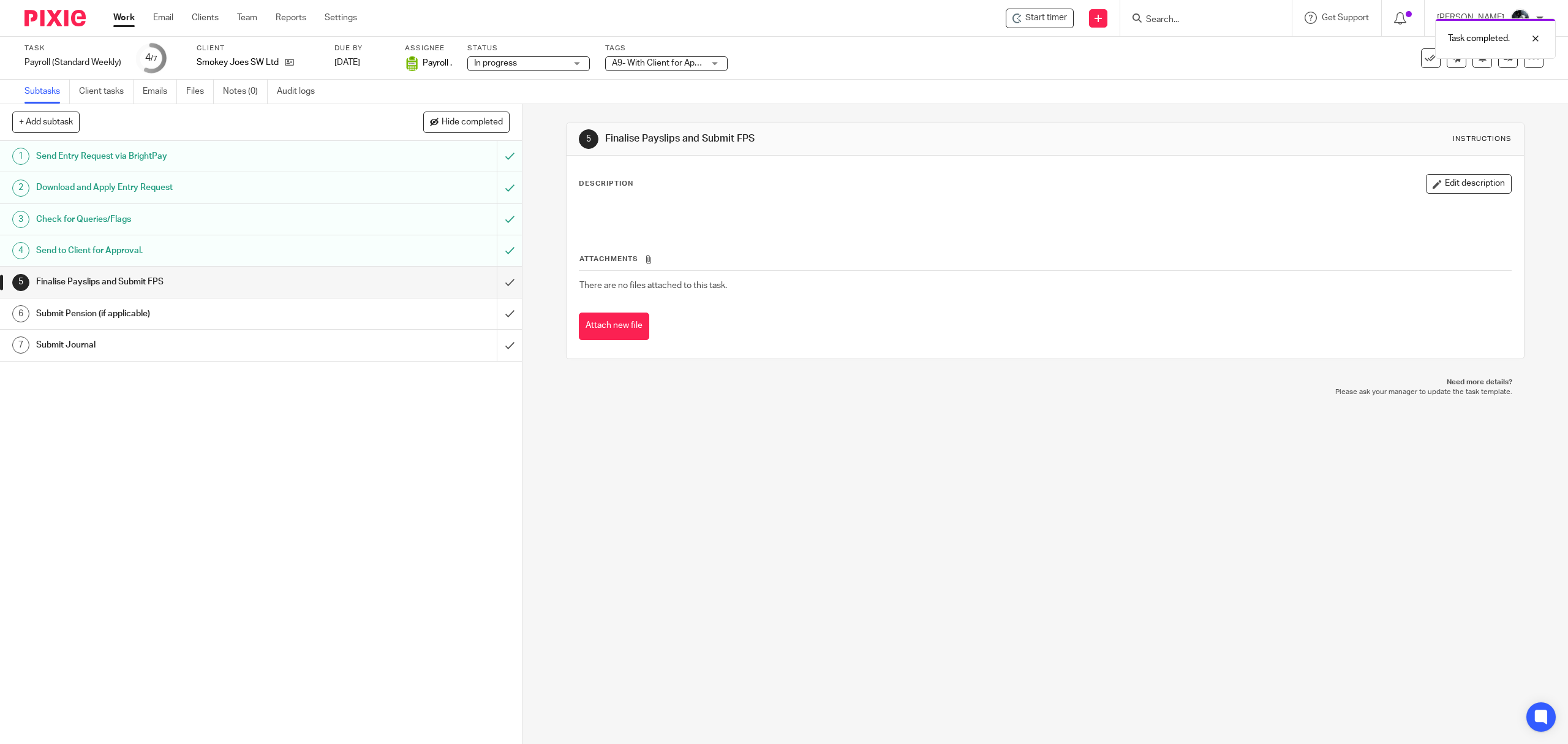
click at [826, 465] on div "5 Finalise Payslips and Submit FPS Instructions Description Edit description At…" at bounding box center [1045, 425] width 1045 height 640
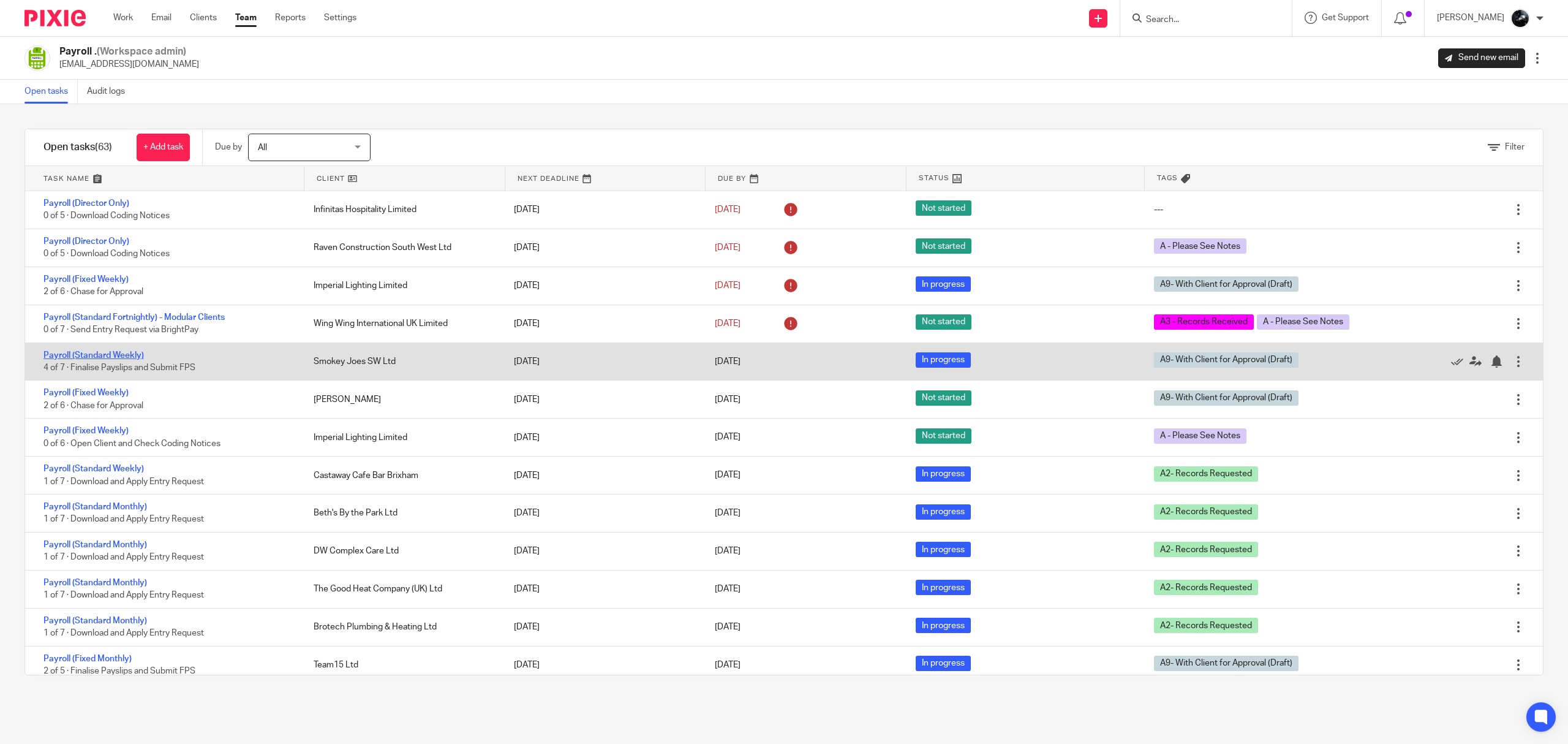
click at [106, 352] on link "Payroll (Standard Weekly)" at bounding box center [94, 355] width 100 height 9
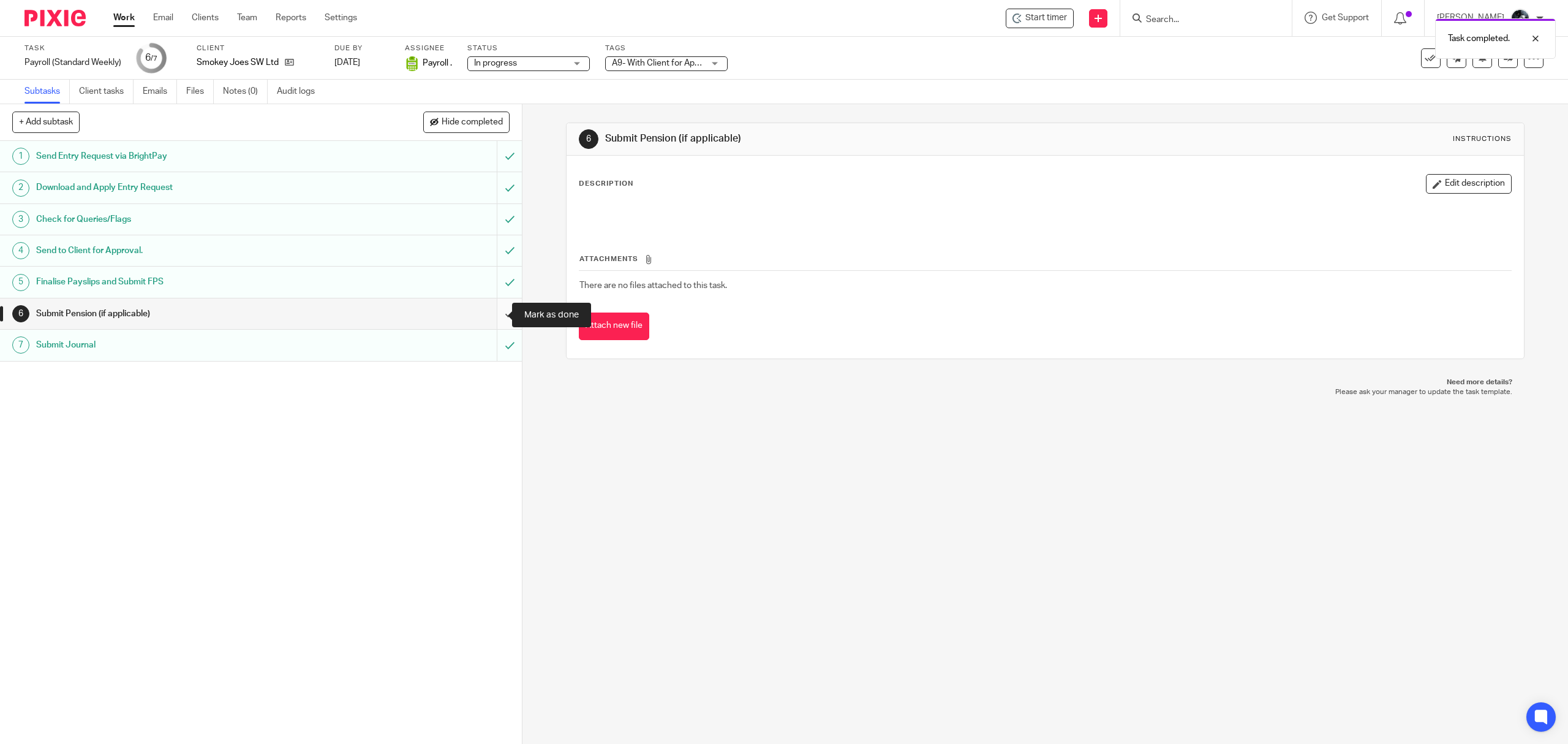
click at [495, 320] on input "submit" at bounding box center [261, 314] width 522 height 31
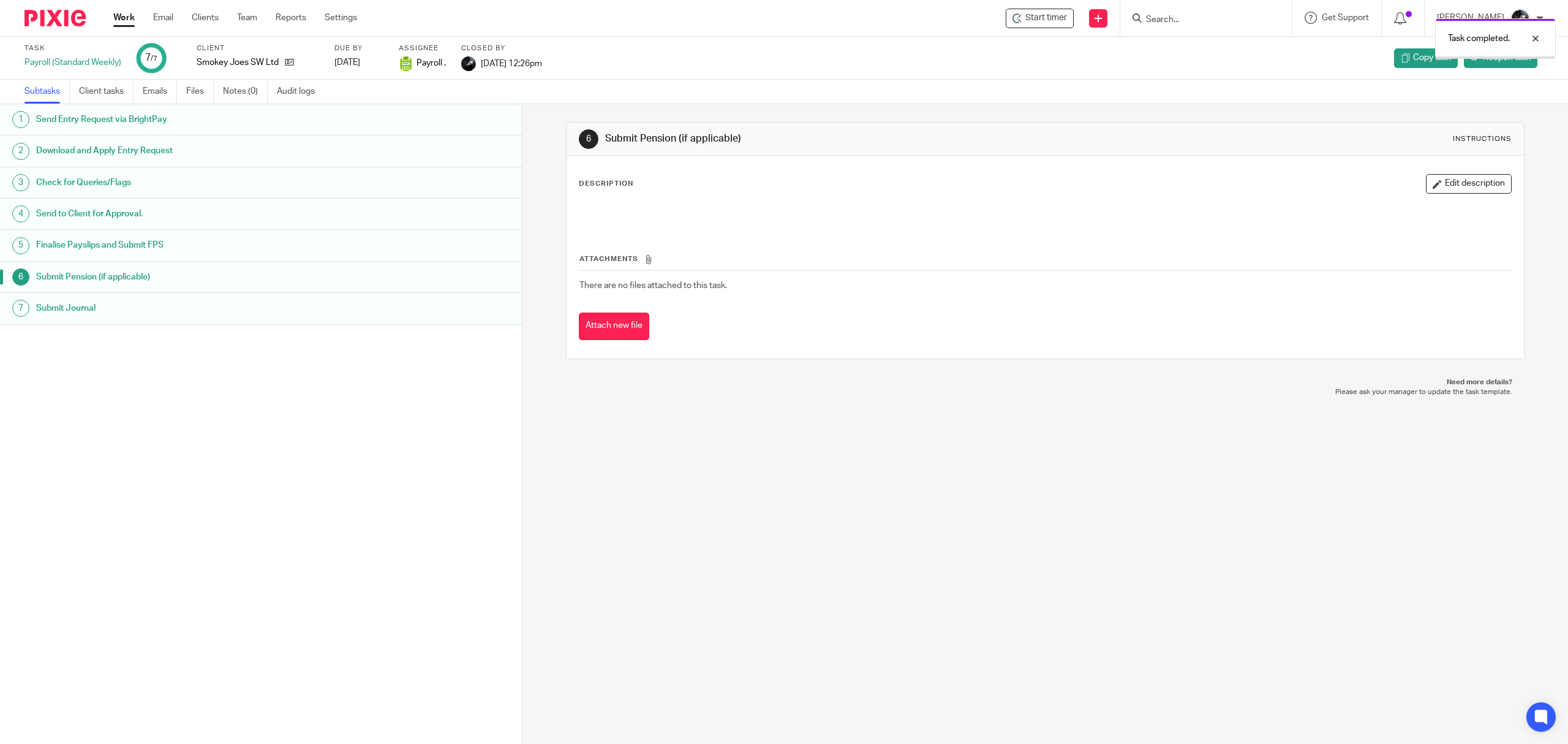
click at [56, 21] on img at bounding box center [56, 18] width 62 height 17
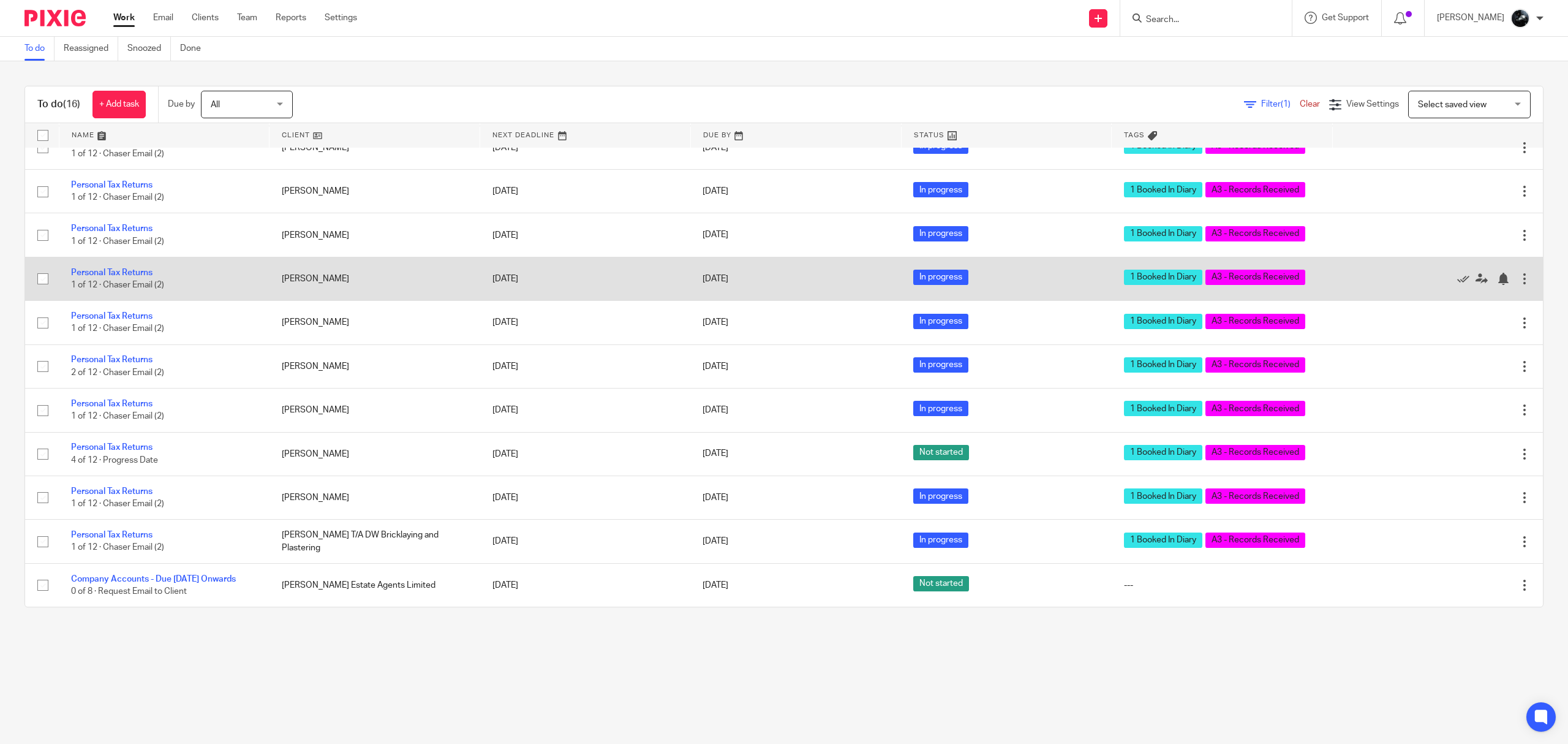
scroll to position [279, 0]
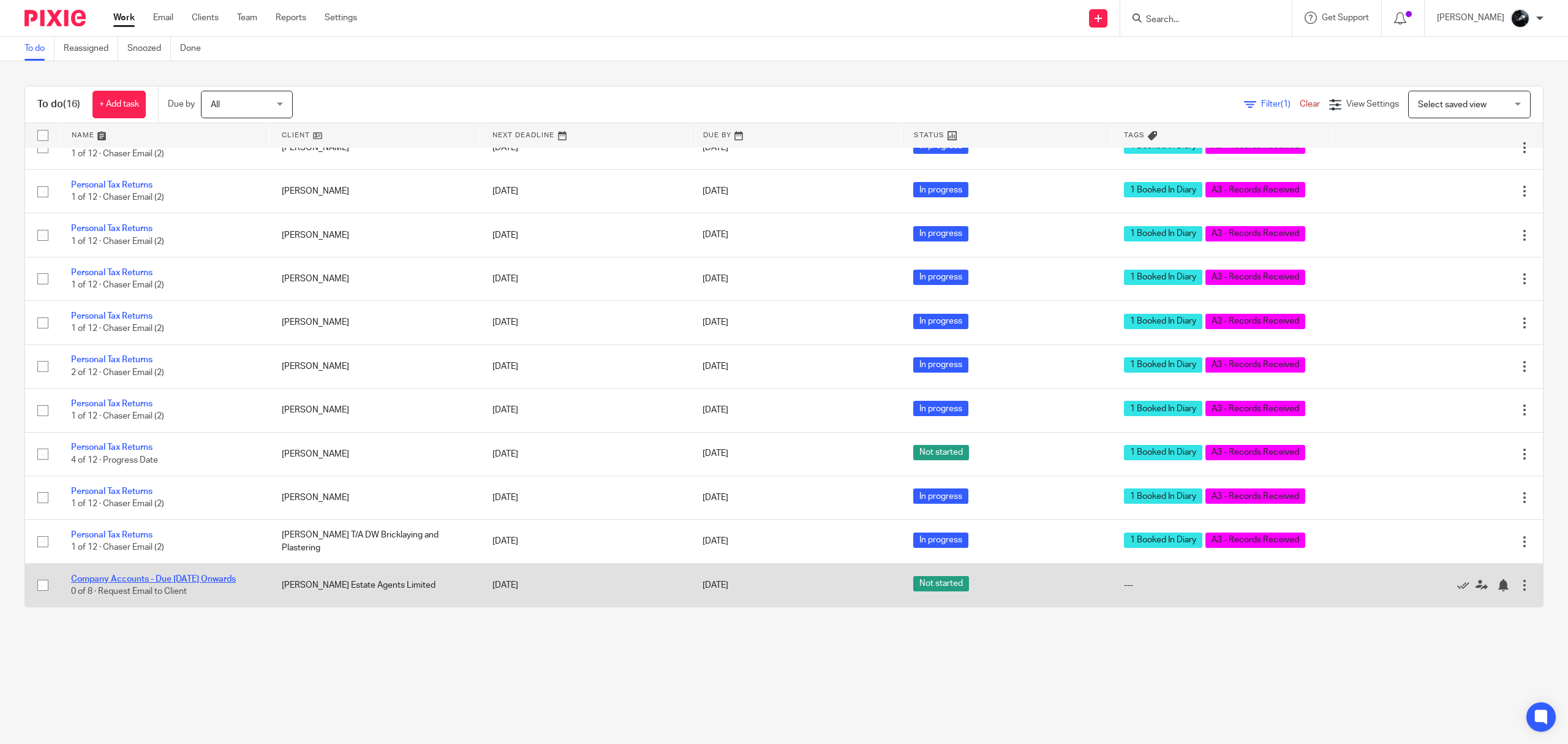
click at [146, 575] on link "Company Accounts - Due [DATE] Onwards" at bounding box center [153, 579] width 165 height 9
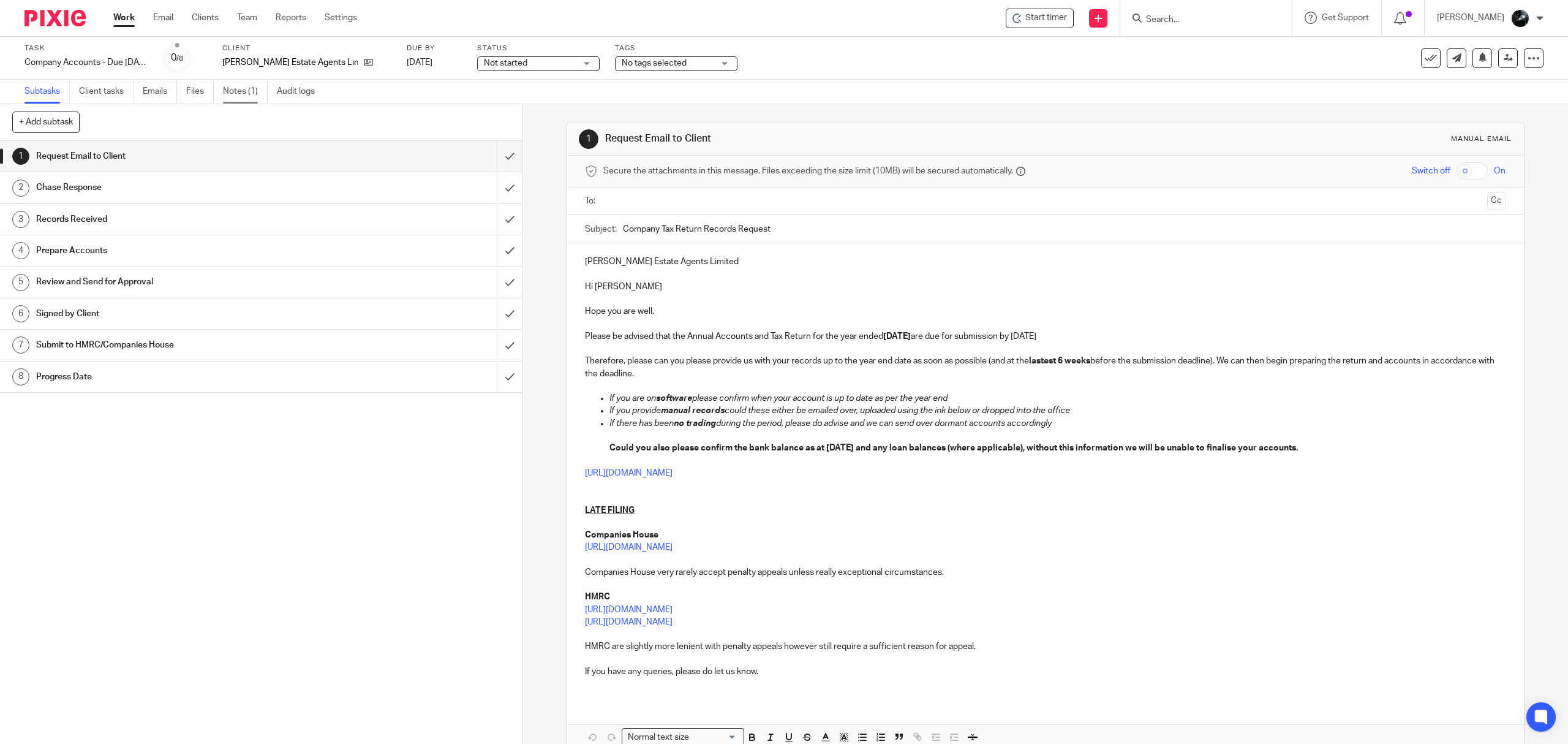
click at [256, 98] on link "Notes (1)" at bounding box center [245, 92] width 45 height 24
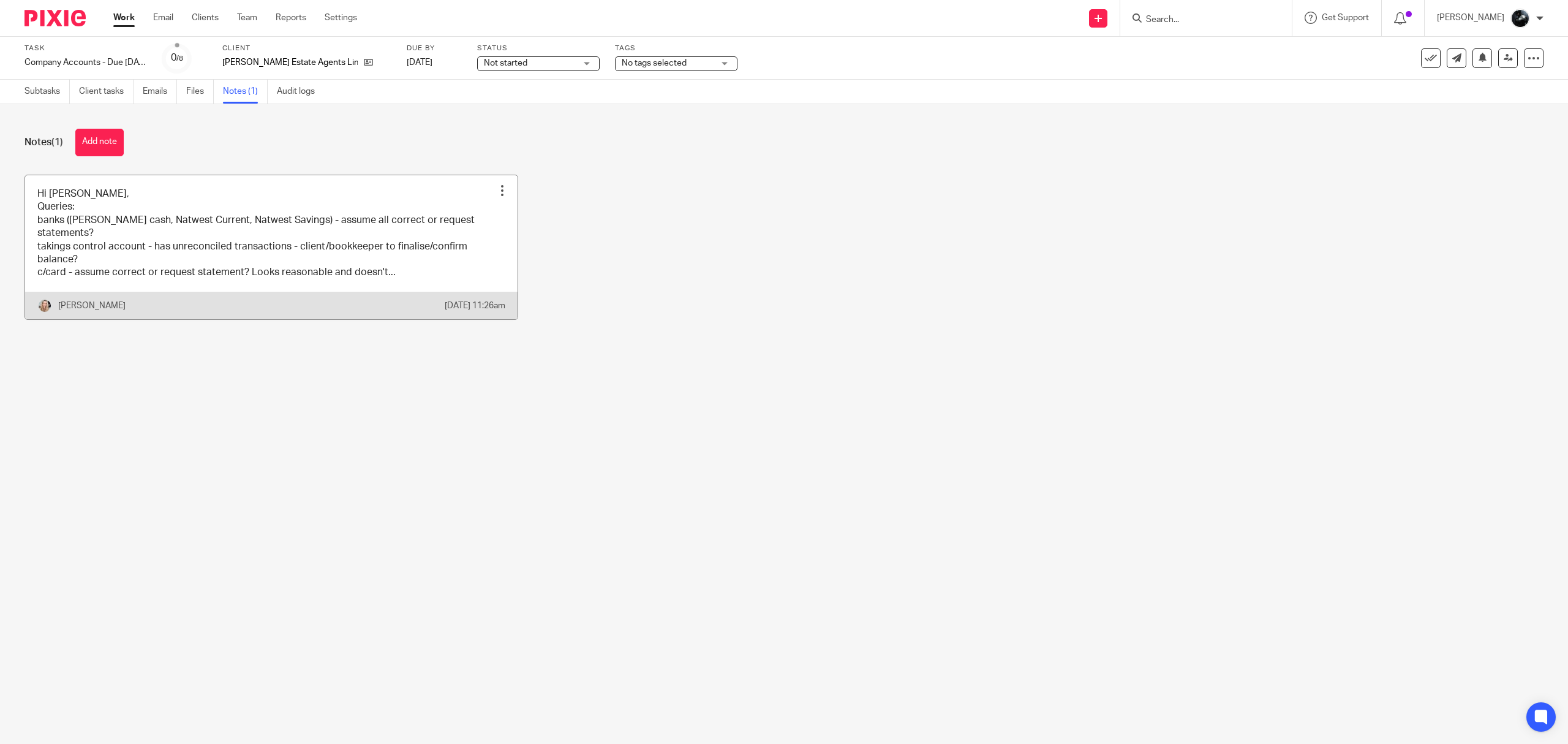
click at [386, 236] on link at bounding box center [272, 247] width 493 height 144
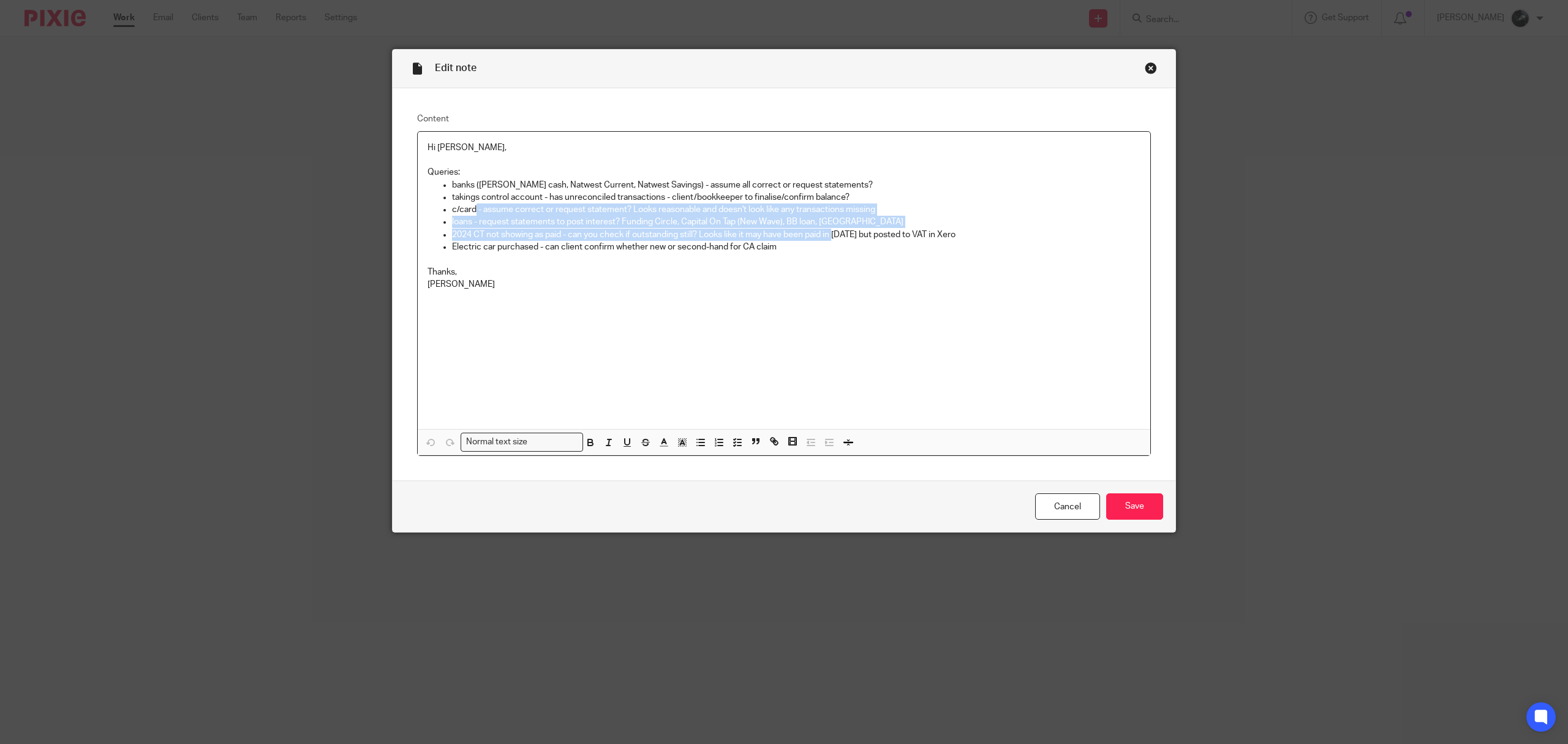
drag, startPoint x: 831, startPoint y: 241, endPoint x: 508, endPoint y: 192, distance: 326.7
click at [471, 210] on ul "takings control account - has unreconciled transactions - client/bookkeeper to …" at bounding box center [784, 222] width 713 height 62
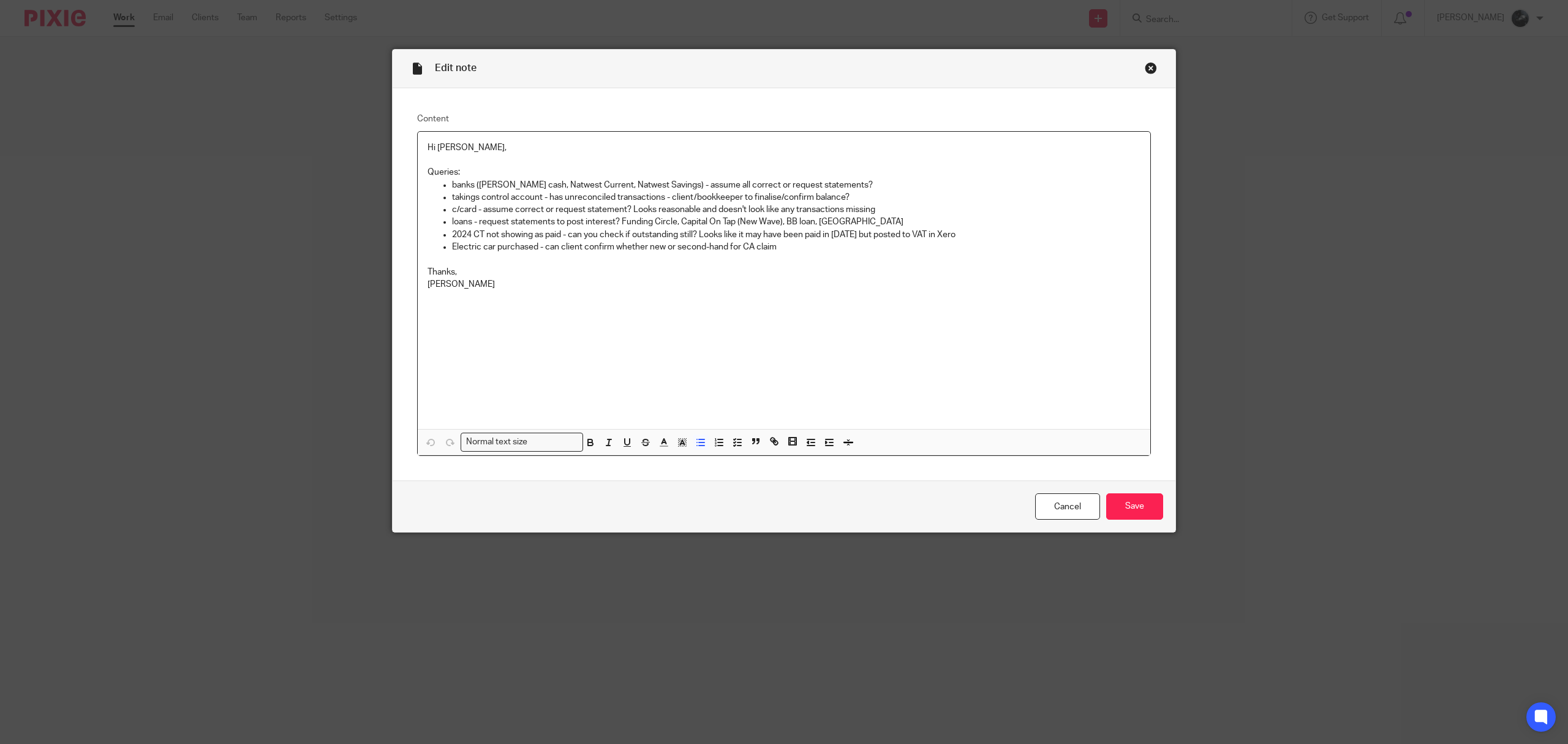
click at [847, 285] on p "[PERSON_NAME]" at bounding box center [784, 285] width 713 height 12
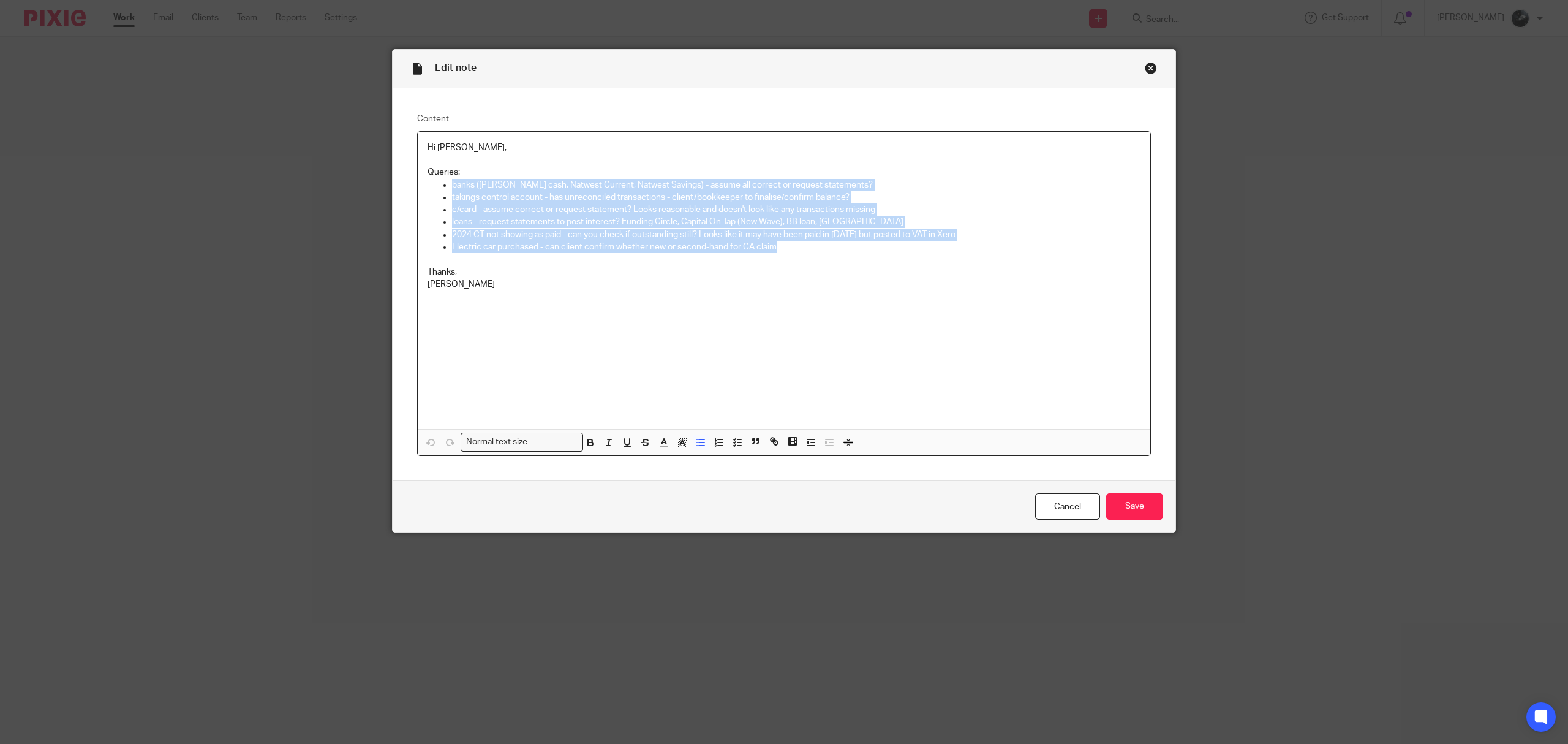
drag, startPoint x: 814, startPoint y: 243, endPoint x: 444, endPoint y: 183, distance: 374.8
click at [444, 183] on div "Hi Nick, Queries: banks (Petty cash, Natwest Current, Natwest Savings) - assume…" at bounding box center [784, 281] width 733 height 297
copy div "banks (Petty cash, Natwest Current, Natwest Savings) - assume all correct or re…"
click at [1128, 503] on input "Save" at bounding box center [1134, 506] width 57 height 26
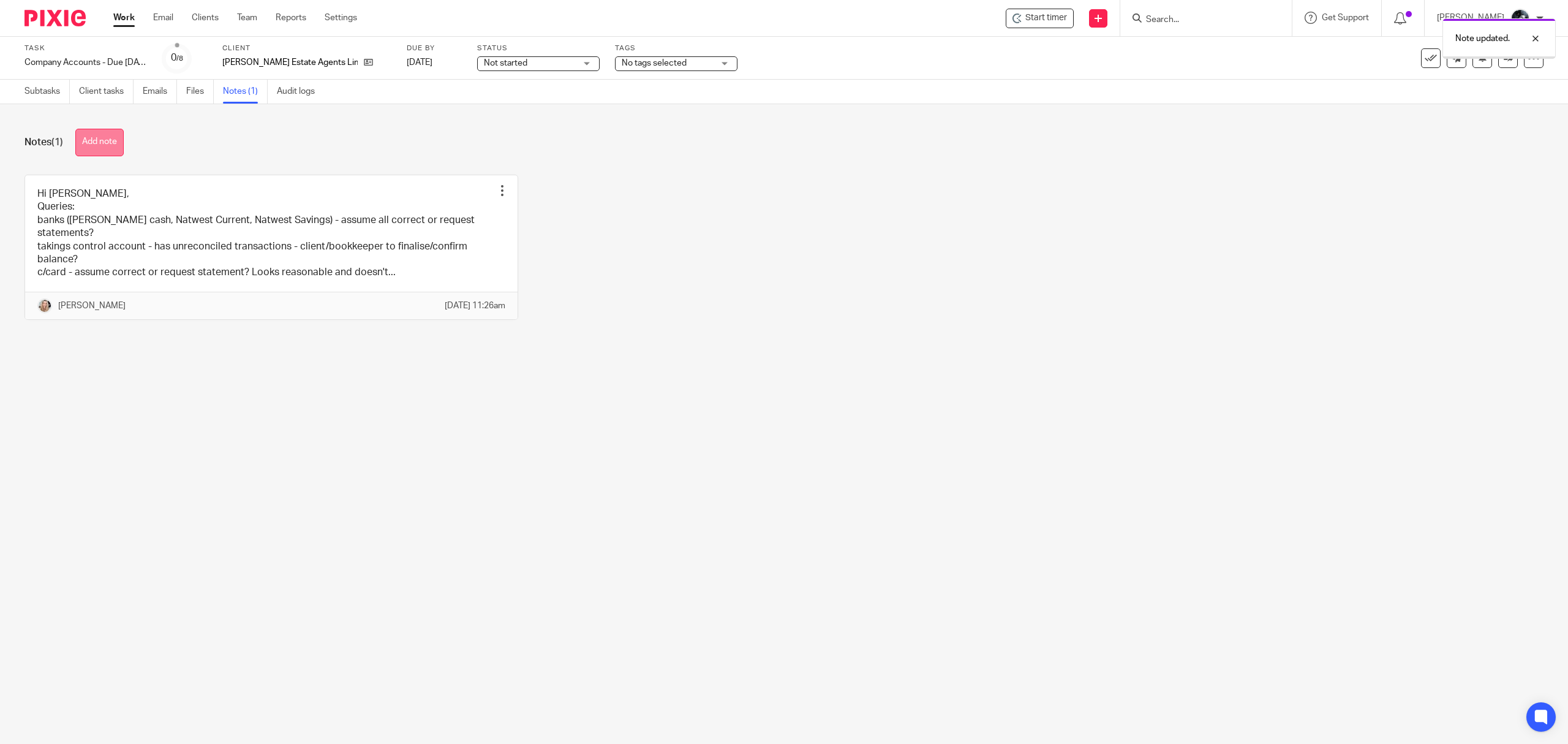
click at [88, 133] on button "Add note" at bounding box center [100, 142] width 48 height 27
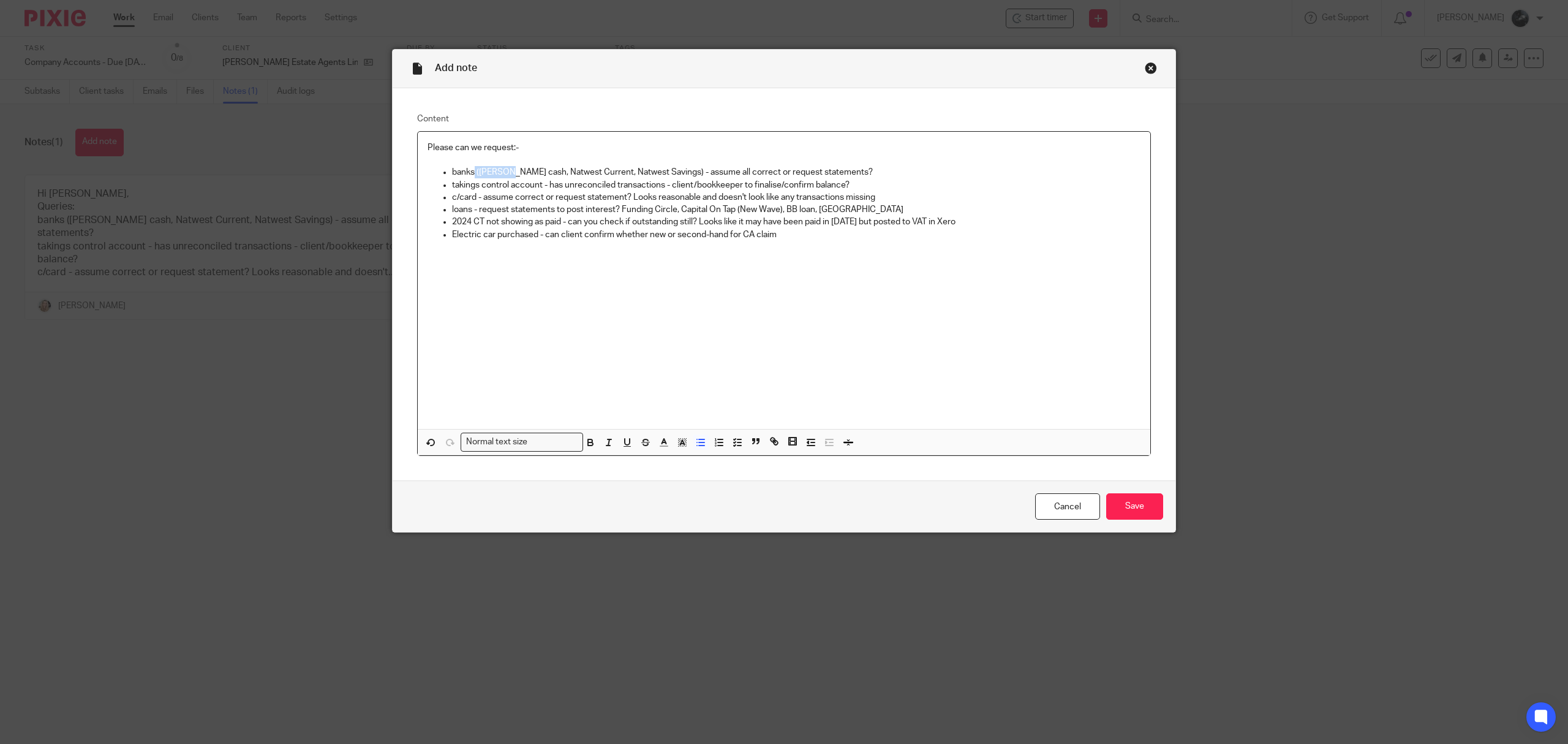
drag, startPoint x: 503, startPoint y: 168, endPoint x: 468, endPoint y: 174, distance: 35.5
click at [468, 174] on p "banks ([PERSON_NAME] cash, Natwest Current, Natwest Savings) - assume all corre…" at bounding box center [796, 172] width 689 height 12
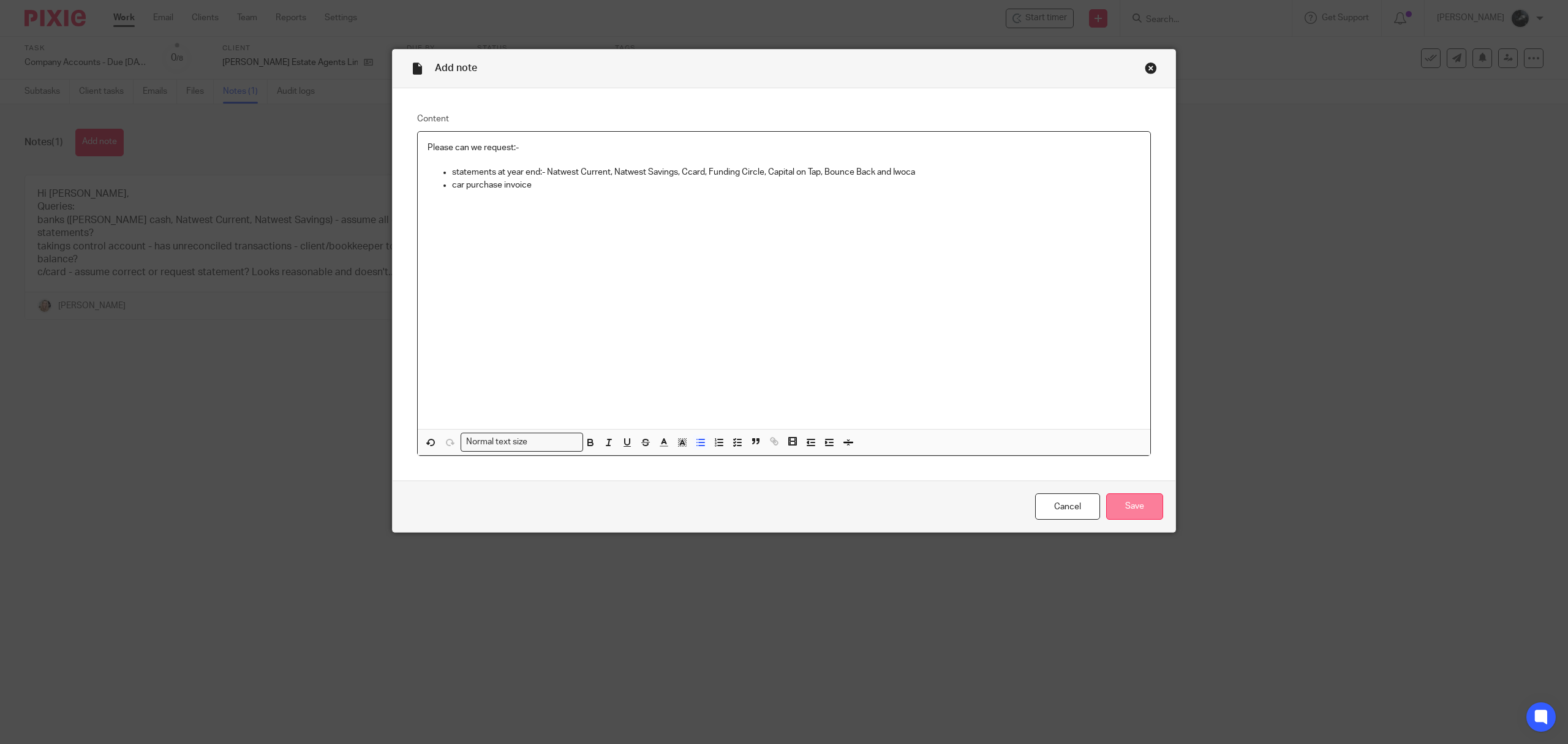
click at [1123, 496] on input "Save" at bounding box center [1134, 506] width 57 height 26
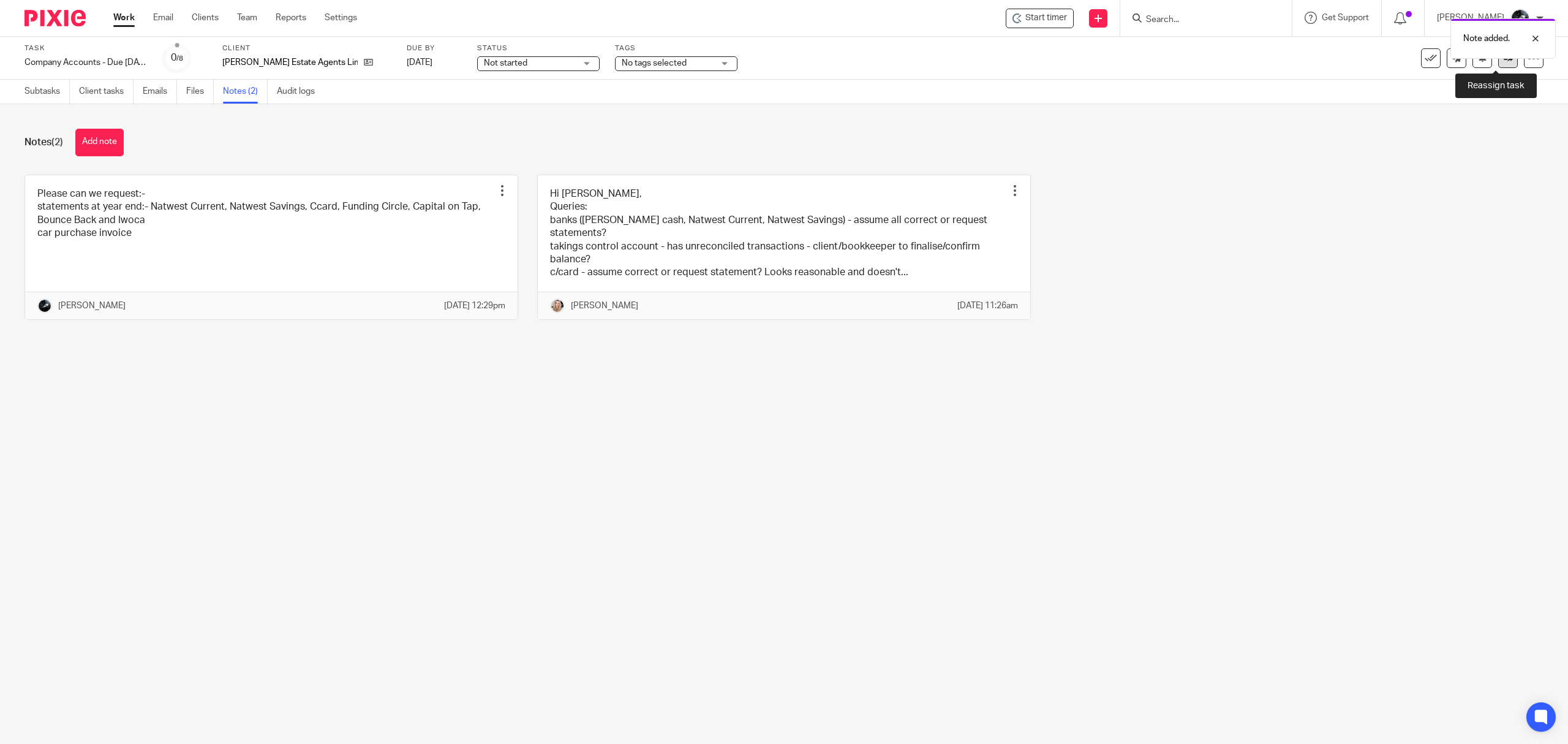
click at [1504, 60] on icon at bounding box center [1508, 58] width 9 height 9
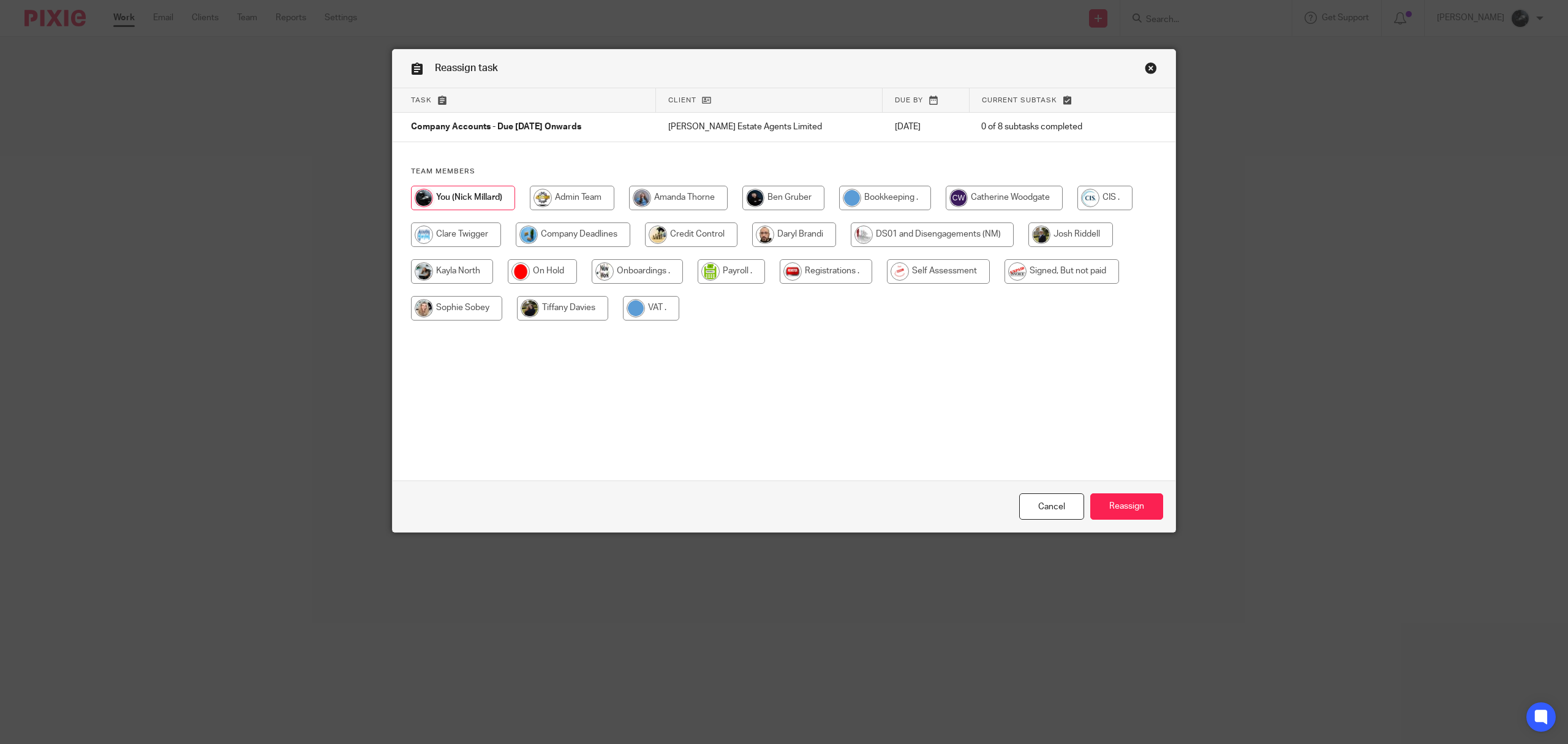
click at [1010, 194] on input "radio" at bounding box center [1004, 198] width 117 height 25
radio input "true"
click at [1131, 512] on input "Reassign" at bounding box center [1126, 506] width 73 height 26
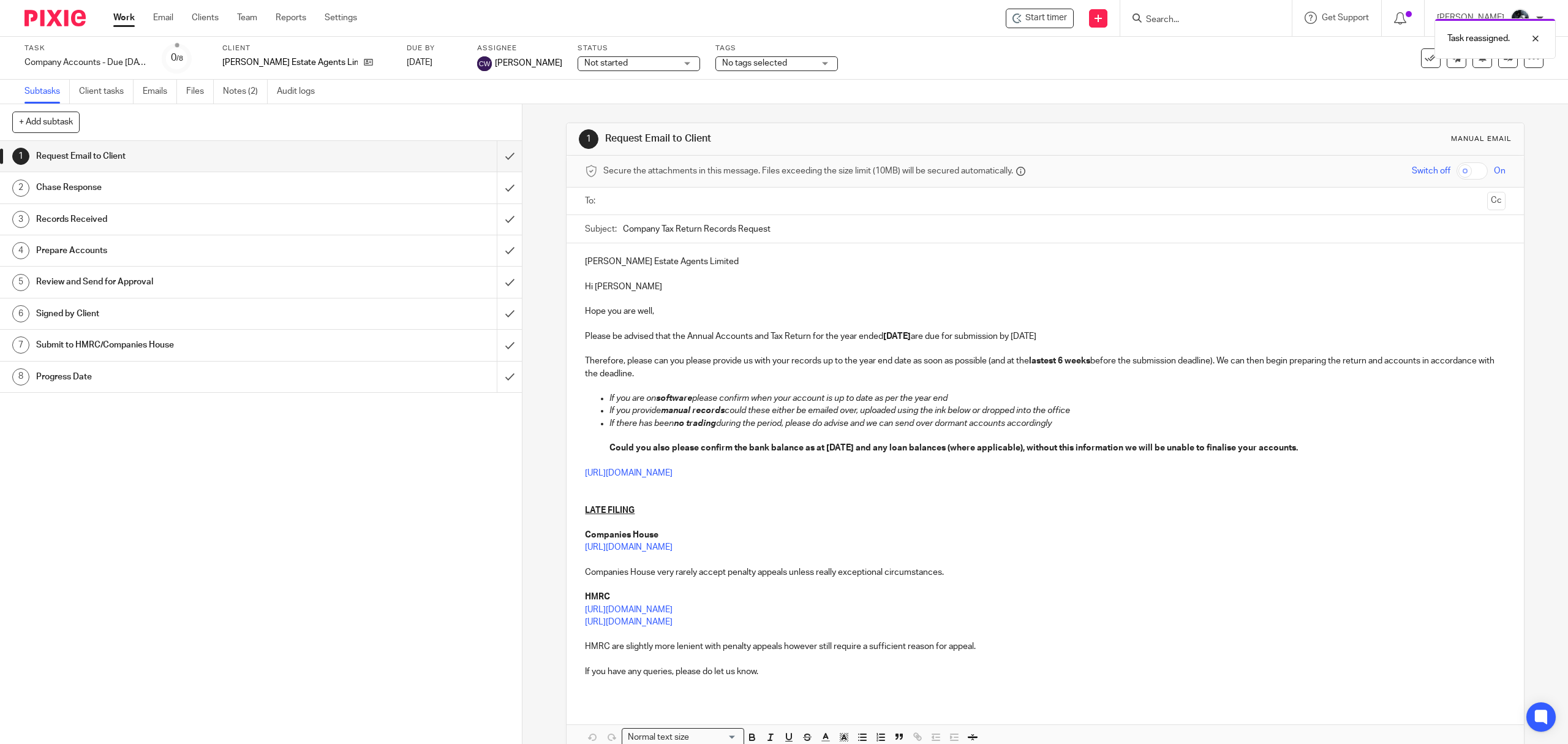
click at [54, 25] on img at bounding box center [56, 18] width 62 height 17
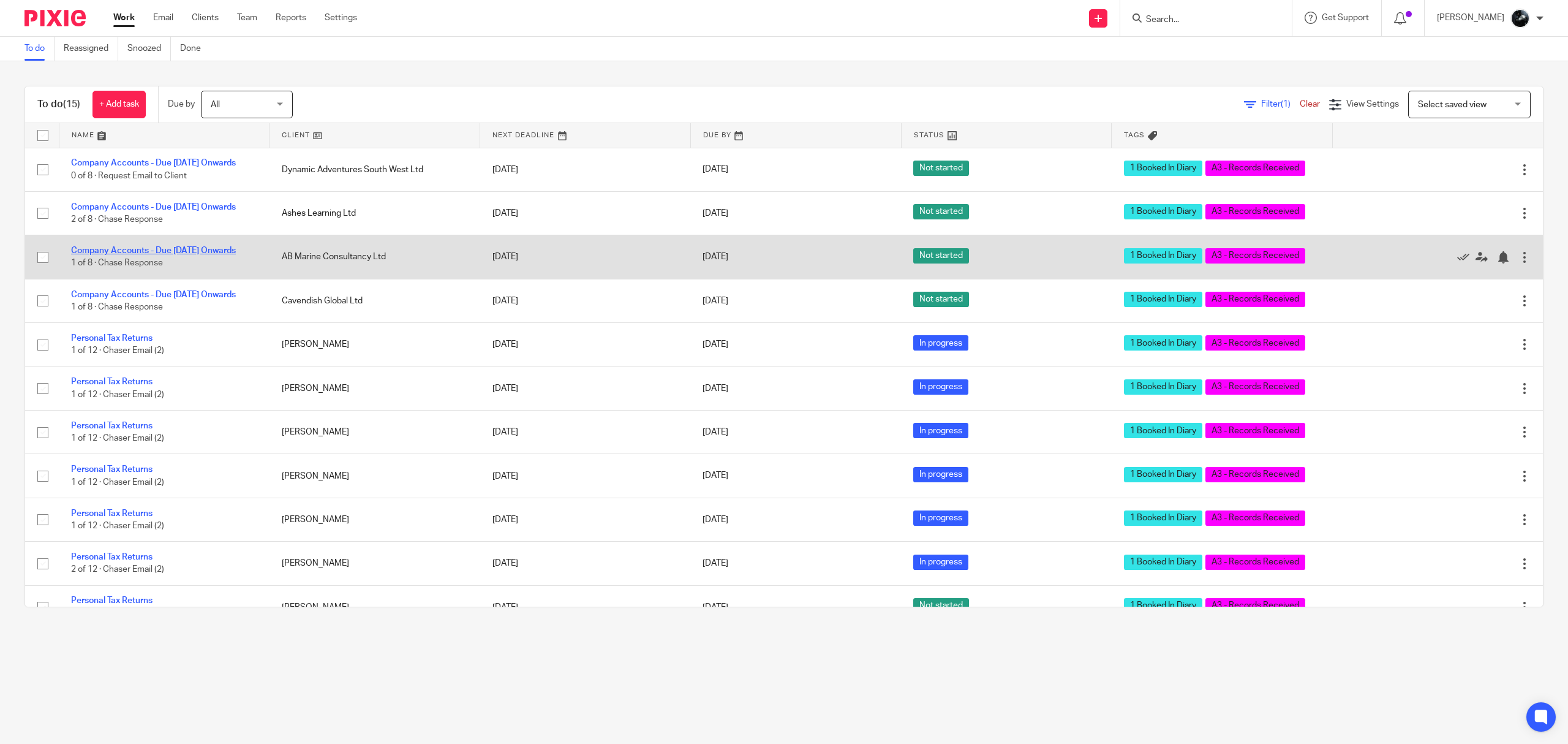
click at [195, 255] on link "Company Accounts - Due [DATE] Onwards" at bounding box center [153, 250] width 165 height 9
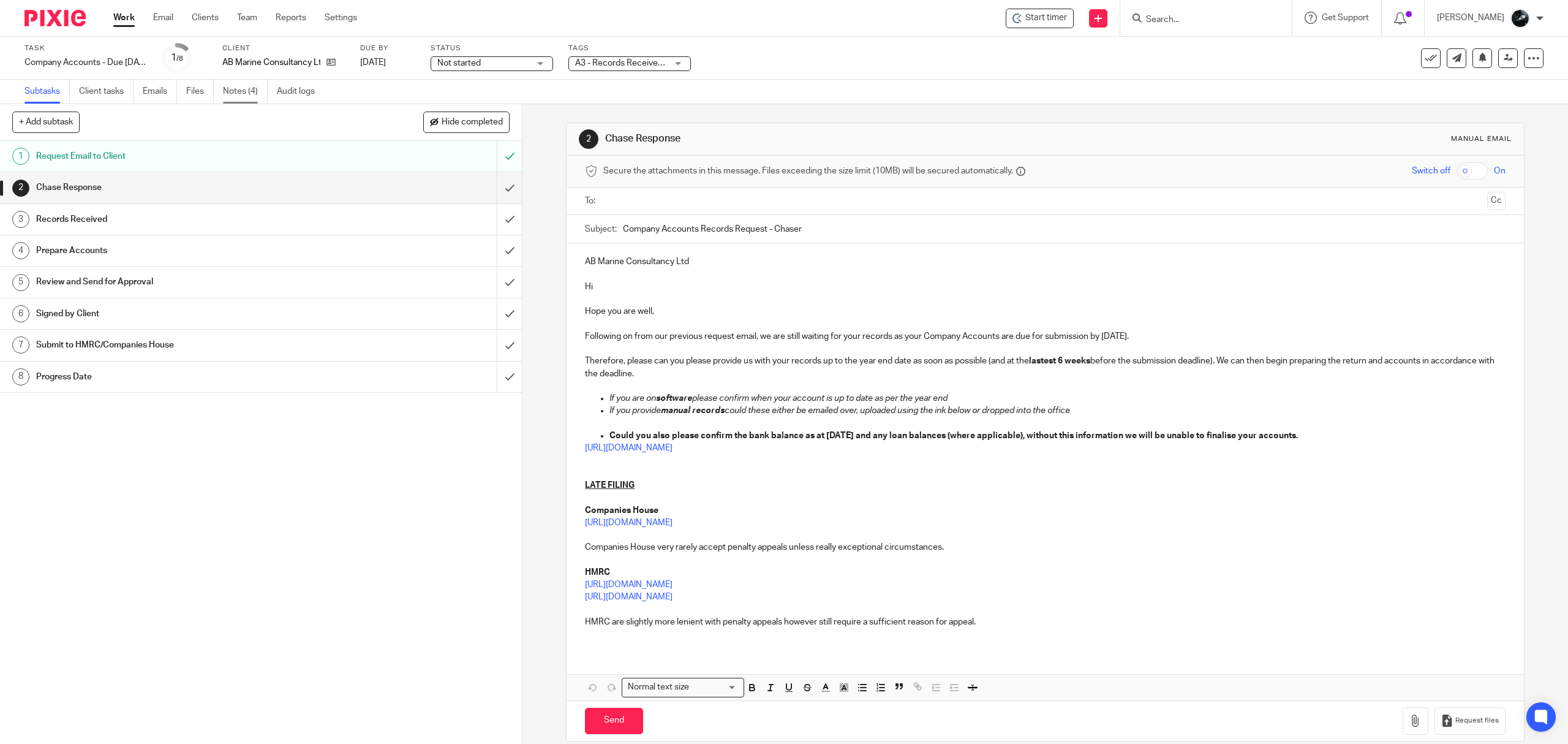
click at [234, 88] on link "Notes (4)" at bounding box center [245, 92] width 45 height 24
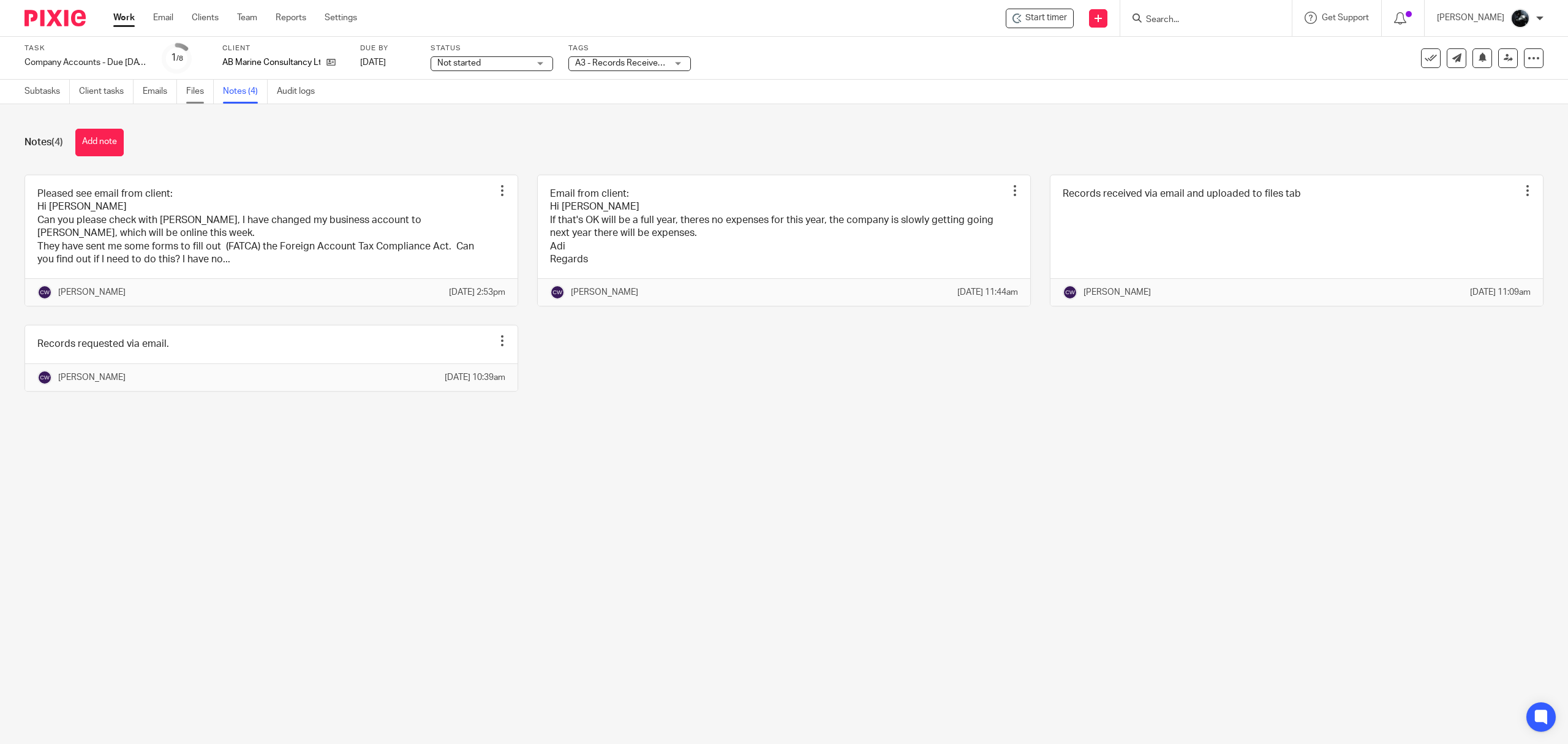
click at [202, 101] on link "Files" at bounding box center [199, 92] width 27 height 24
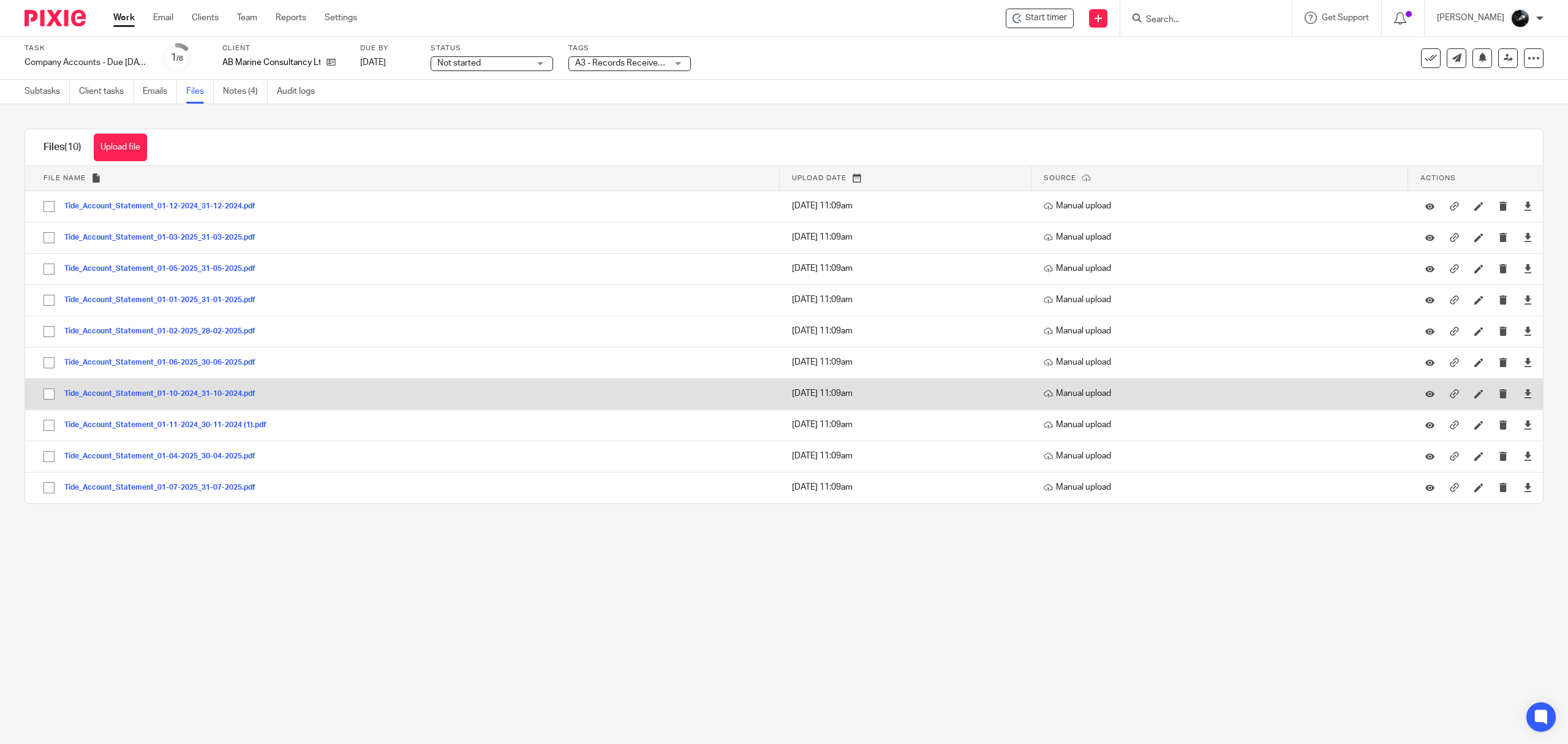
click at [209, 394] on button "Tide_Account_Statement_01-10-2024_31-10-2024.pdf" at bounding box center [164, 394] width 200 height 9
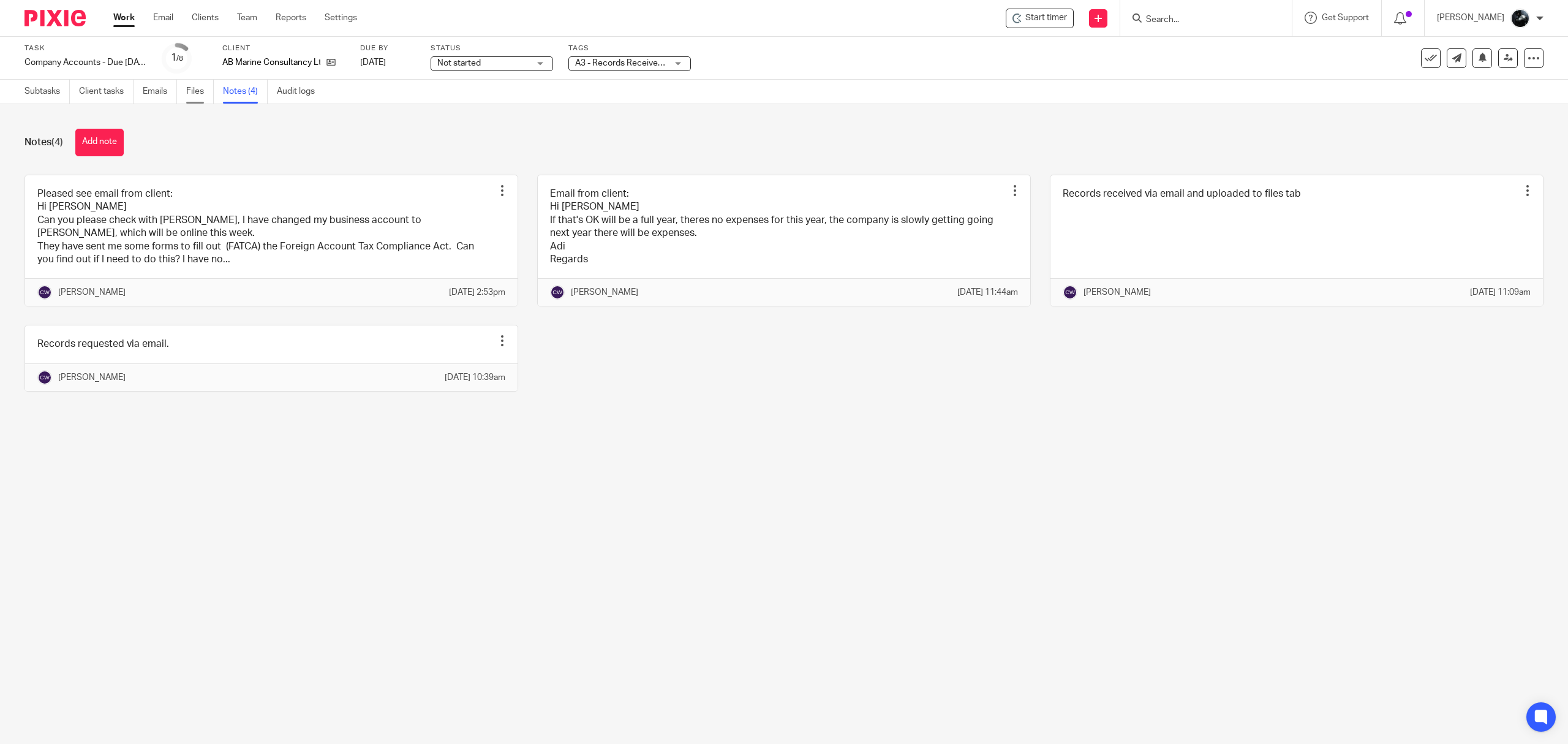
click at [197, 92] on link "Files" at bounding box center [199, 92] width 27 height 24
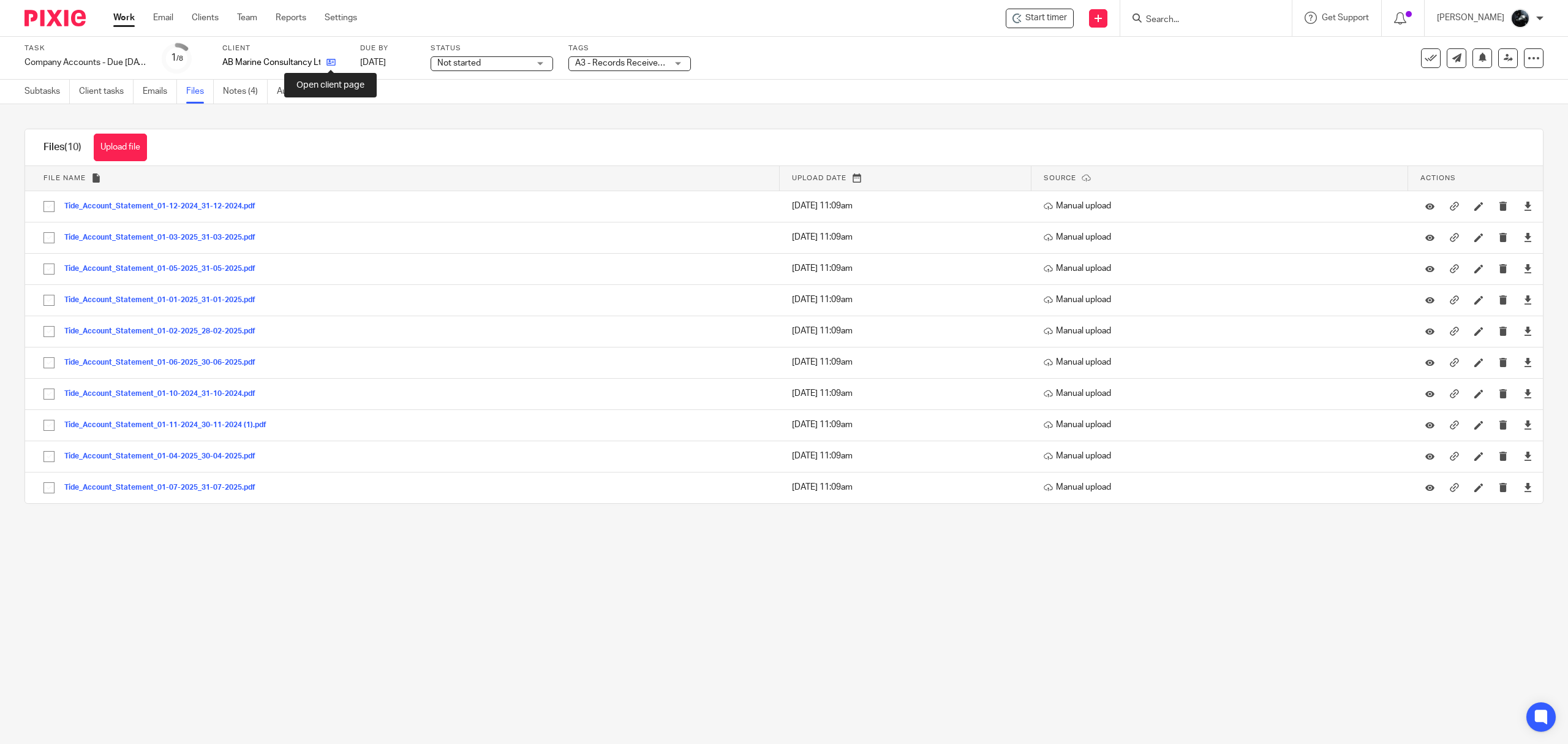
click at [333, 66] on icon at bounding box center [331, 62] width 9 height 9
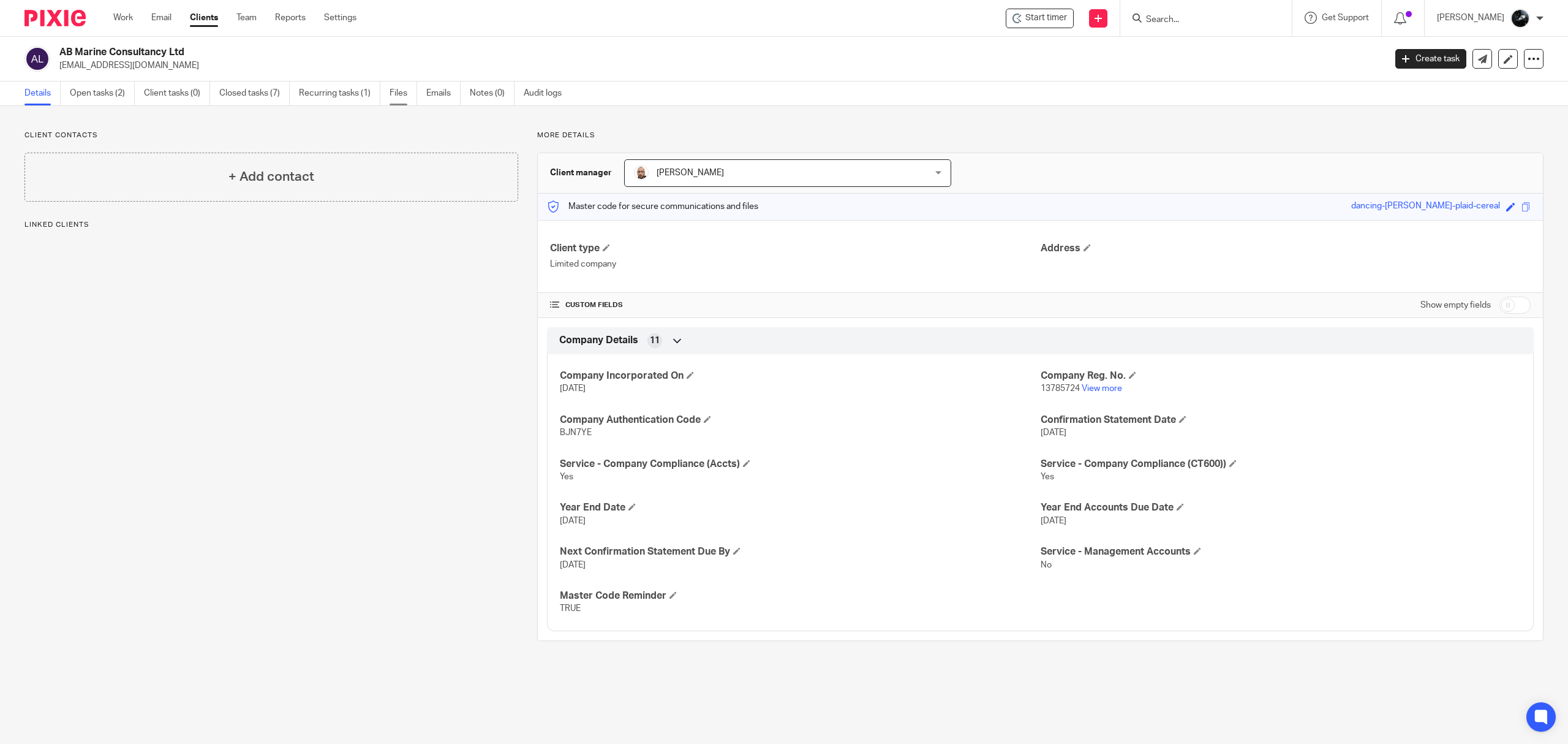
click at [408, 93] on link "Files" at bounding box center [403, 94] width 27 height 24
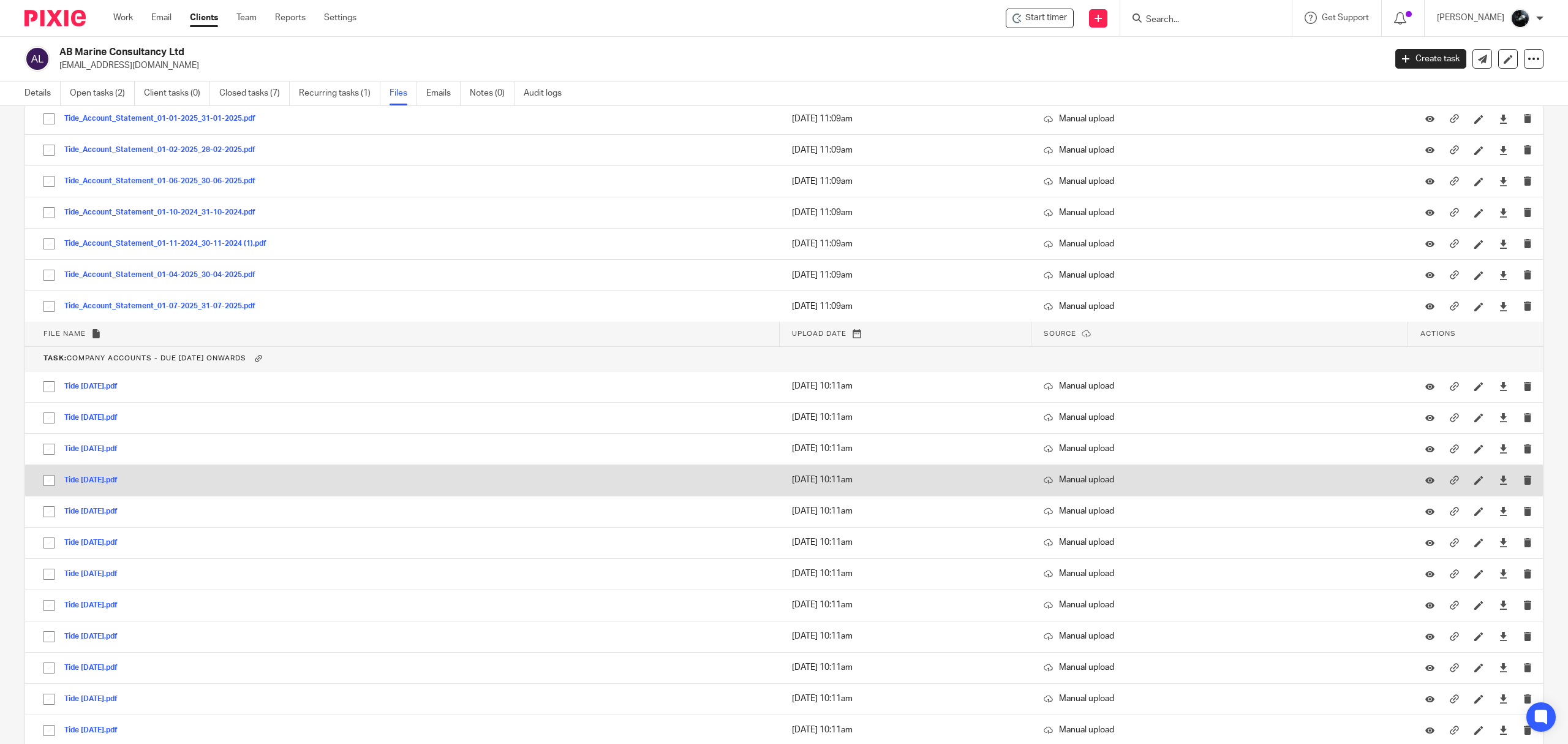
scroll to position [369, 0]
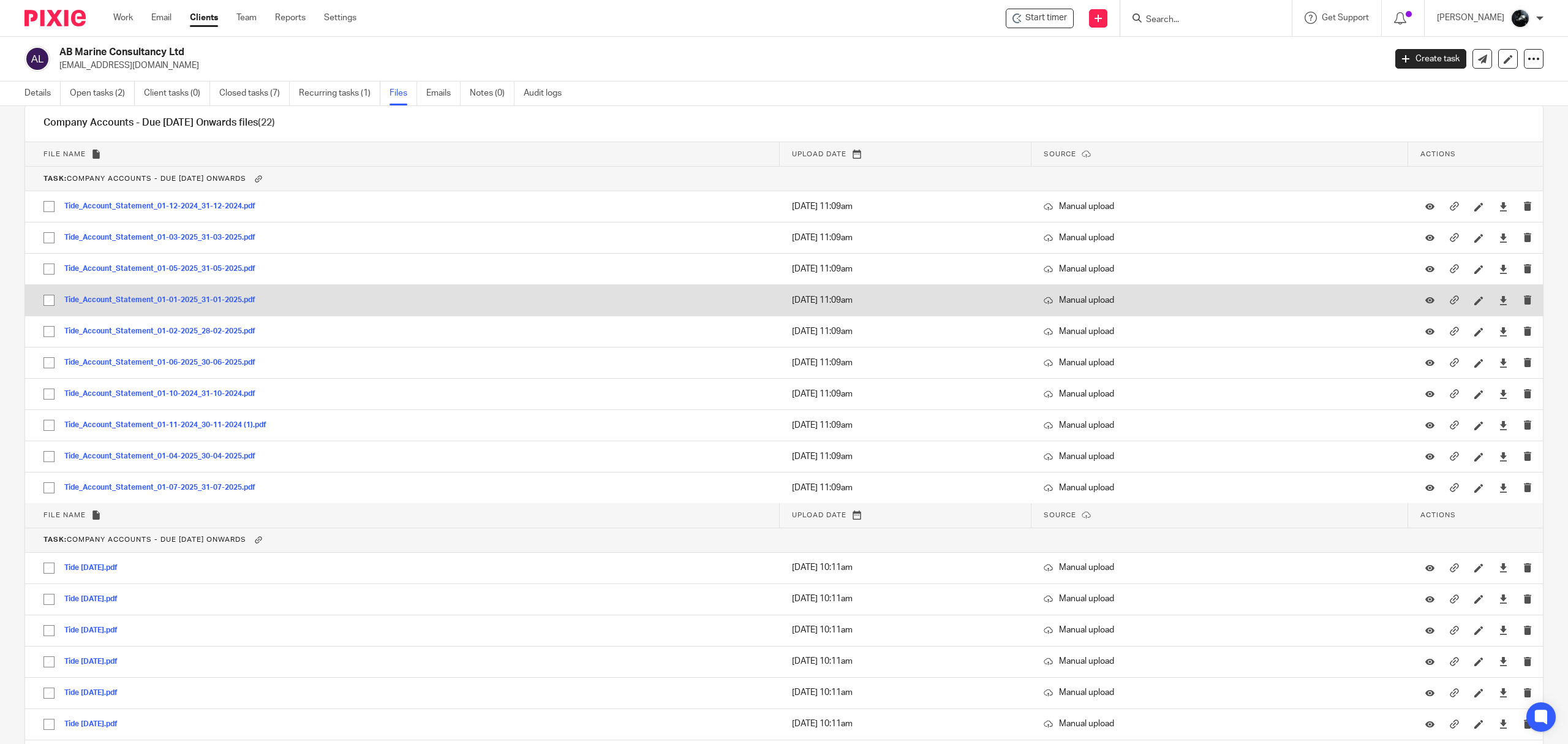
click at [199, 298] on button "Tide_Account_Statement_01-01-2025_31-01-2025.pdf" at bounding box center [164, 300] width 200 height 9
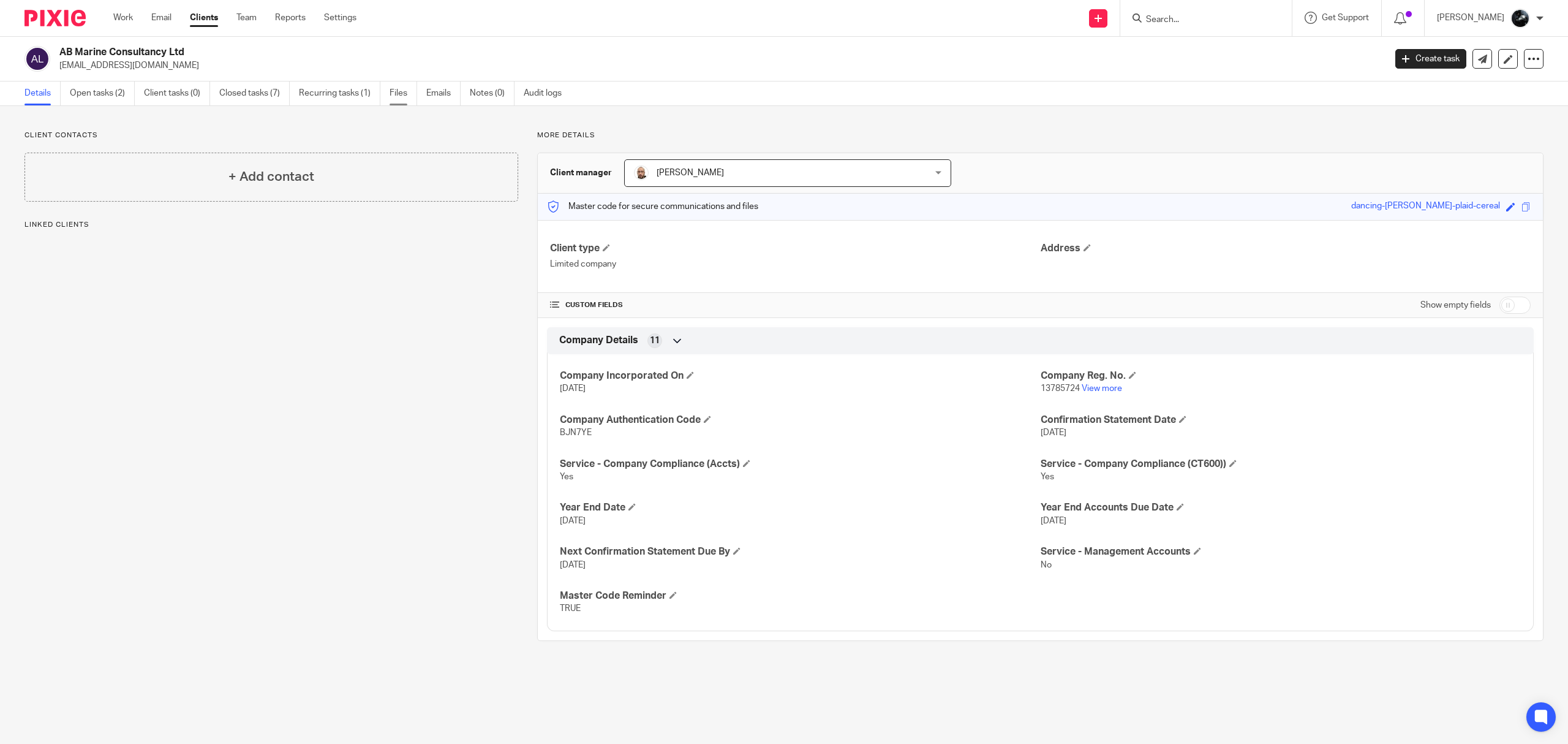
click at [402, 97] on link "Files" at bounding box center [403, 94] width 27 height 24
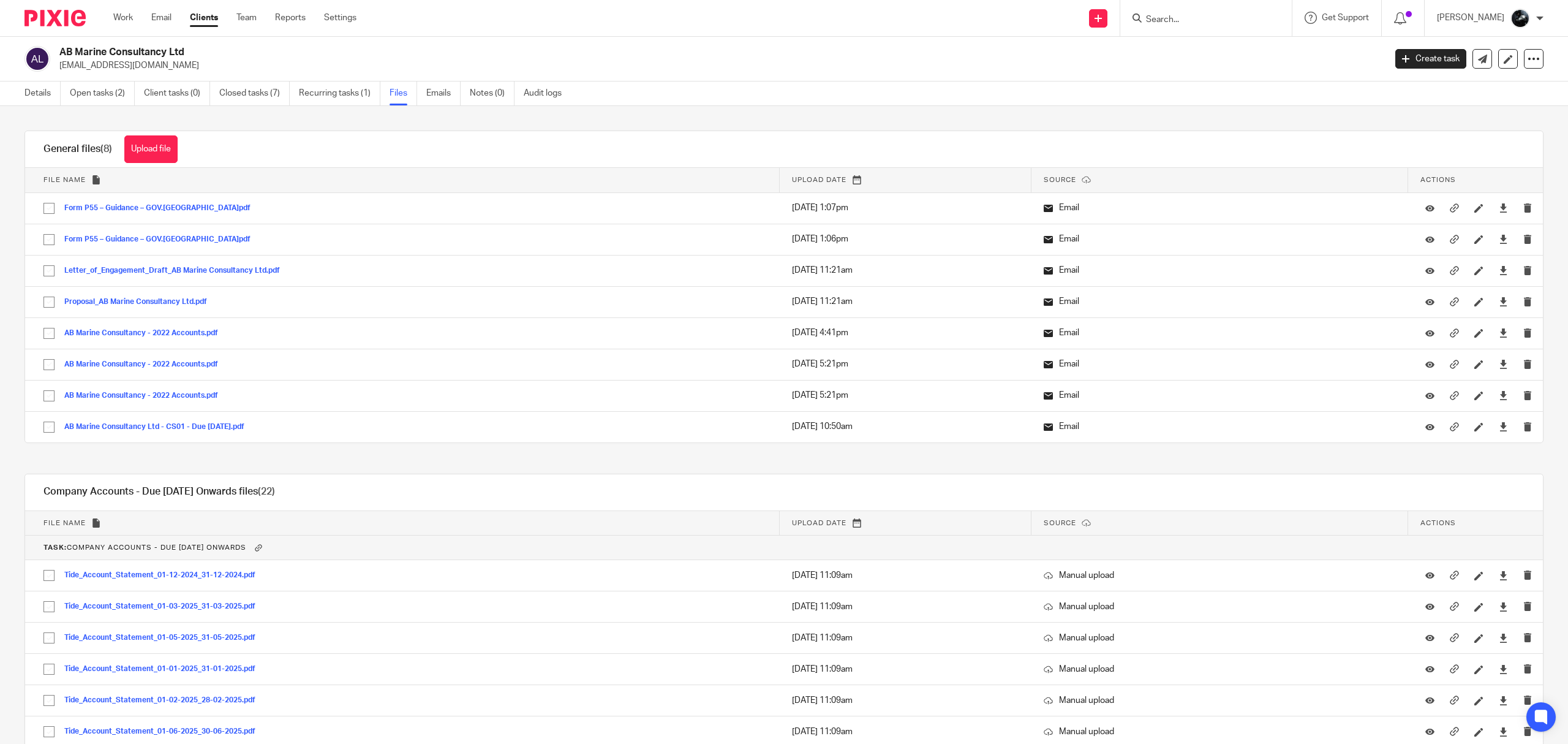
click at [114, 91] on link "Open tasks (2)" at bounding box center [102, 94] width 65 height 24
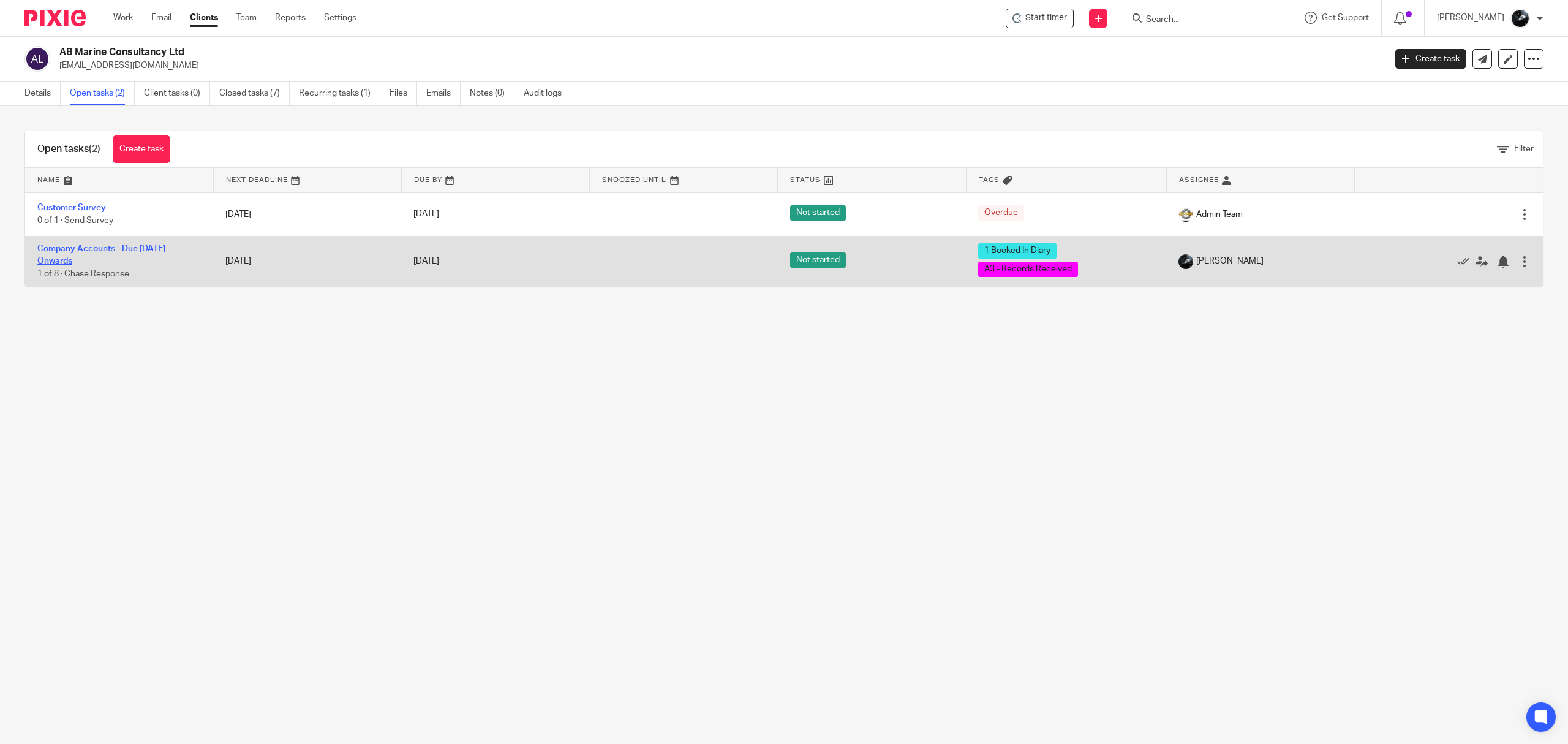
click at [145, 251] on link "Company Accounts - Due [DATE] Onwards" at bounding box center [101, 254] width 128 height 21
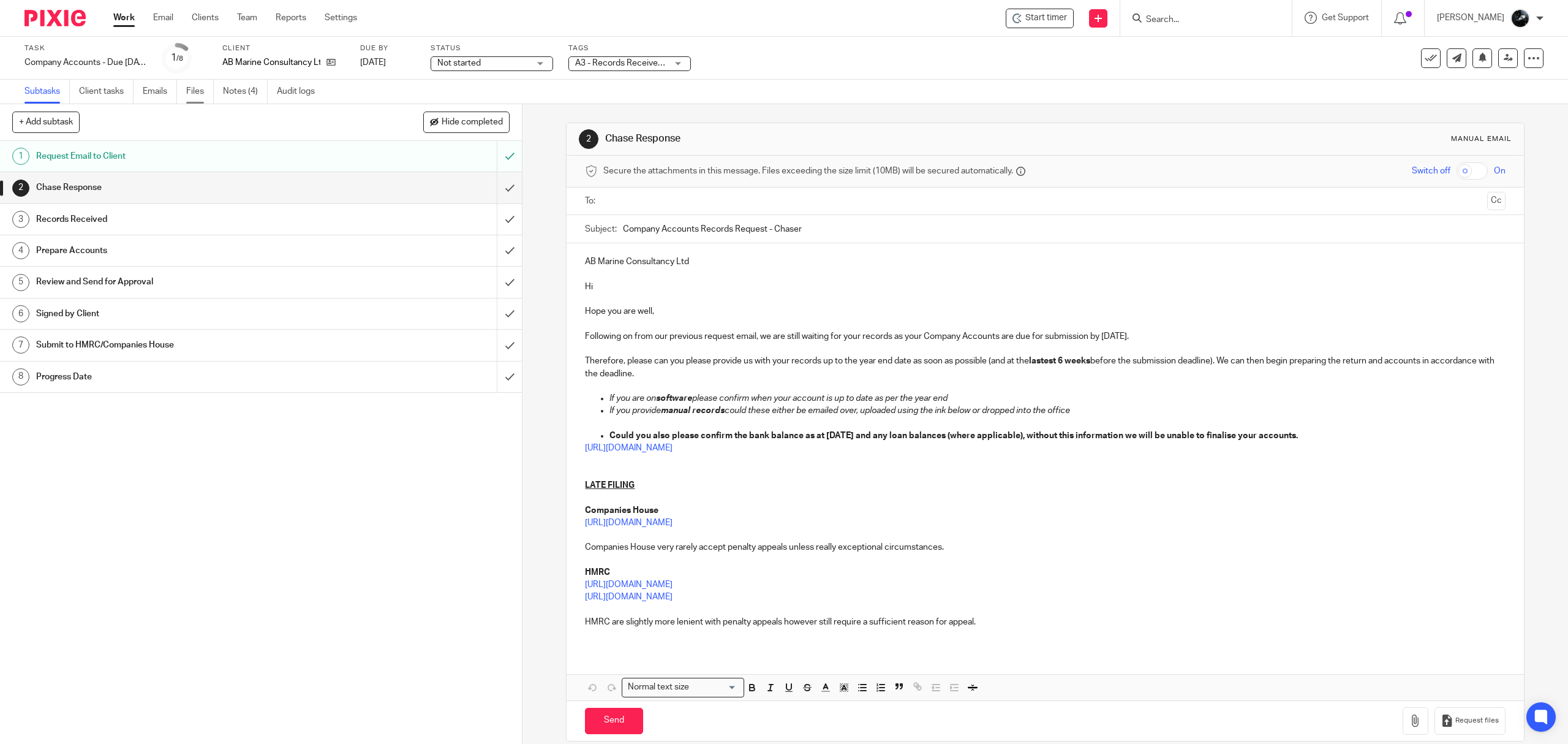
click at [203, 96] on link "Files" at bounding box center [199, 92] width 27 height 24
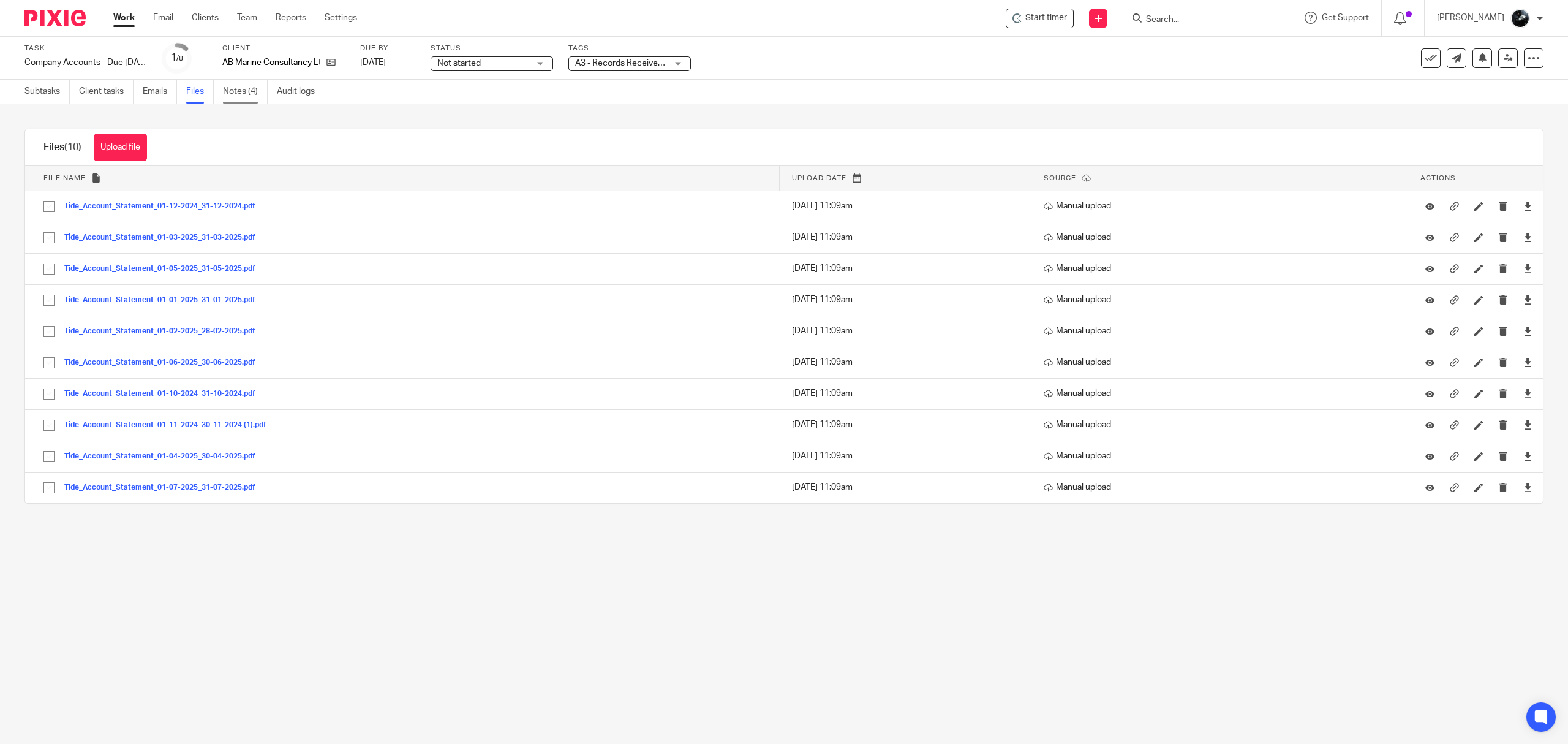
click at [244, 91] on link "Notes (4)" at bounding box center [245, 92] width 45 height 24
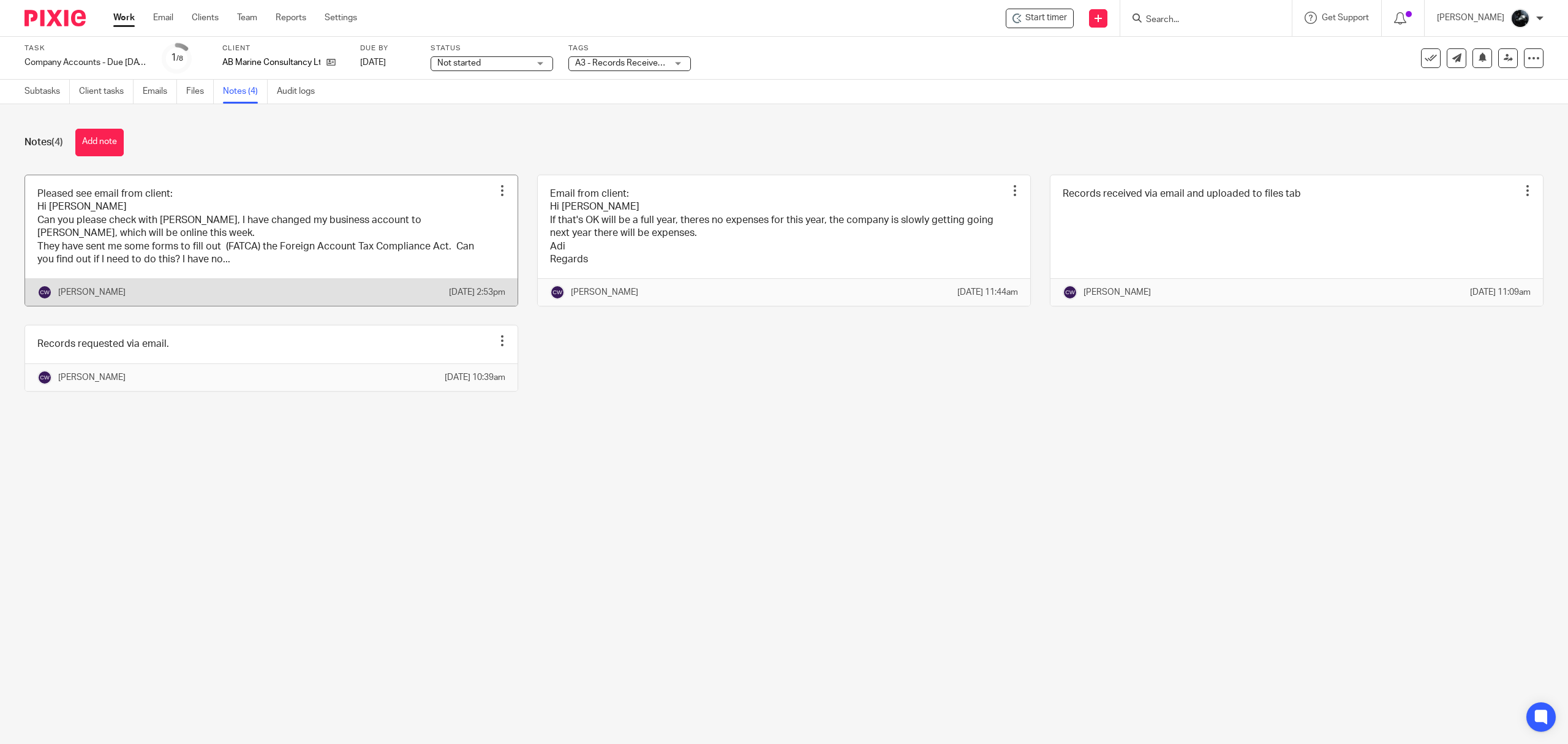
click at [256, 233] on link at bounding box center [272, 241] width 493 height 131
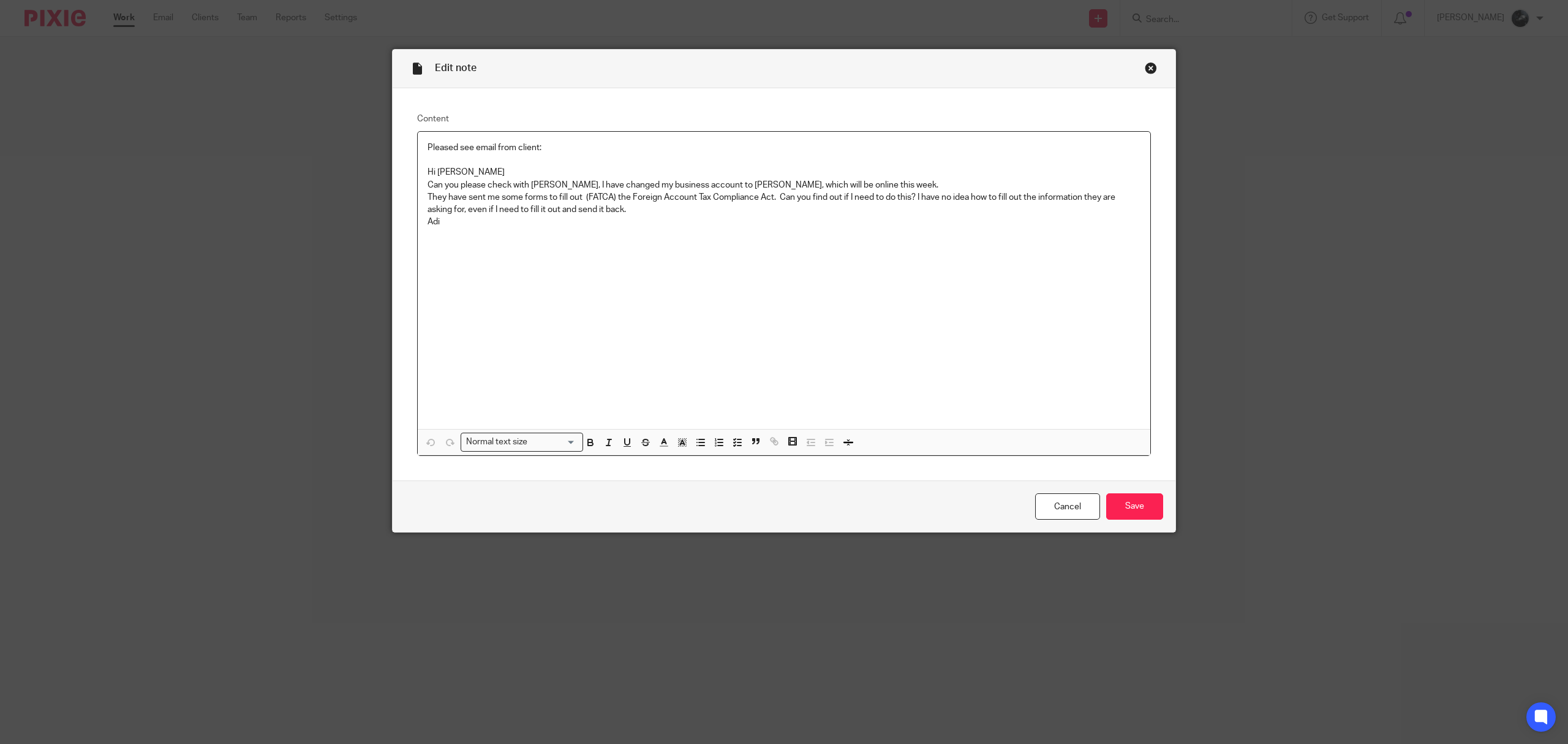
click at [1146, 69] on div "Close this dialog window" at bounding box center [1151, 68] width 12 height 12
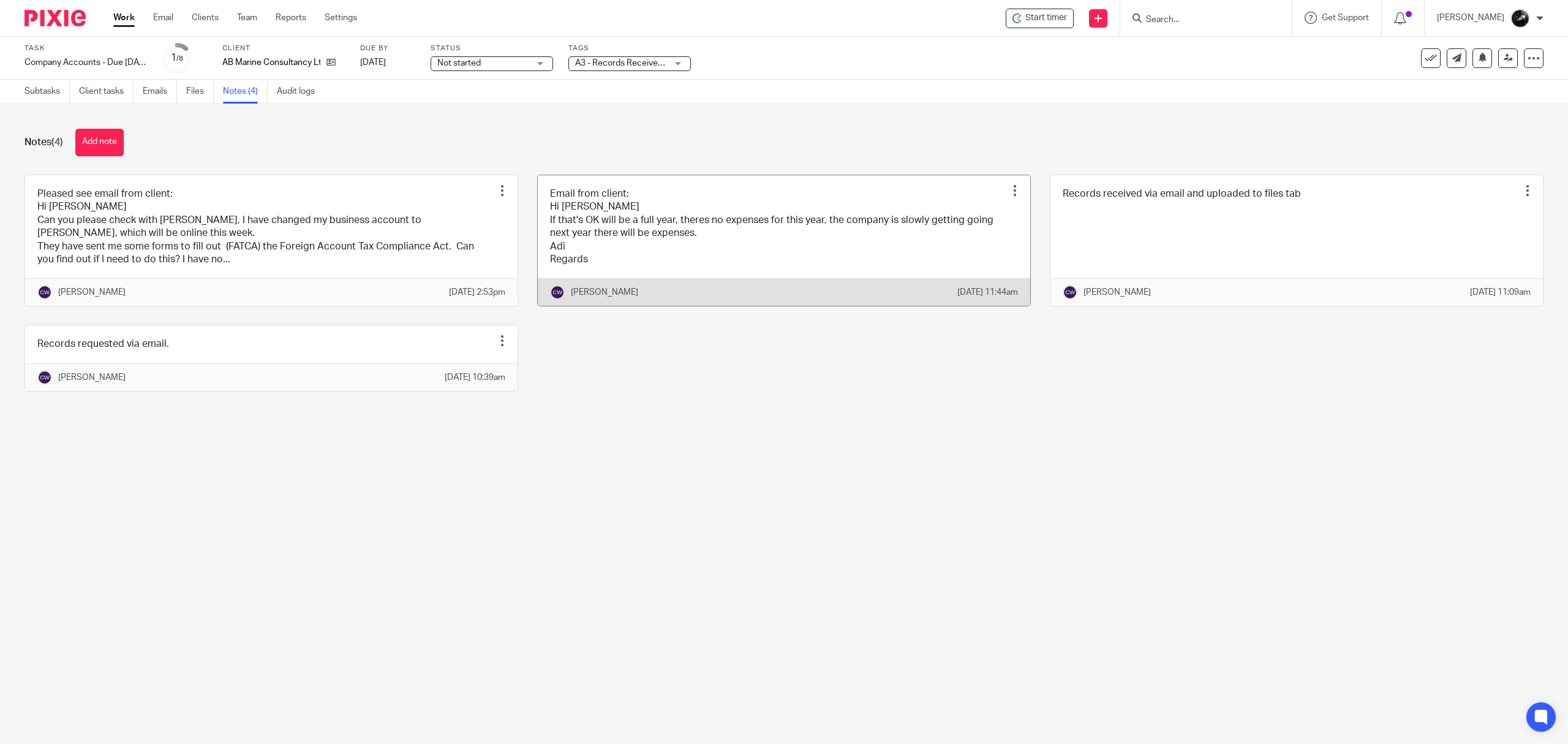
click at [782, 241] on link at bounding box center [784, 241] width 493 height 131
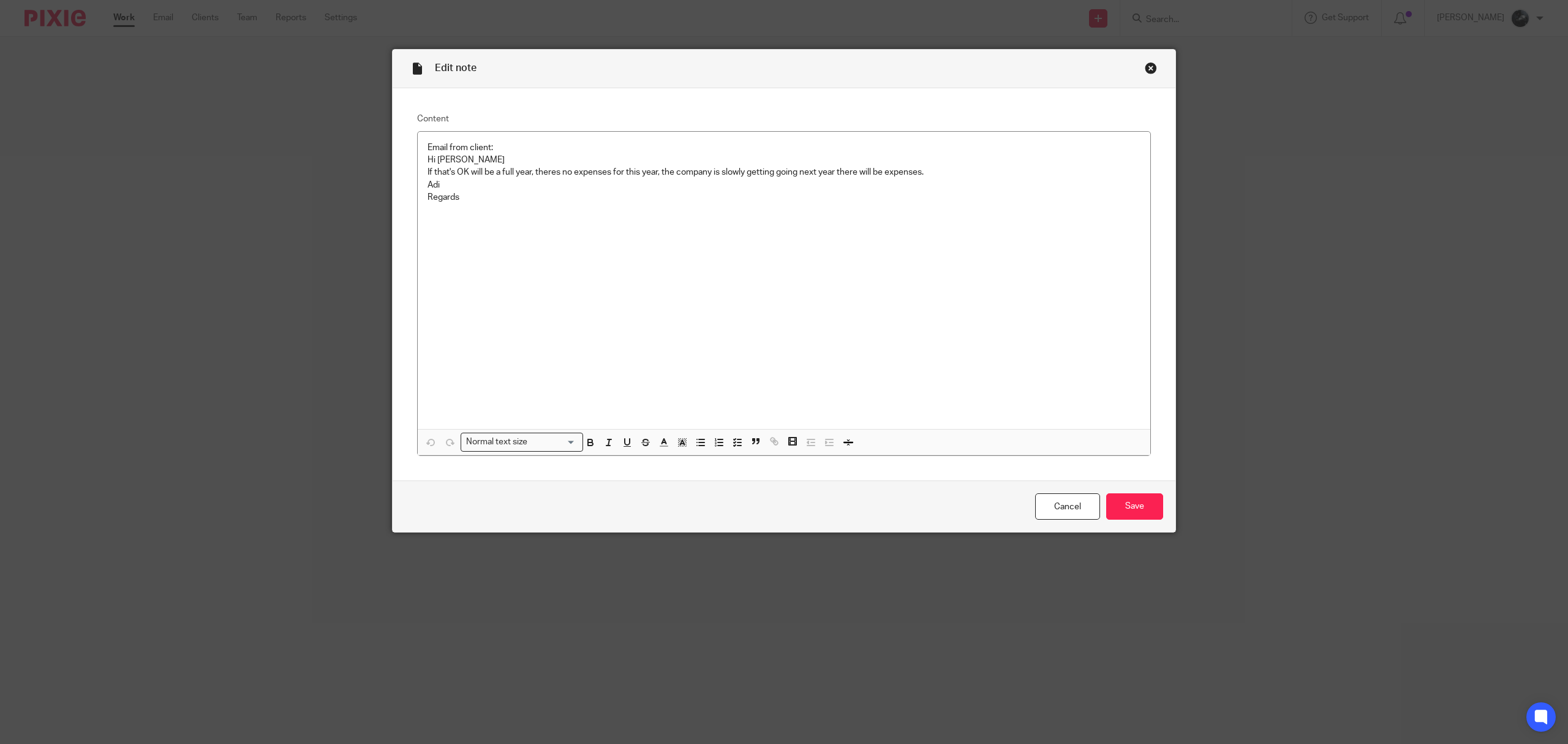
click at [1145, 64] on div "Close this dialog window" at bounding box center [1151, 68] width 12 height 12
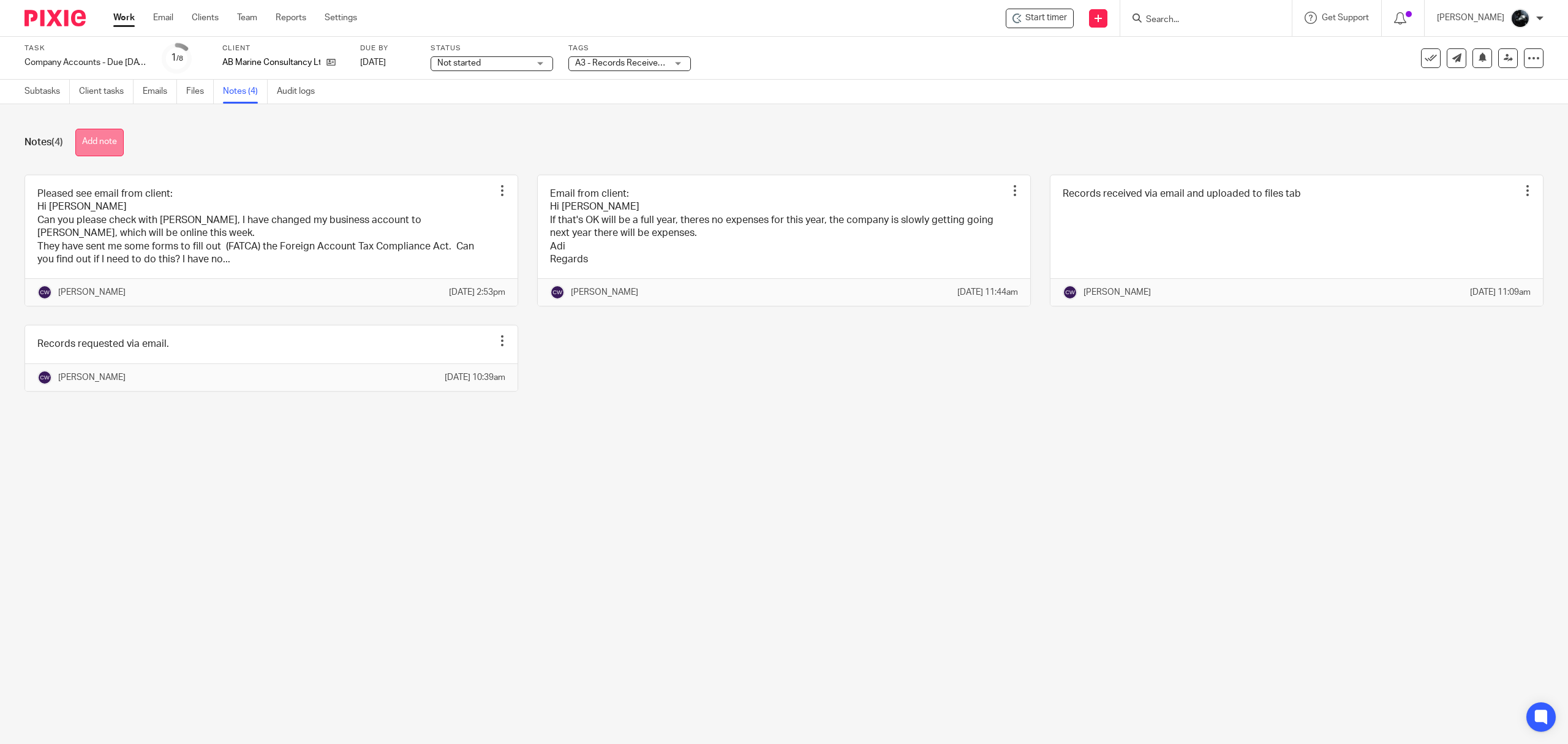
click at [94, 147] on button "Add note" at bounding box center [100, 142] width 48 height 27
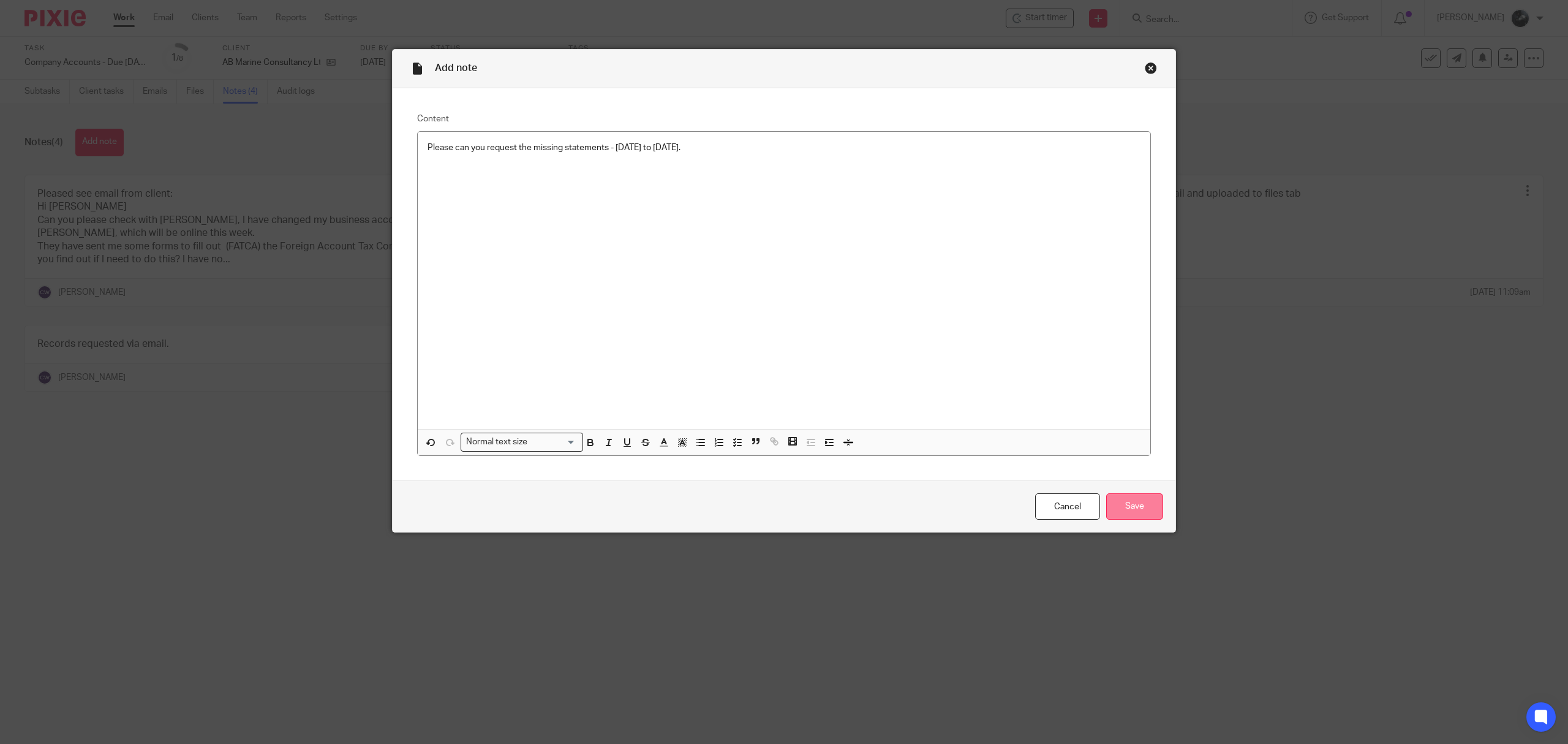
click at [1145, 510] on input "Save" at bounding box center [1134, 506] width 57 height 26
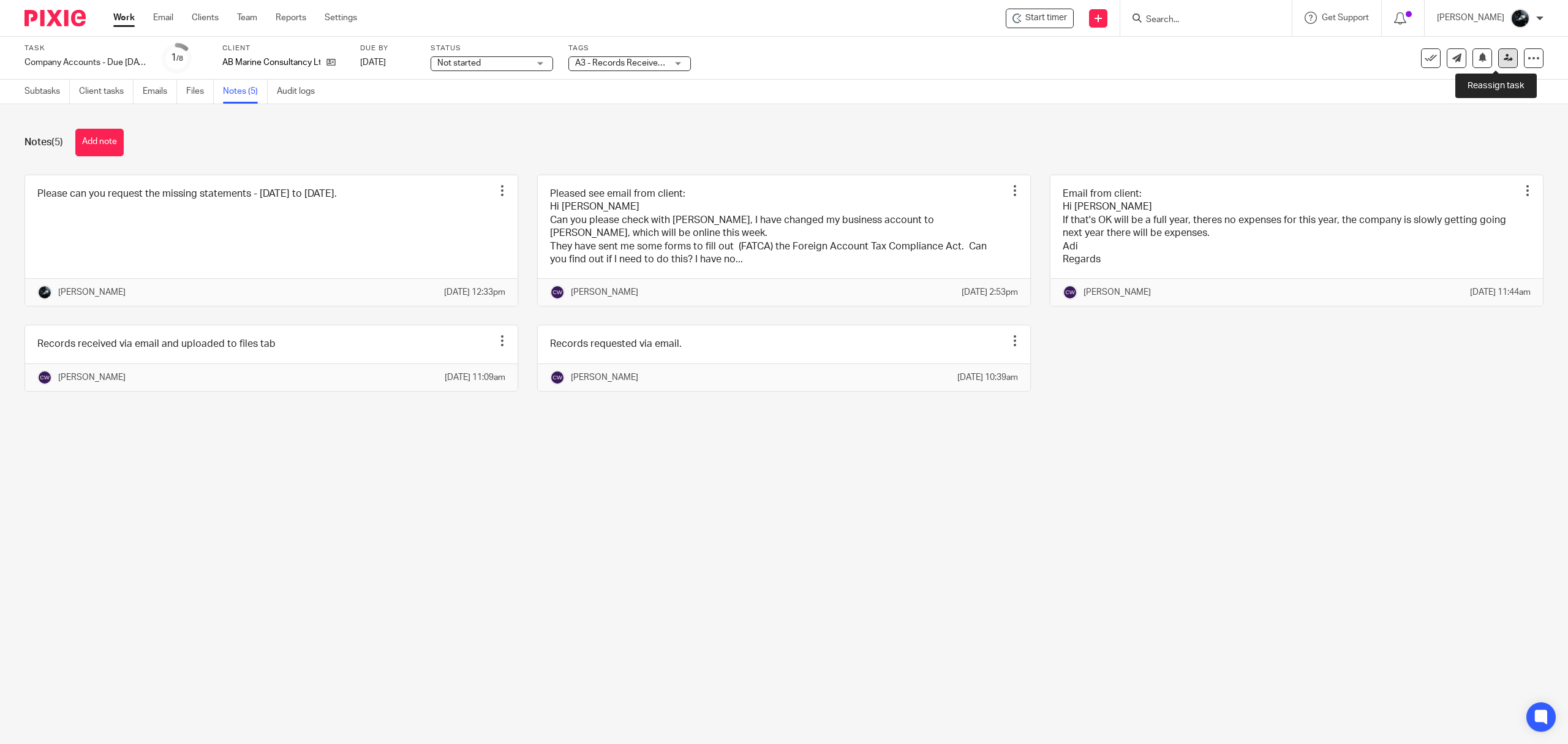
click at [1498, 60] on link at bounding box center [1508, 58] width 19 height 19
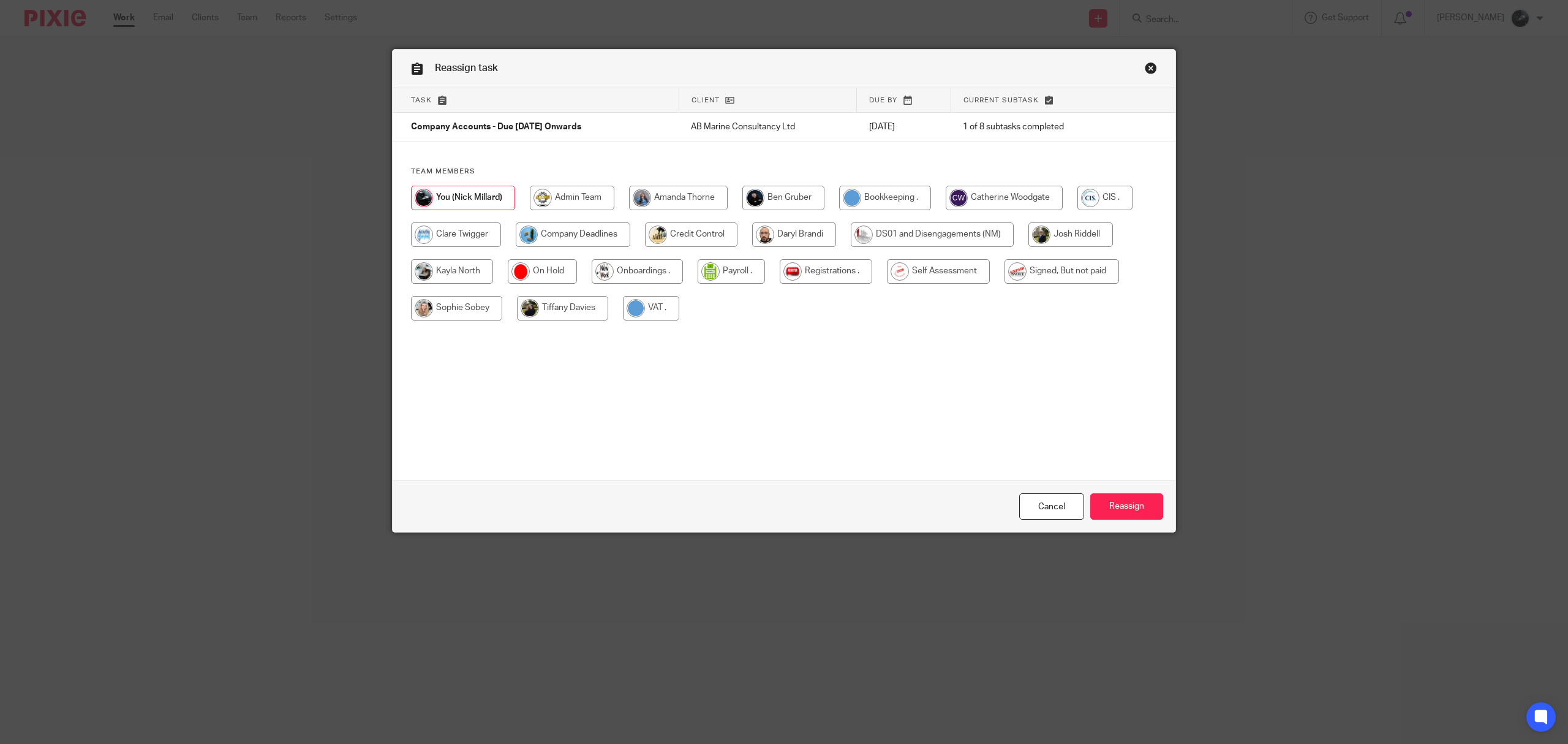
click at [969, 192] on input "radio" at bounding box center [1004, 198] width 117 height 25
radio input "true"
click at [1124, 508] on input "Reassign" at bounding box center [1126, 506] width 73 height 26
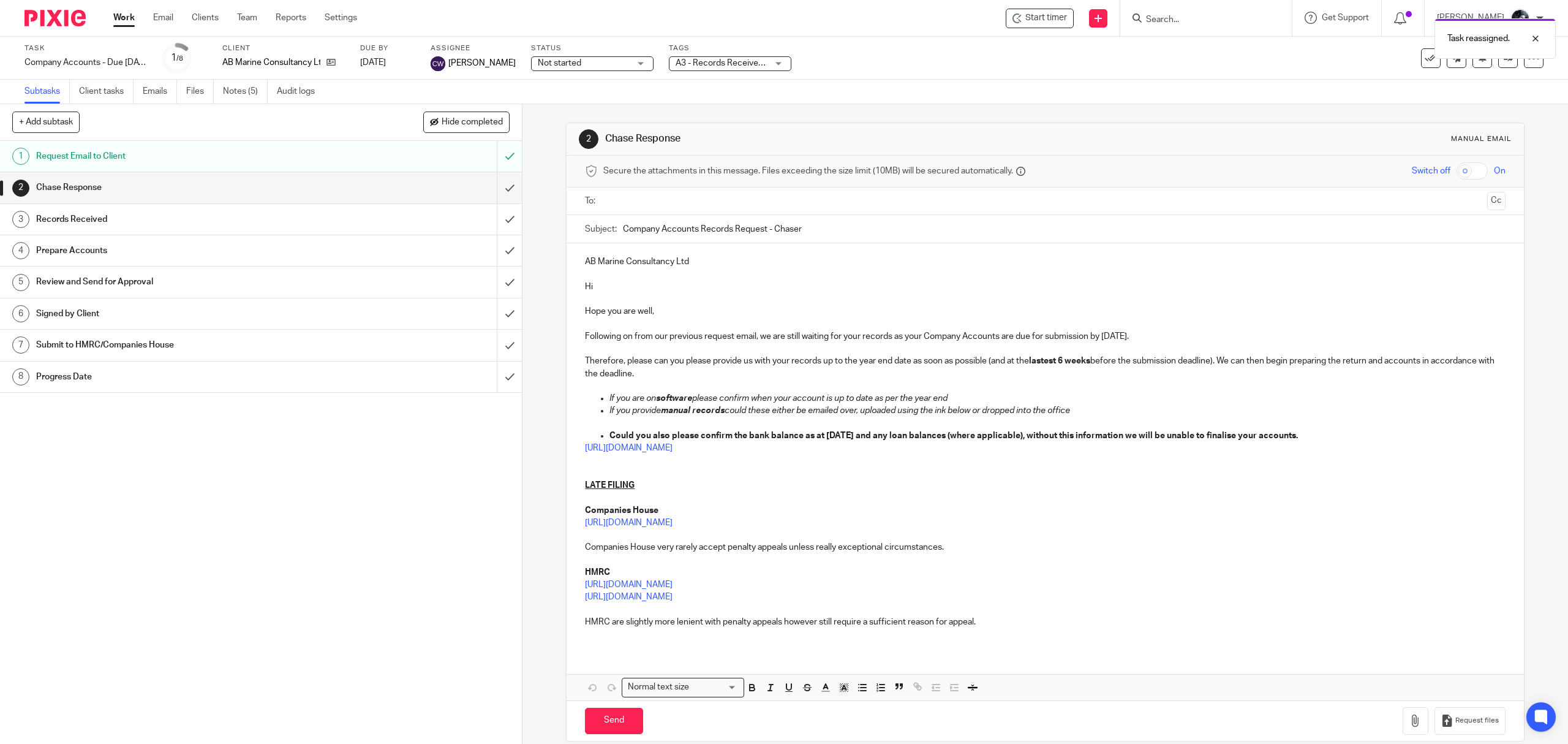
click at [34, 21] on img at bounding box center [56, 18] width 62 height 17
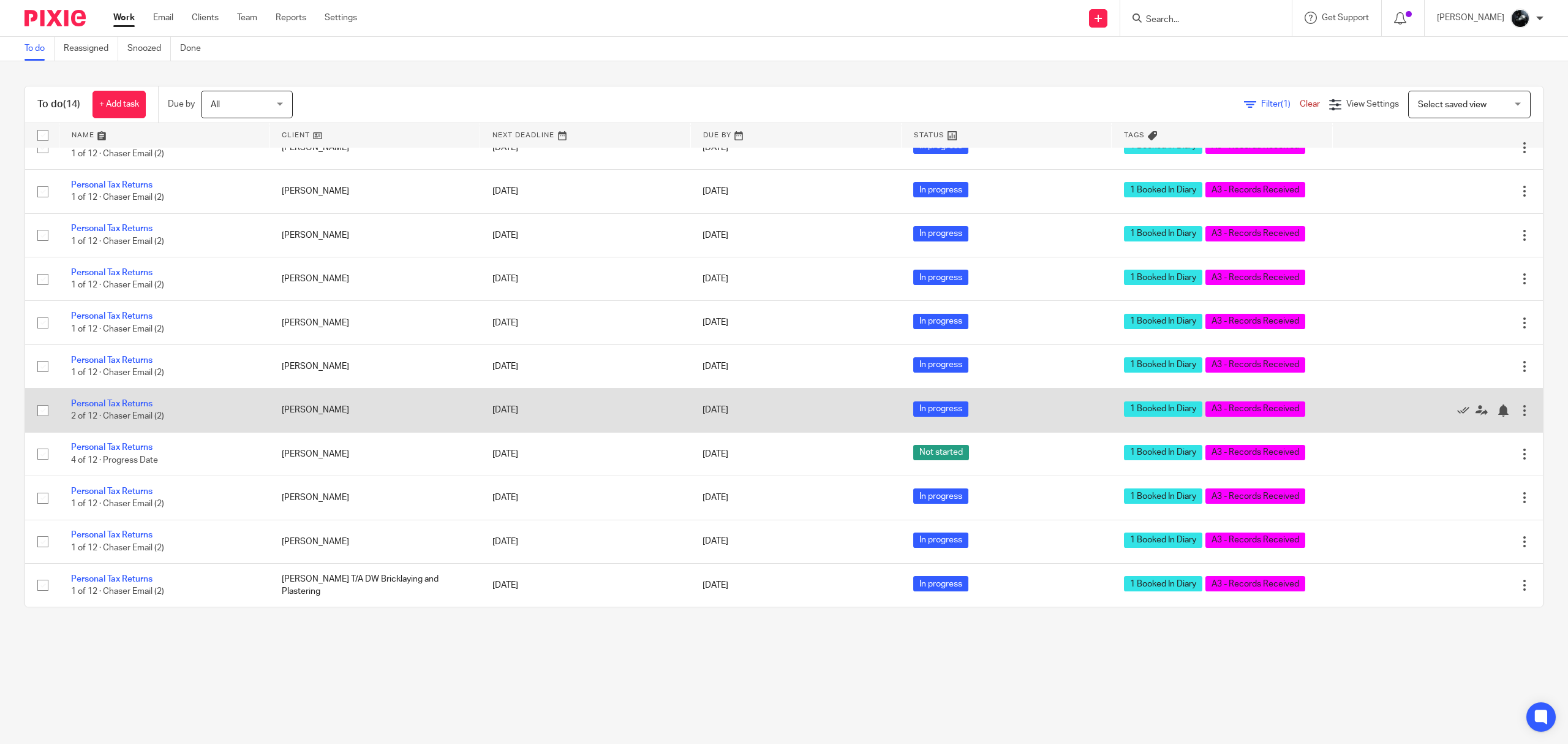
scroll to position [177, 0]
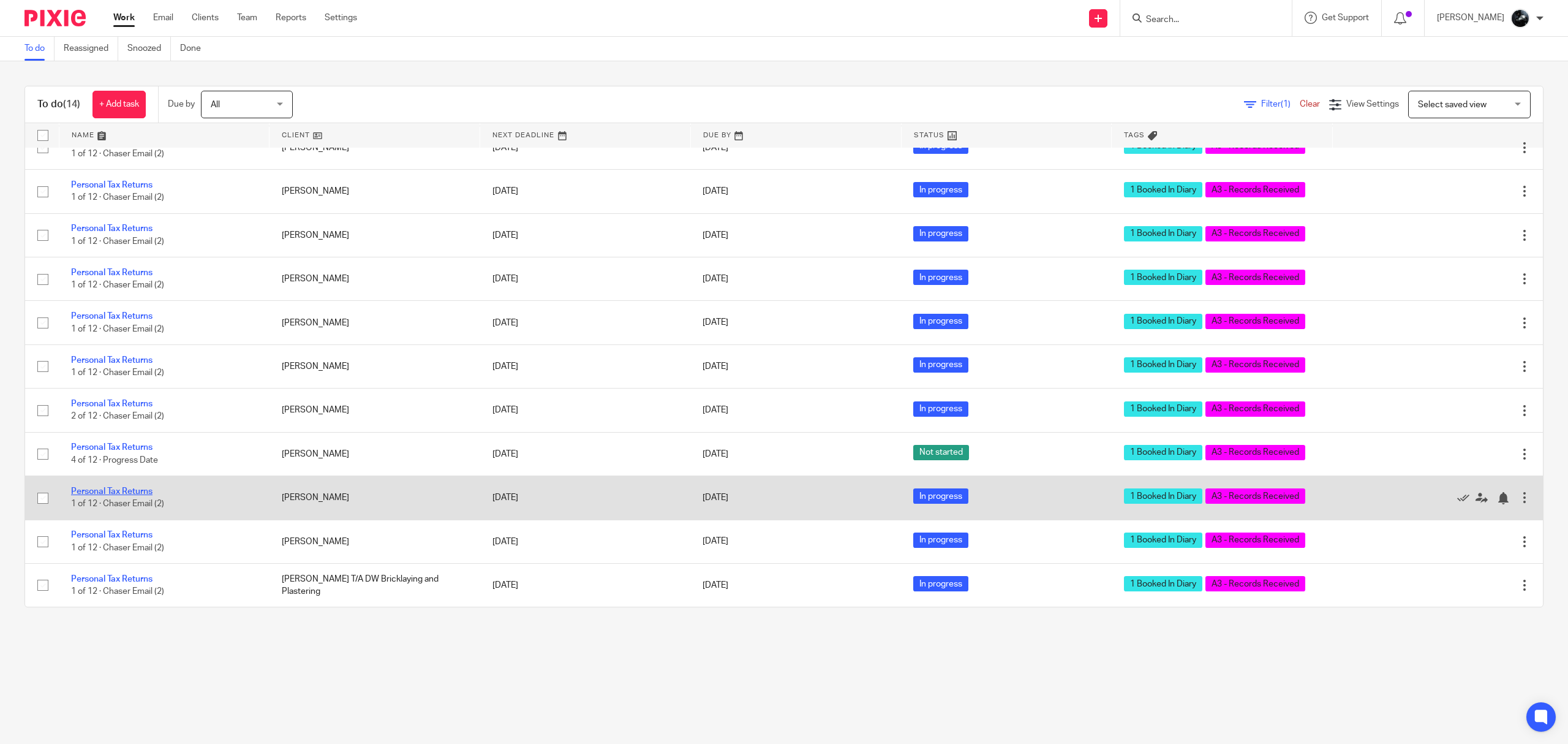
click at [133, 488] on link "Personal Tax Returns" at bounding box center [112, 492] width 82 height 9
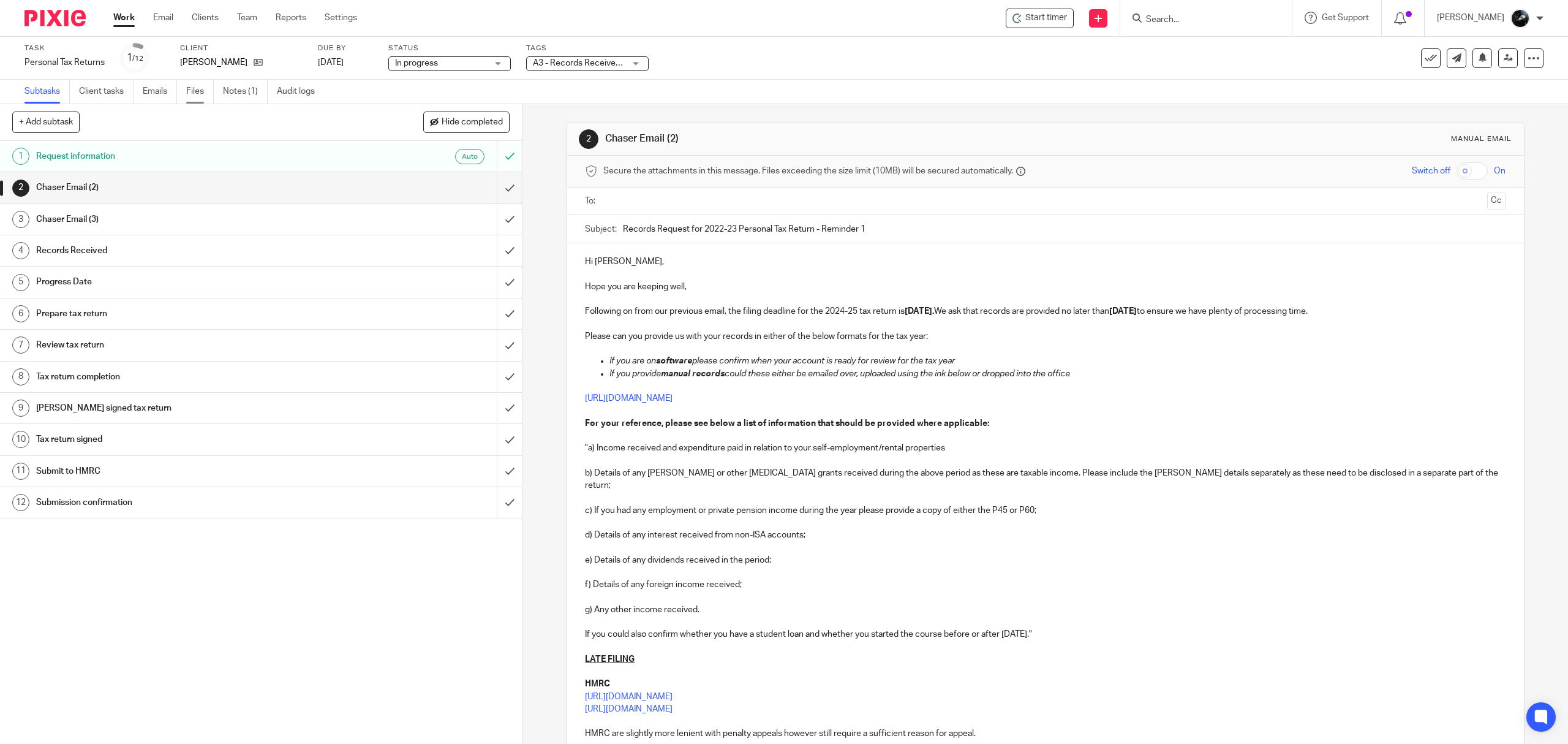
click at [206, 90] on link "Files" at bounding box center [199, 92] width 27 height 24
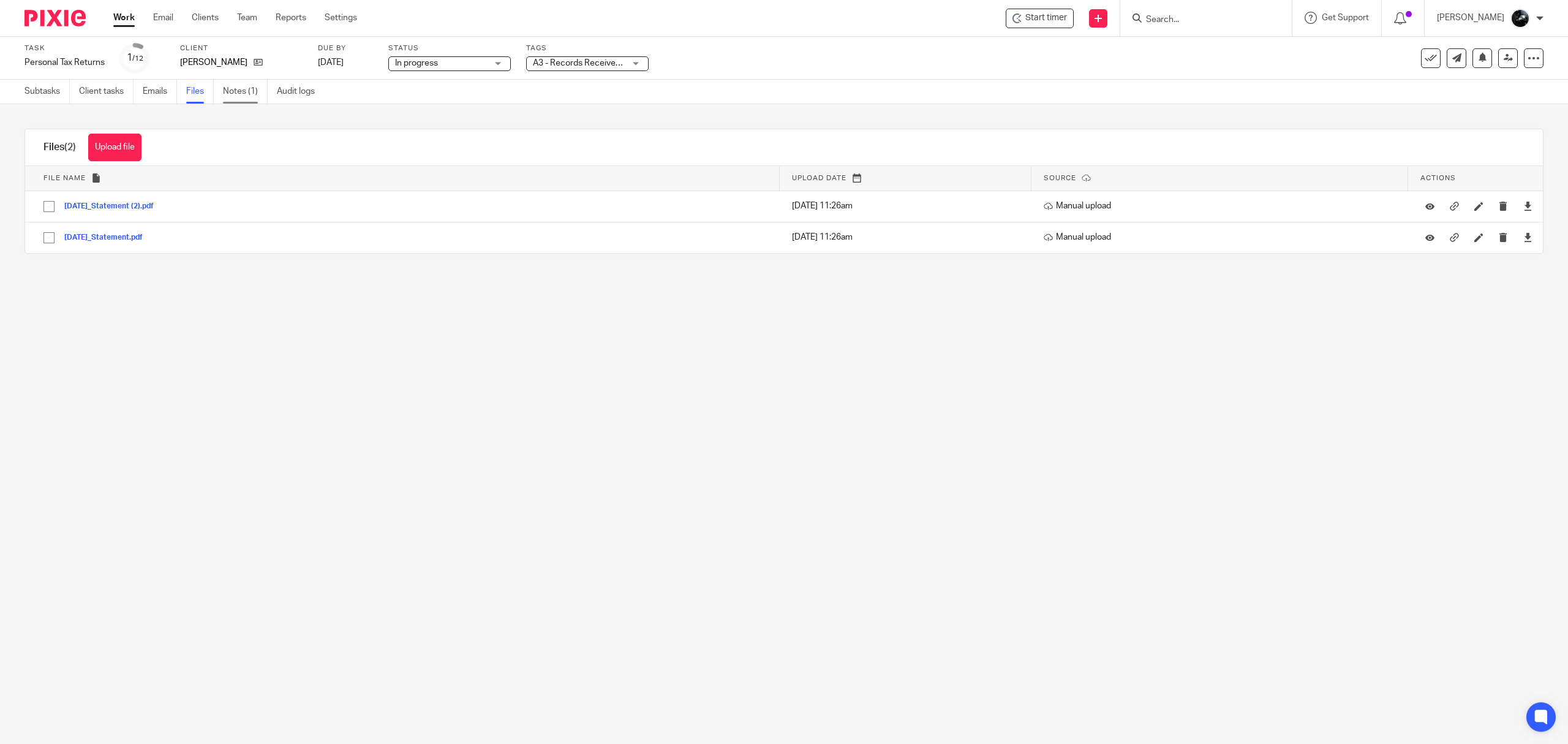
click at [250, 98] on link "Notes (1)" at bounding box center [245, 92] width 45 height 24
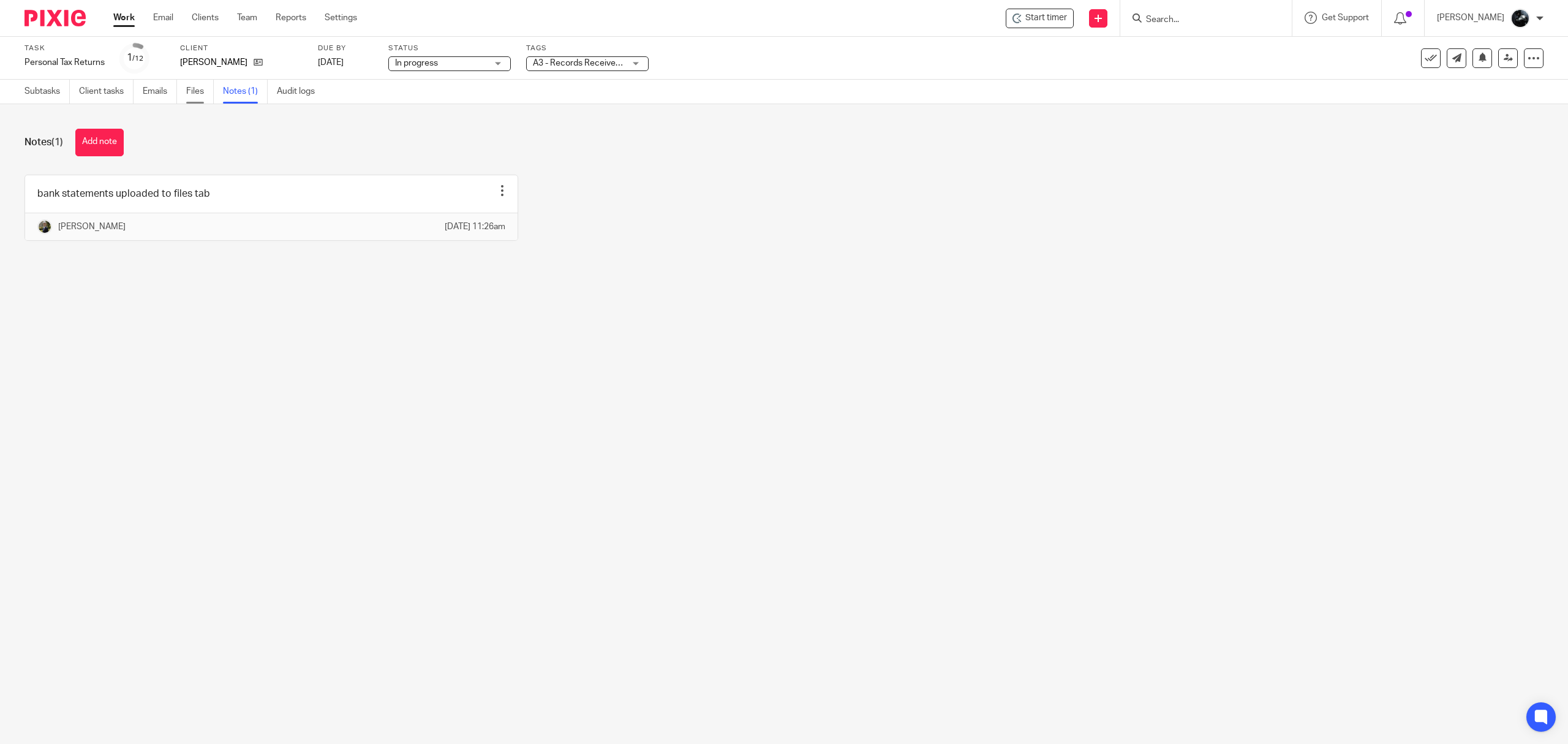
click at [208, 90] on link "Files" at bounding box center [199, 92] width 27 height 24
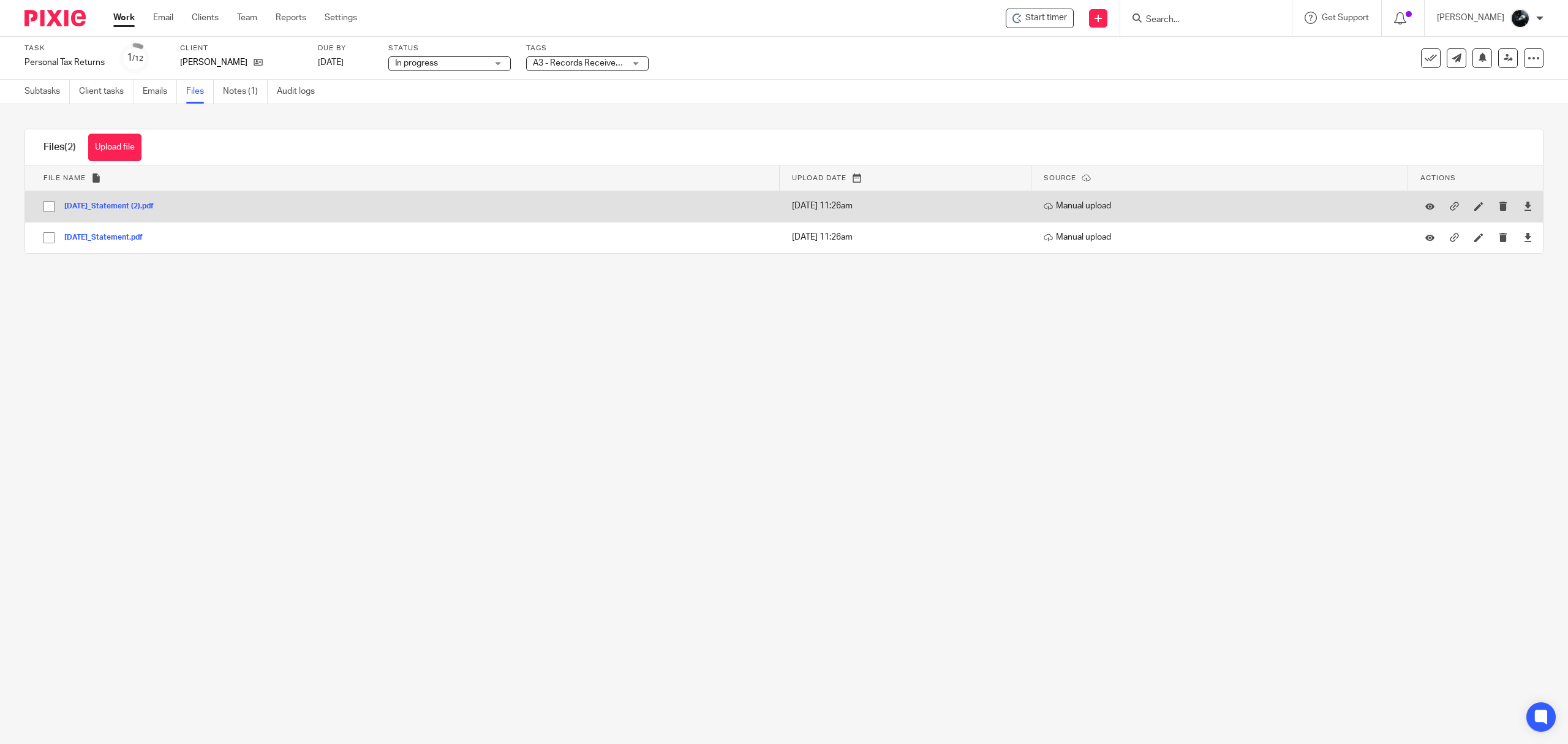
click at [141, 201] on div "2025-06-19_Statement (2).pdf" at bounding box center [113, 206] width 98 height 12
click at [141, 202] on button "2025-06-19_Statement (2).pdf" at bounding box center [113, 206] width 98 height 9
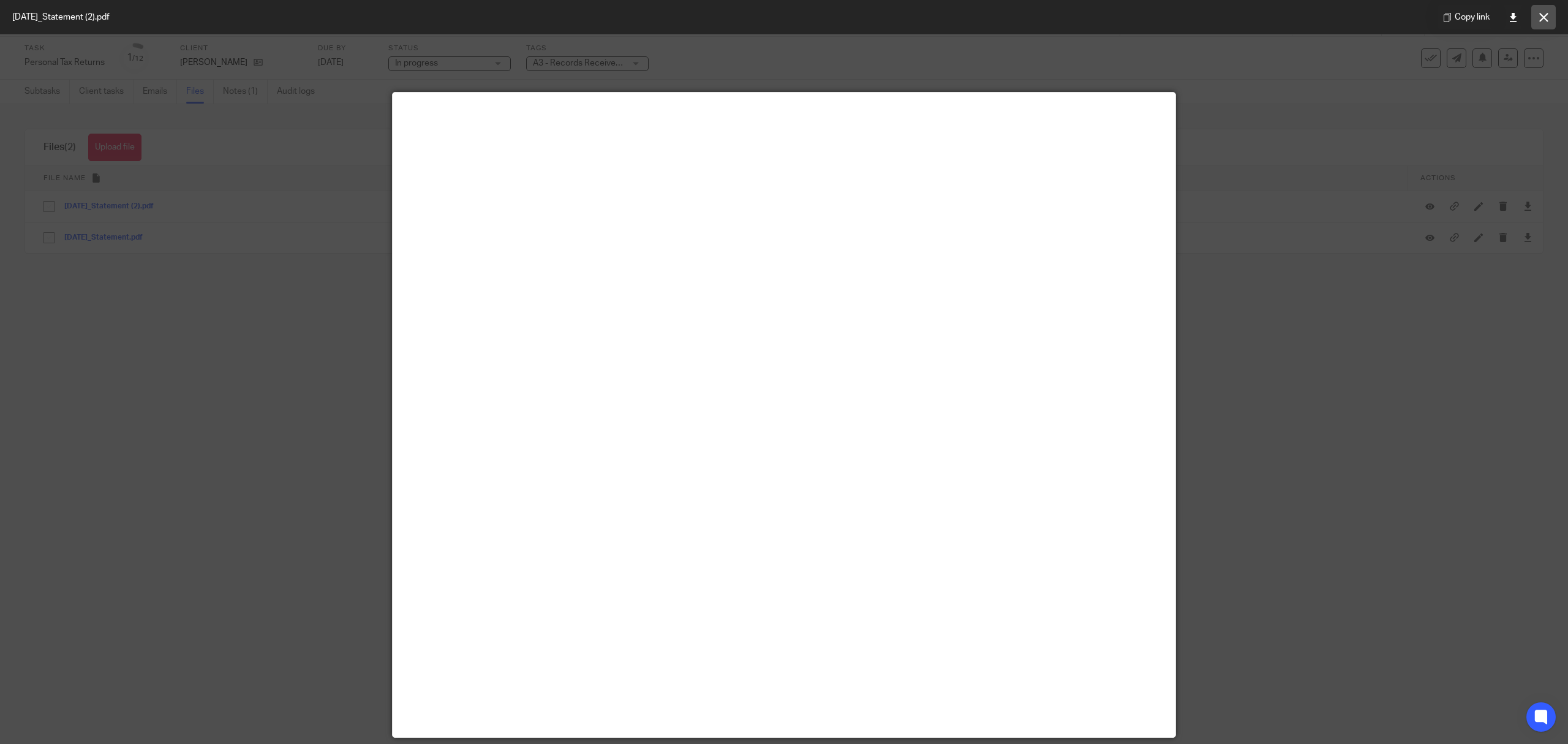
click at [1543, 19] on icon at bounding box center [1544, 17] width 9 height 9
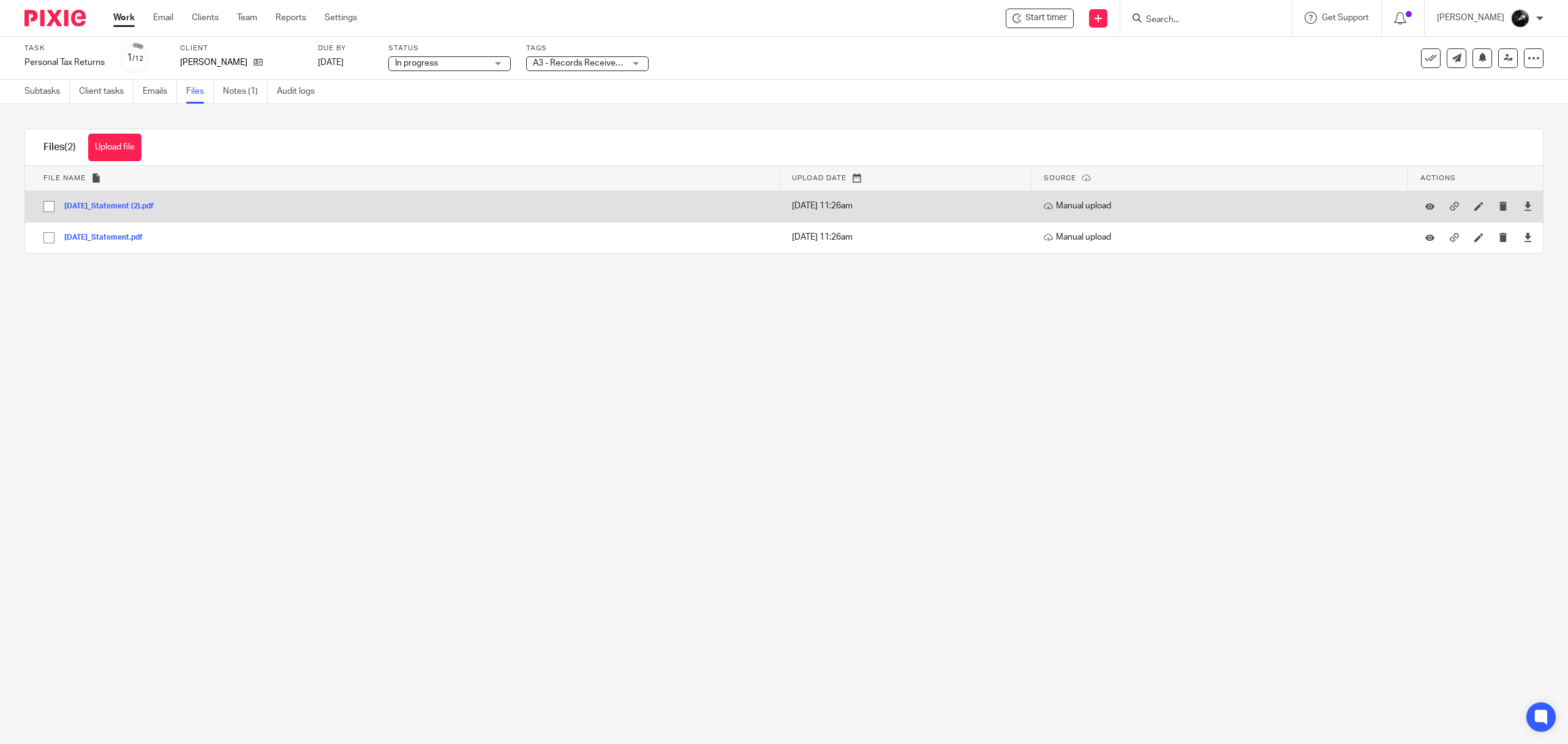
click at [126, 202] on button "2025-06-19_Statement (2).pdf" at bounding box center [113, 206] width 98 height 9
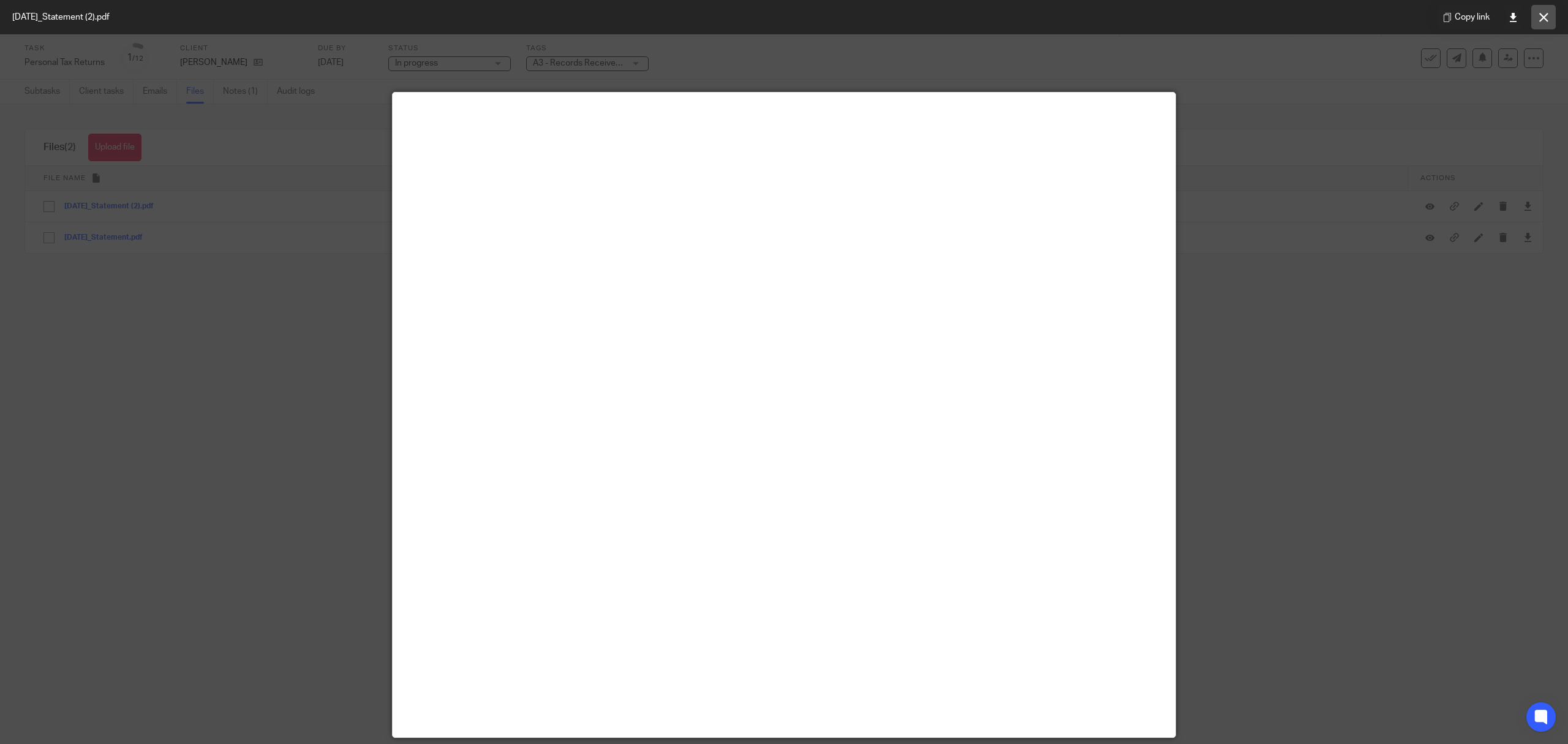
click at [1543, 19] on icon at bounding box center [1544, 17] width 9 height 9
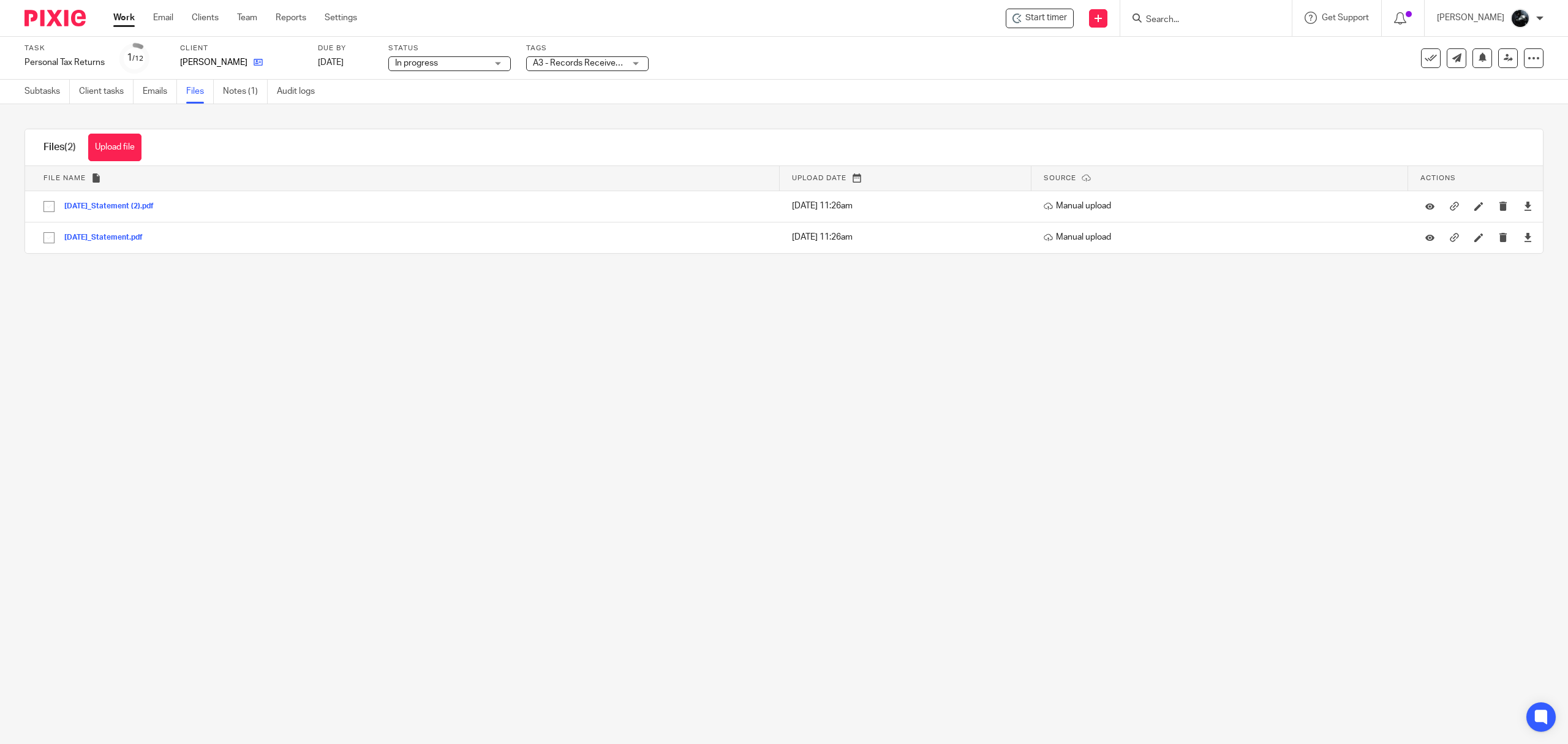
click at [248, 64] on link at bounding box center [255, 62] width 15 height 12
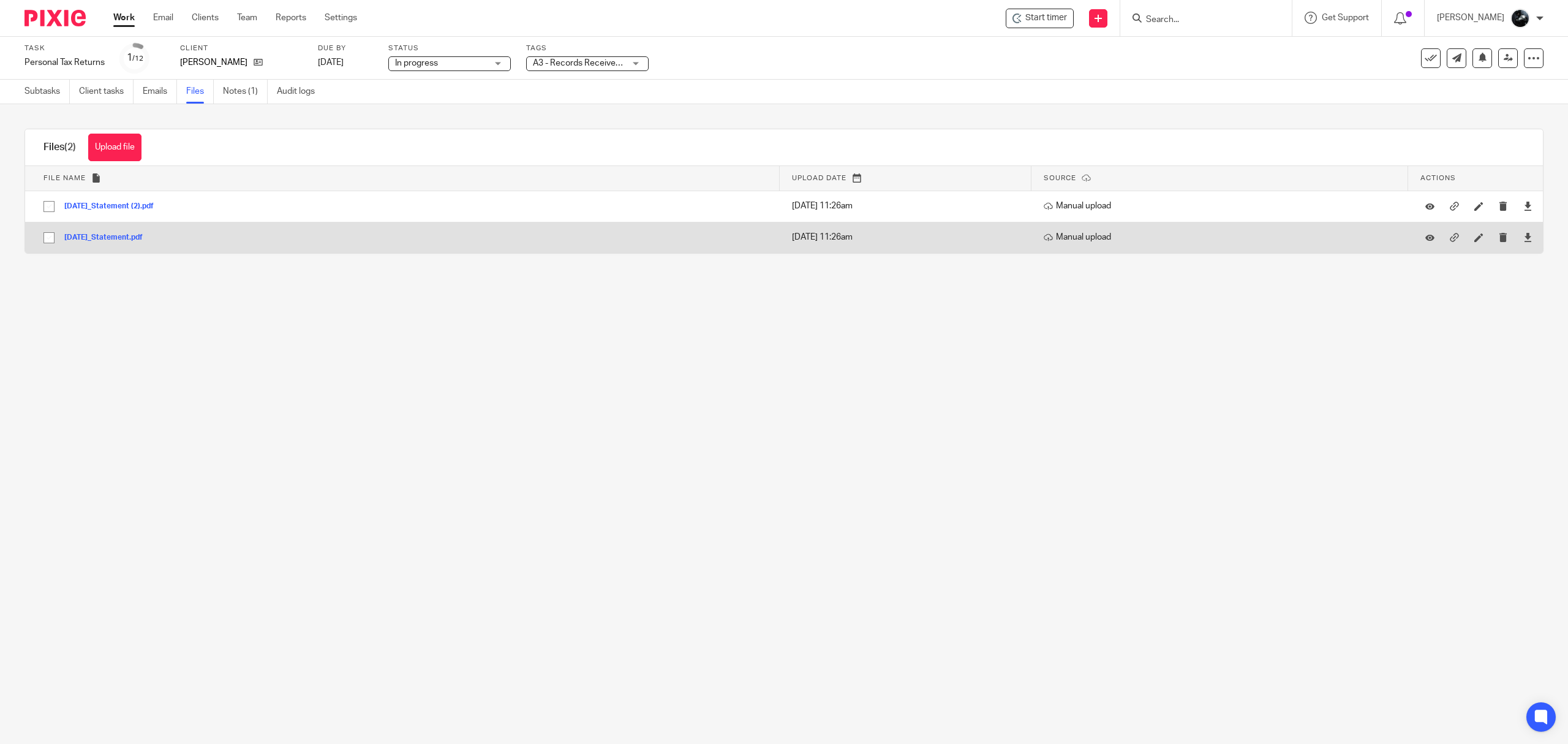
click at [143, 235] on button "2025-05-19_Statement.pdf" at bounding box center [108, 238] width 88 height 9
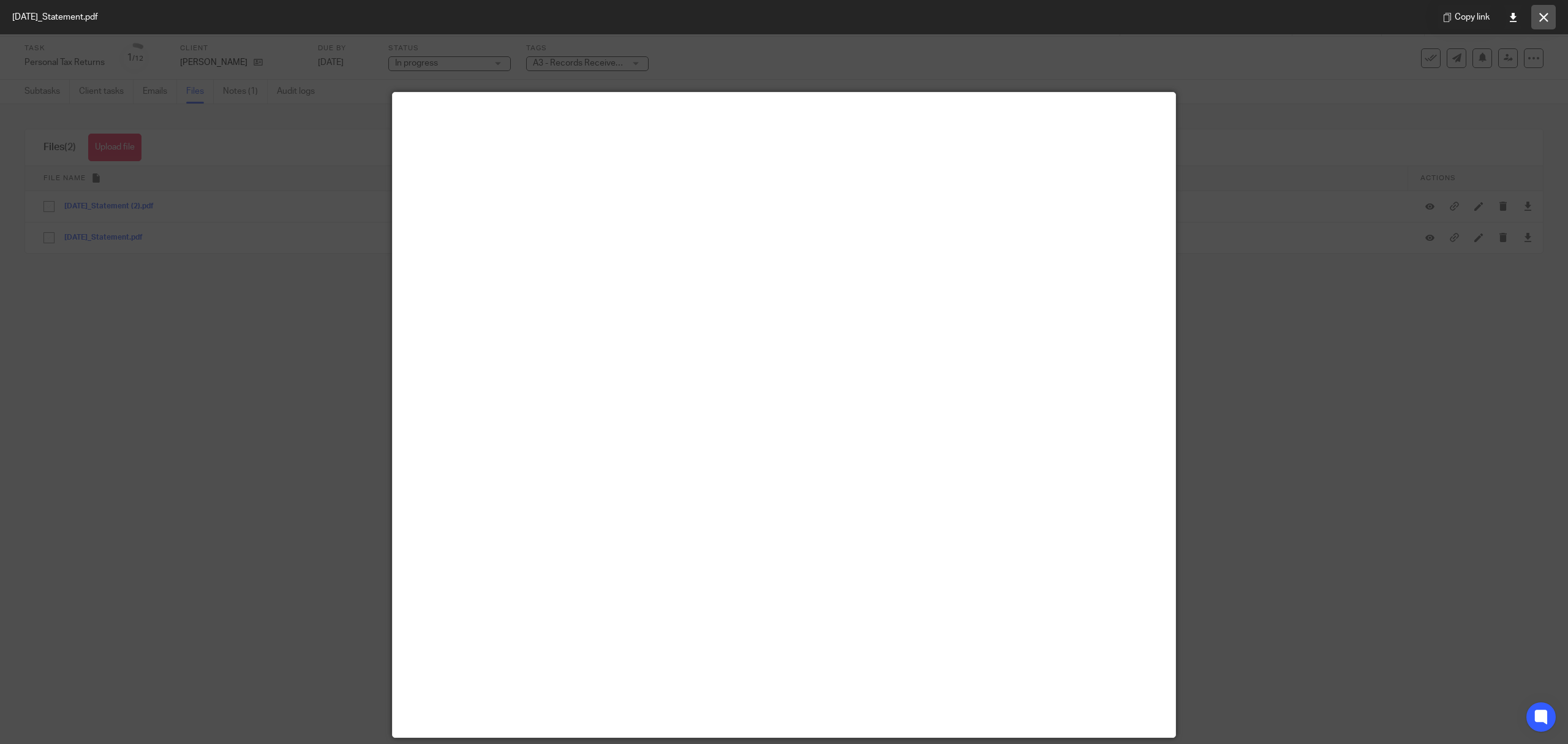
click at [1539, 8] on button at bounding box center [1543, 17] width 25 height 25
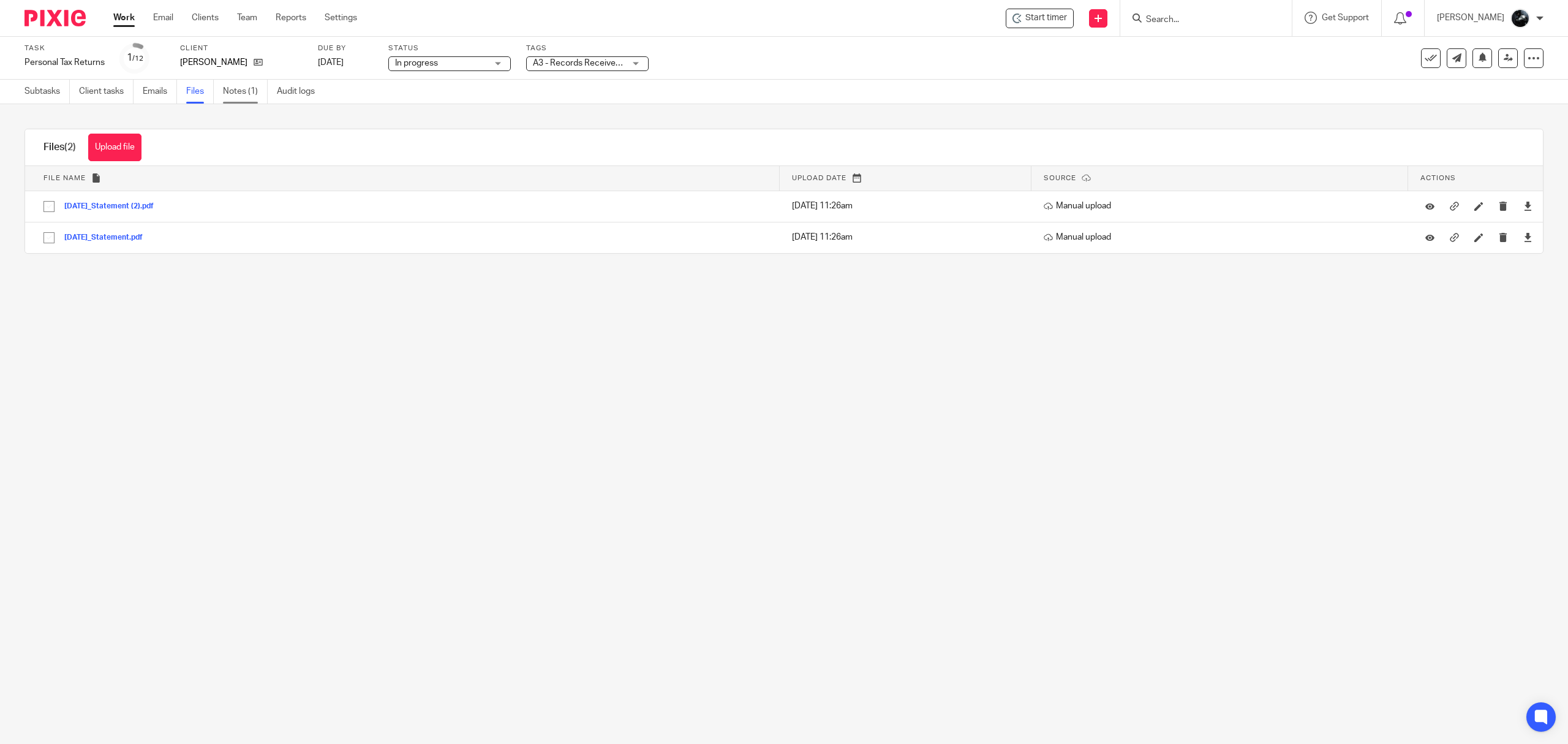
click at [228, 94] on link "Notes (1)" at bounding box center [245, 92] width 45 height 24
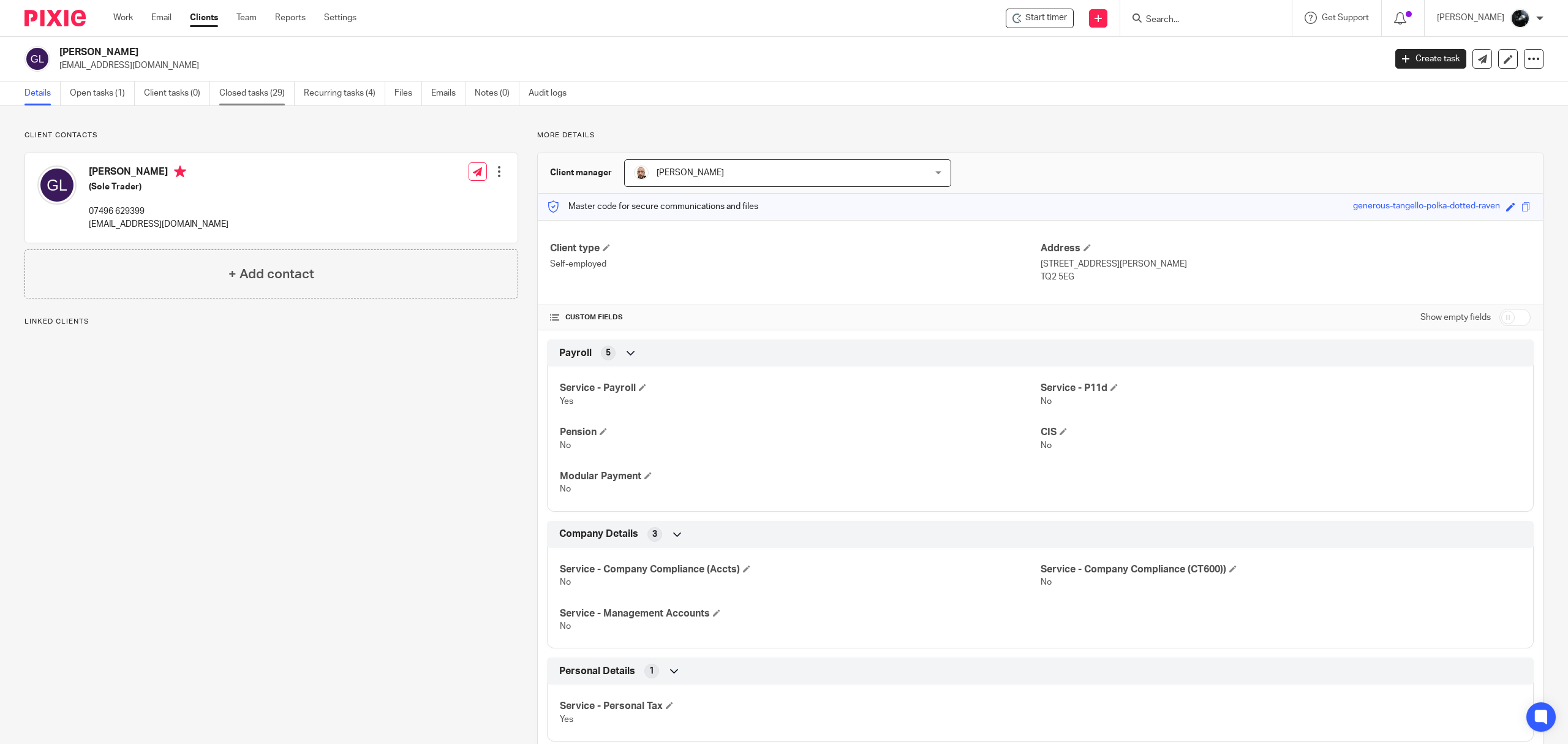
click at [228, 93] on link "Closed tasks (29)" at bounding box center [257, 94] width 76 height 24
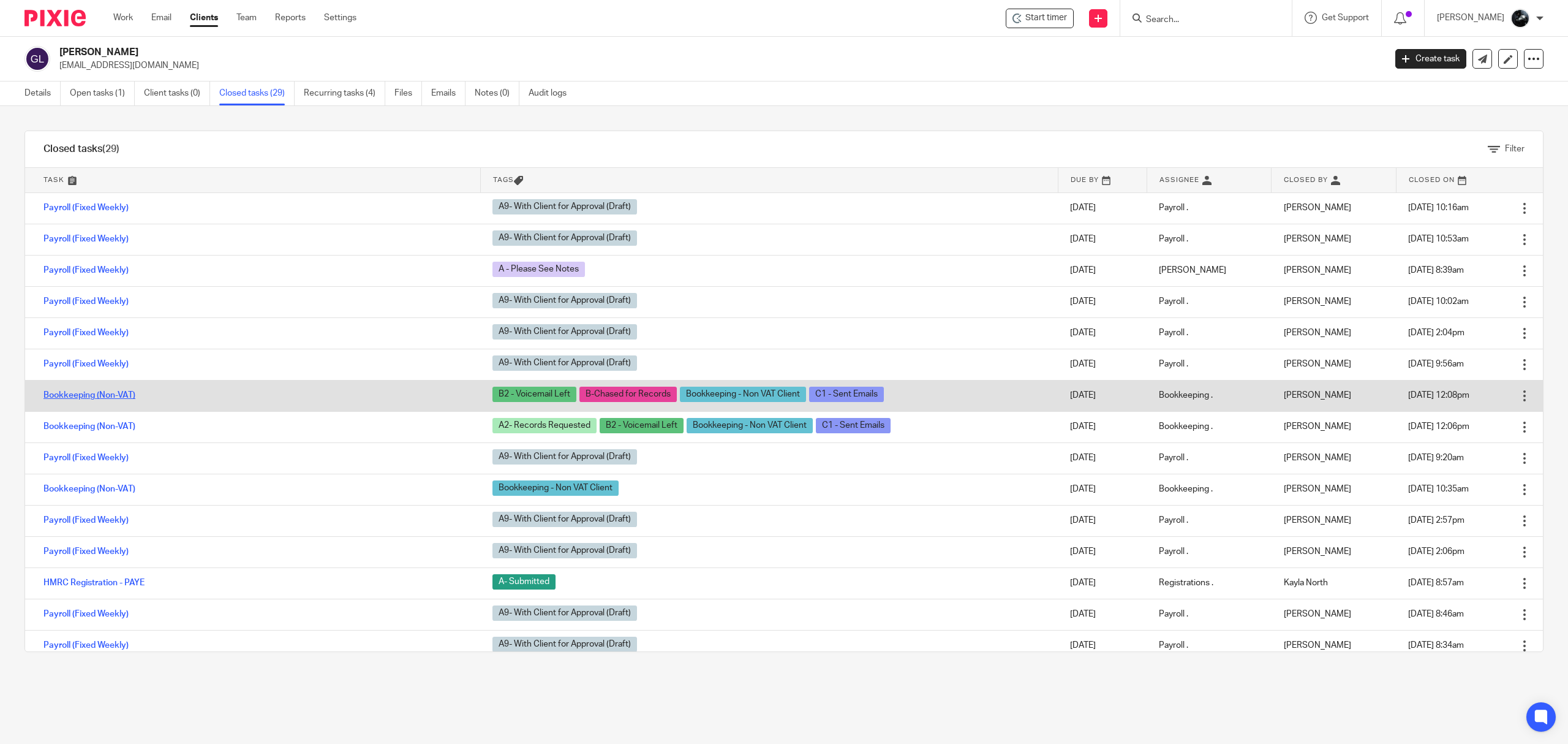
click at [104, 400] on link "Bookkeeping (Non-VAT)" at bounding box center [89, 395] width 92 height 9
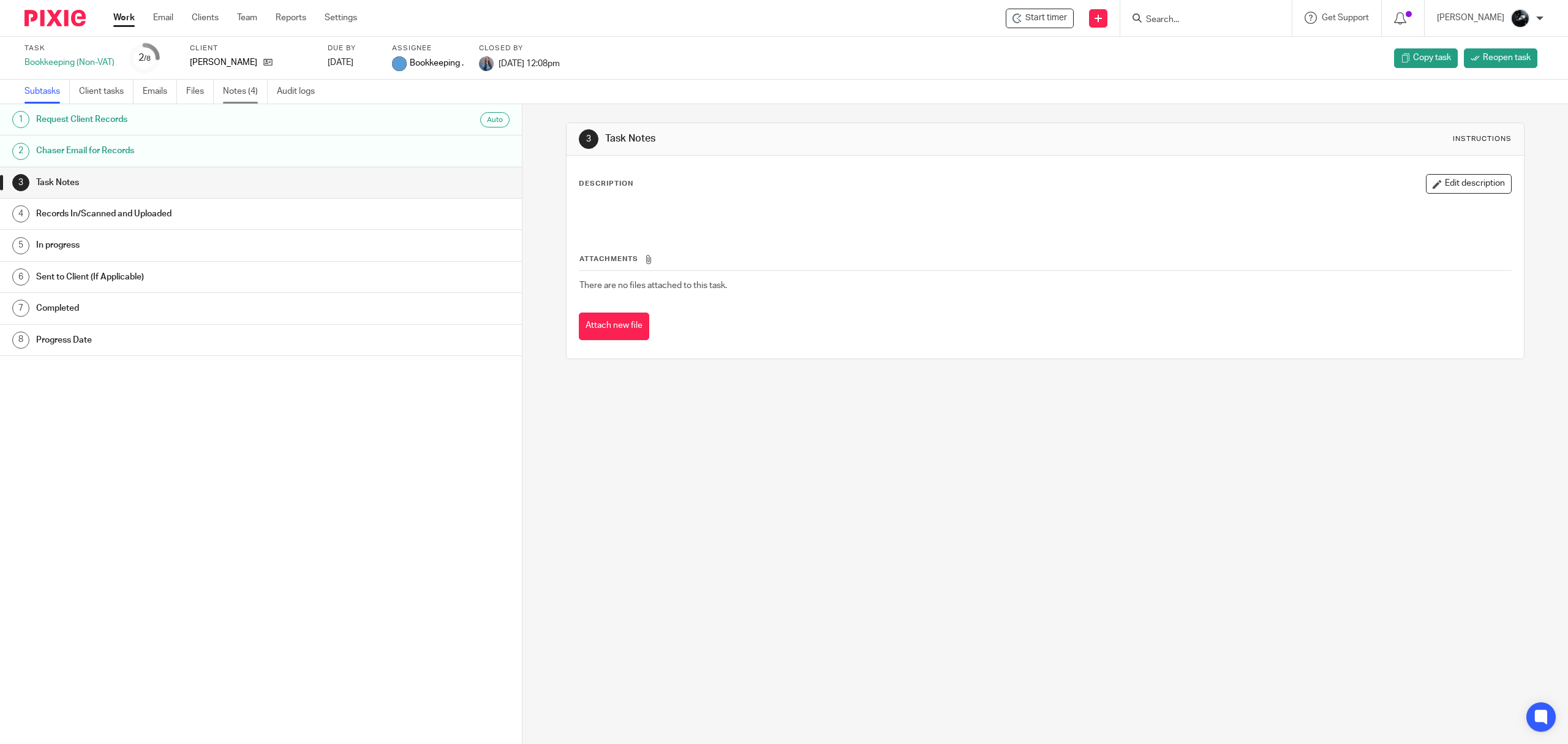
click at [244, 90] on link "Notes (4)" at bounding box center [245, 92] width 45 height 24
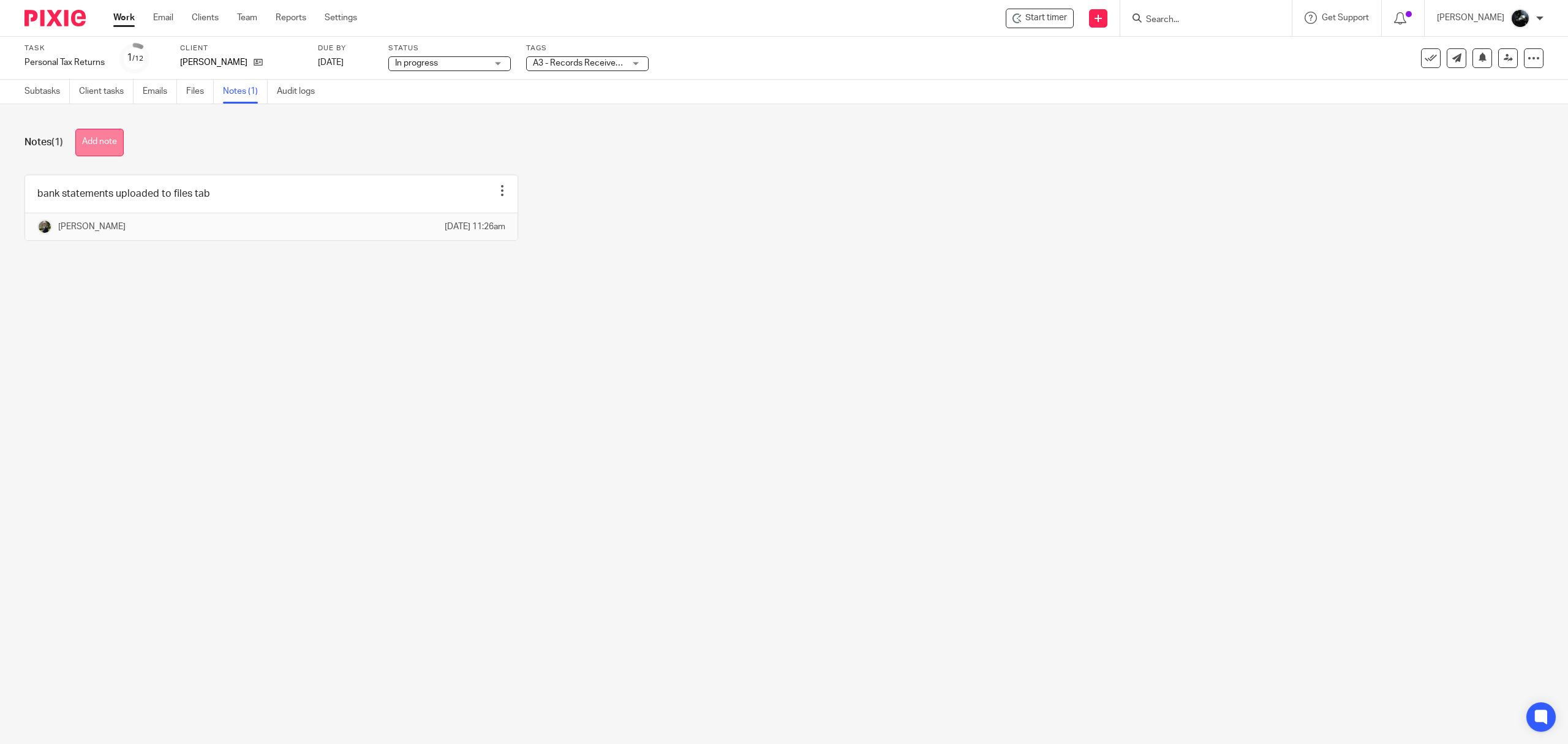
click button "Add note"
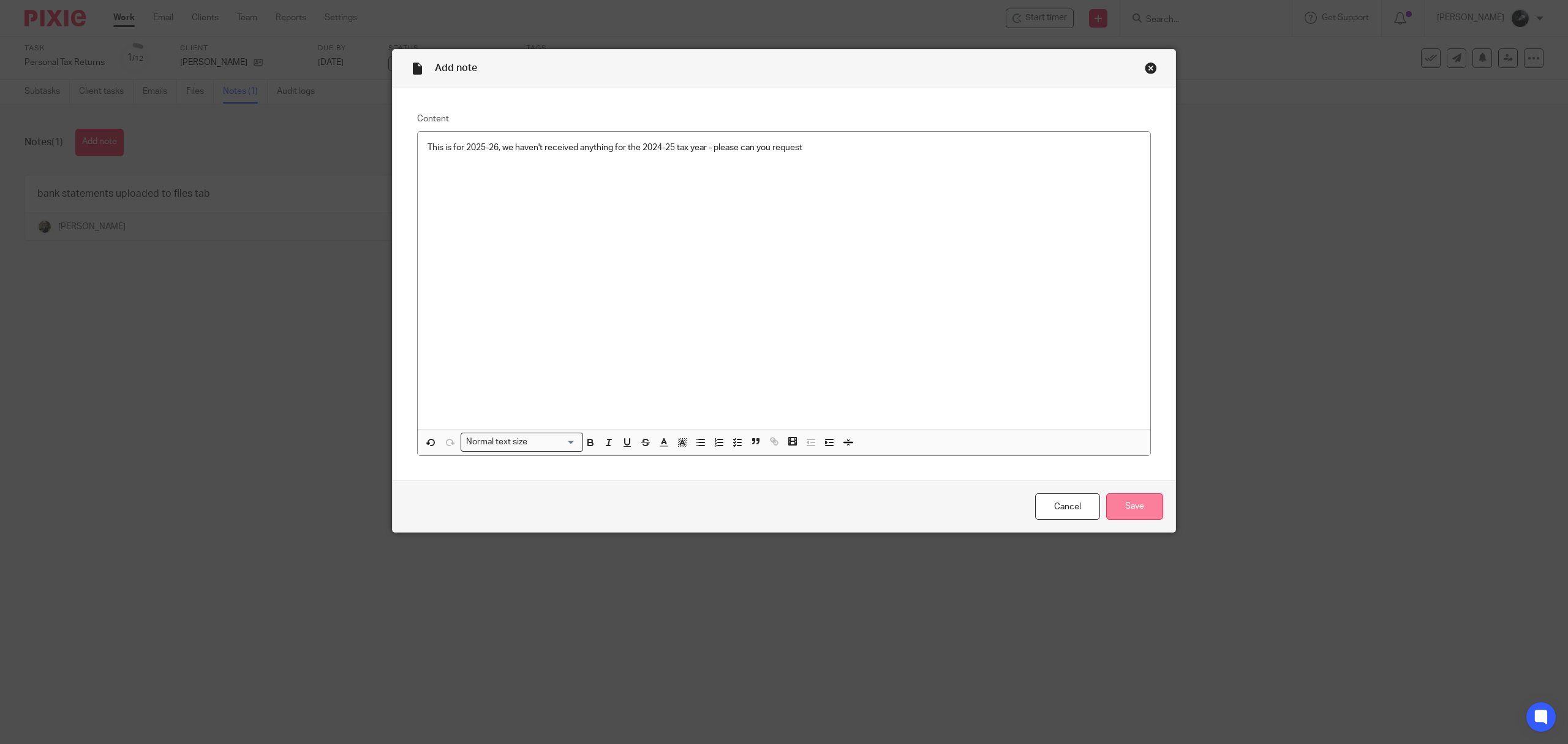
click input "Save"
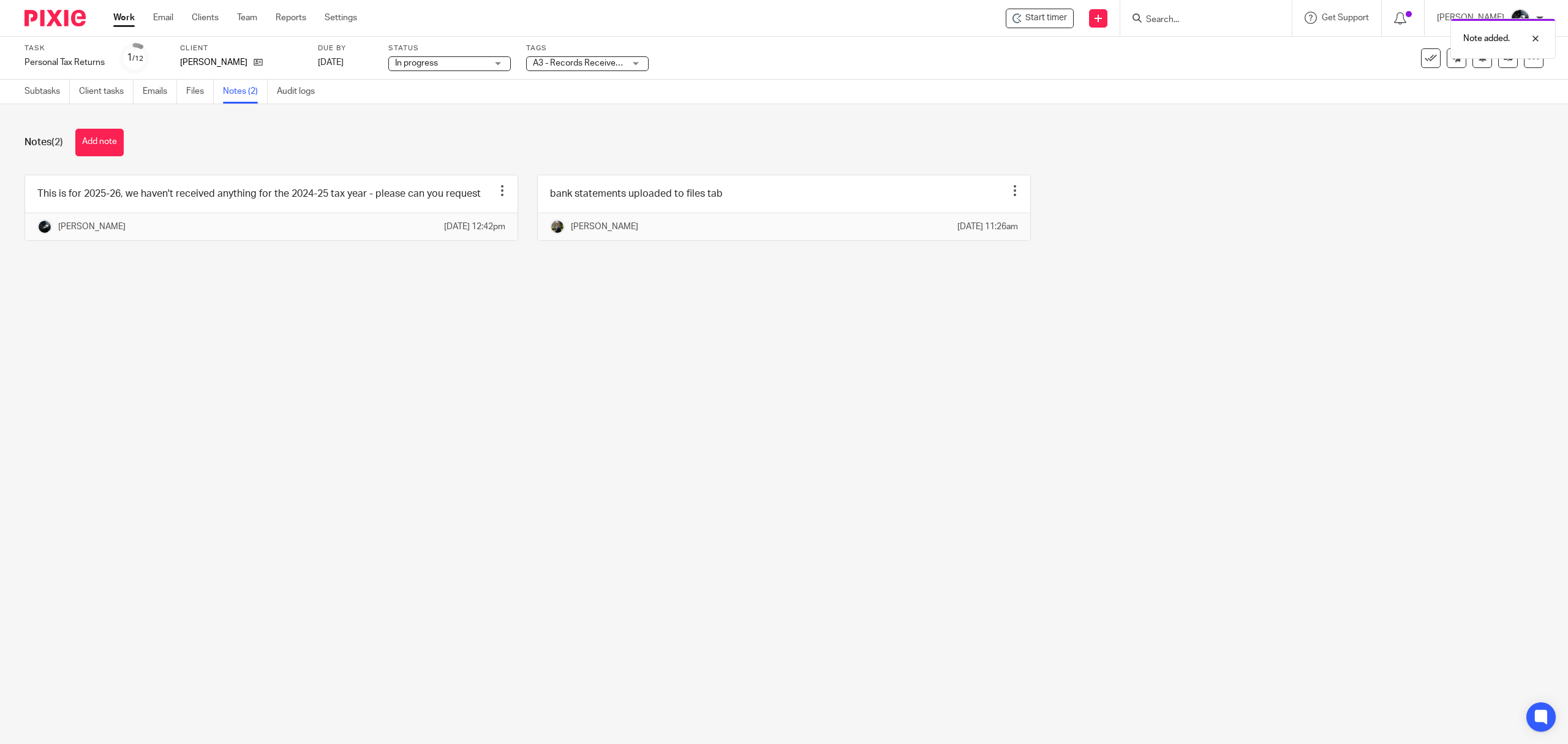
click at [603, 67] on span "A3 - Records Received + 1" at bounding box center [578, 63] width 92 height 13
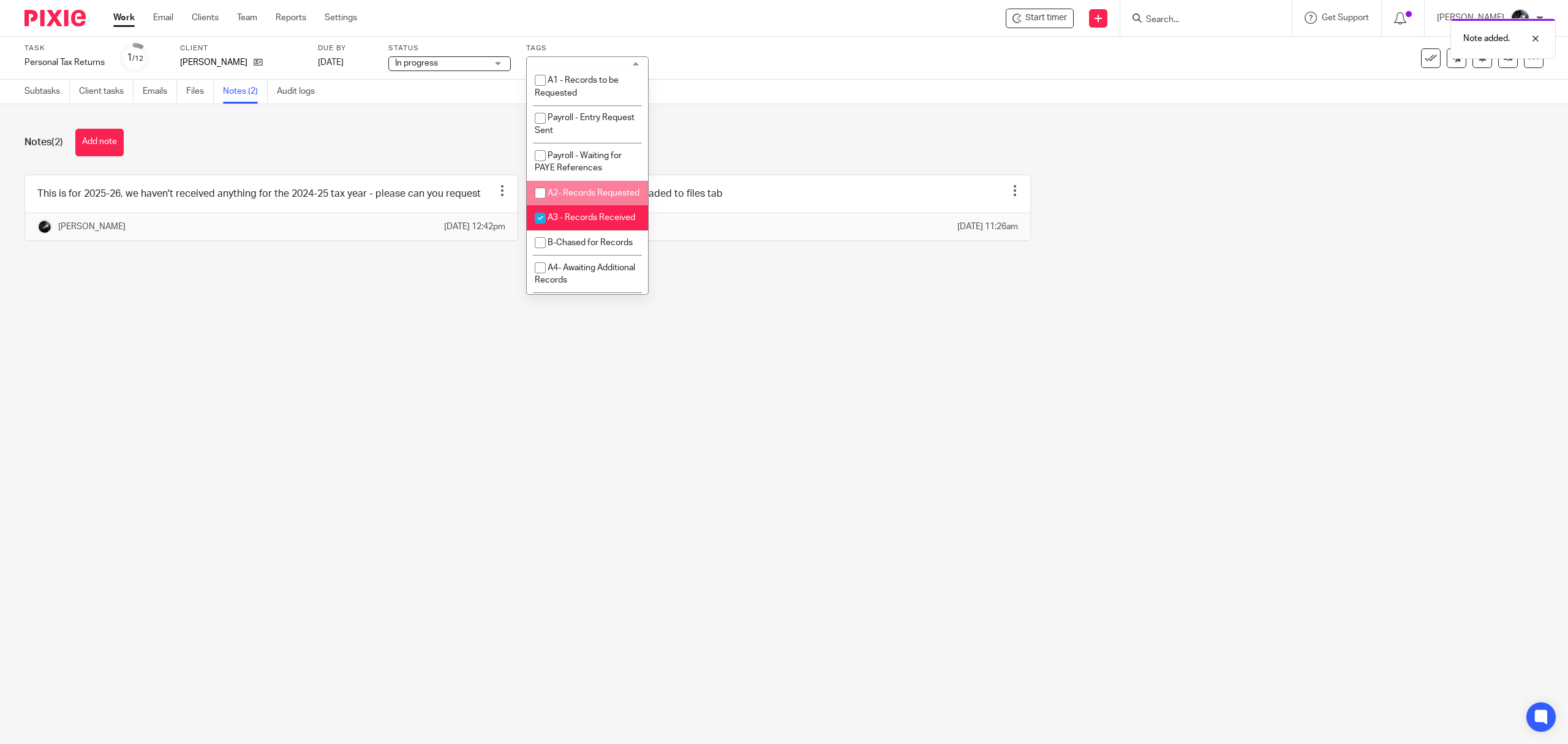
scroll to position [408, 0]
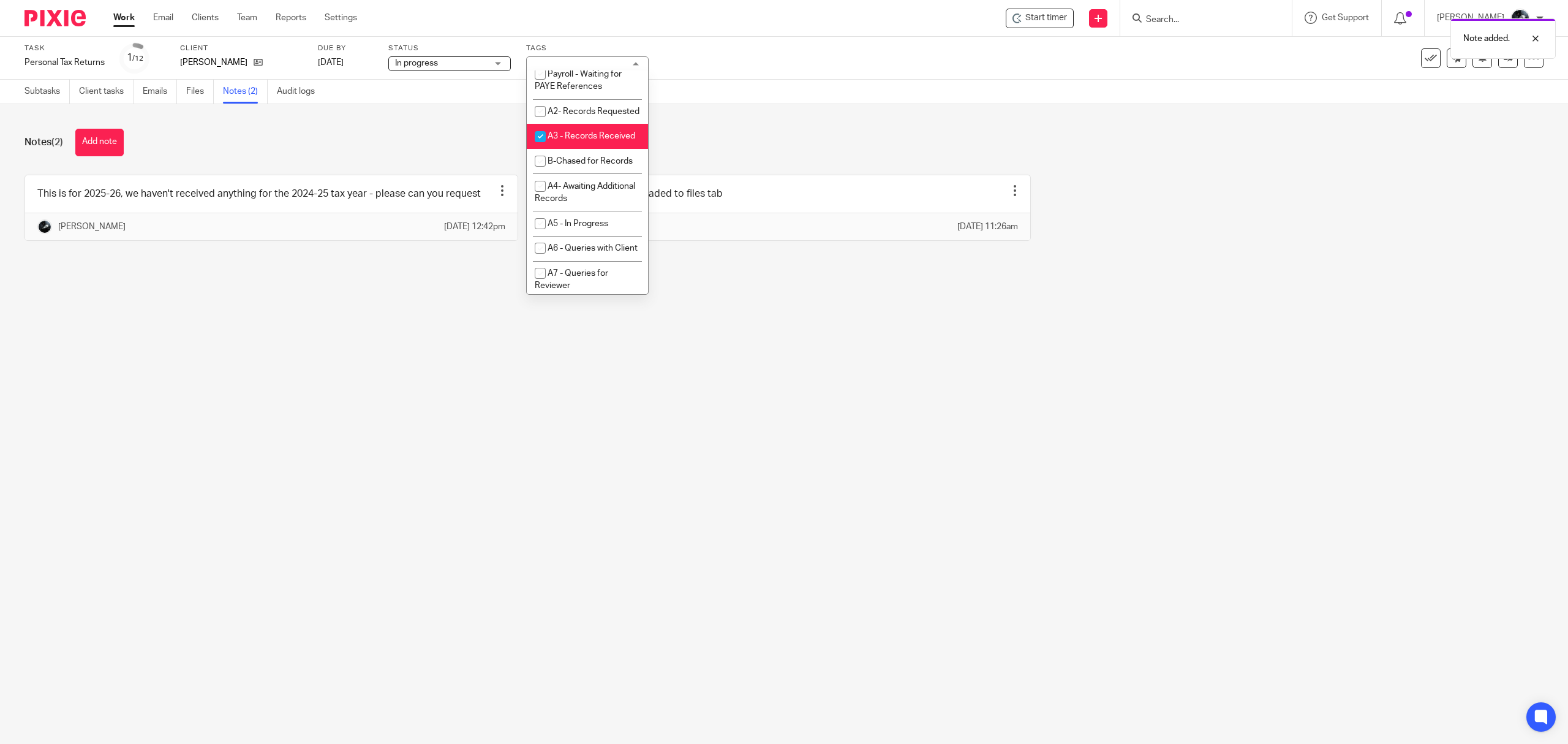
click at [584, 149] on li "A3 - Records Received" at bounding box center [587, 137] width 121 height 25
checkbox input "false"
click at [583, 40] on span "A4- Awaiting Additional Records" at bounding box center [585, 29] width 100 height 21
checkbox input "true"
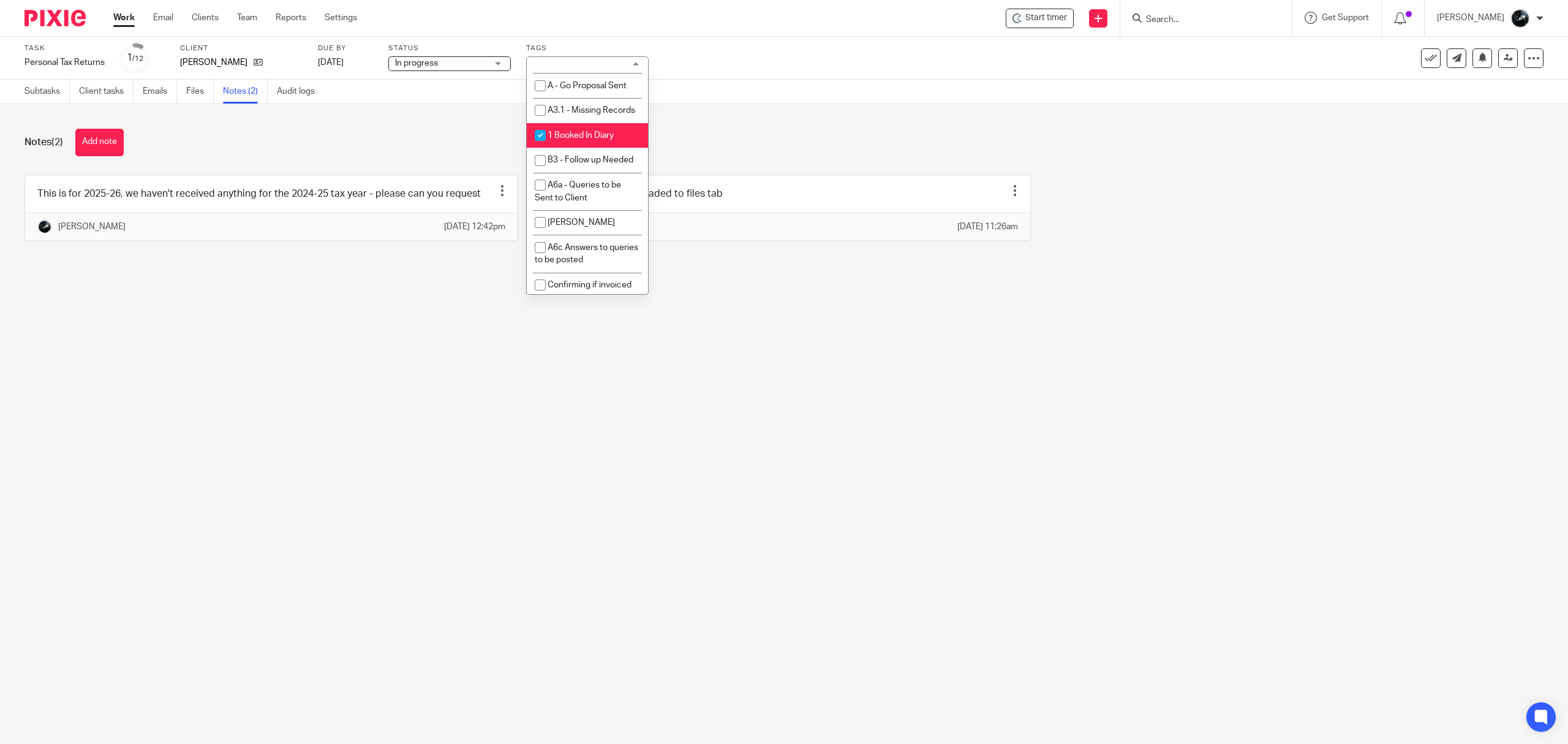
scroll to position [980, 0]
click at [568, 137] on li "1 Booked In Diary" at bounding box center [587, 125] width 121 height 25
checkbox input "false"
click at [733, 327] on main "Task Personal Tax Returns Save Personal Tax Returns 1 /12 Client Gaynor Lee Due…" at bounding box center [784, 372] width 1568 height 744
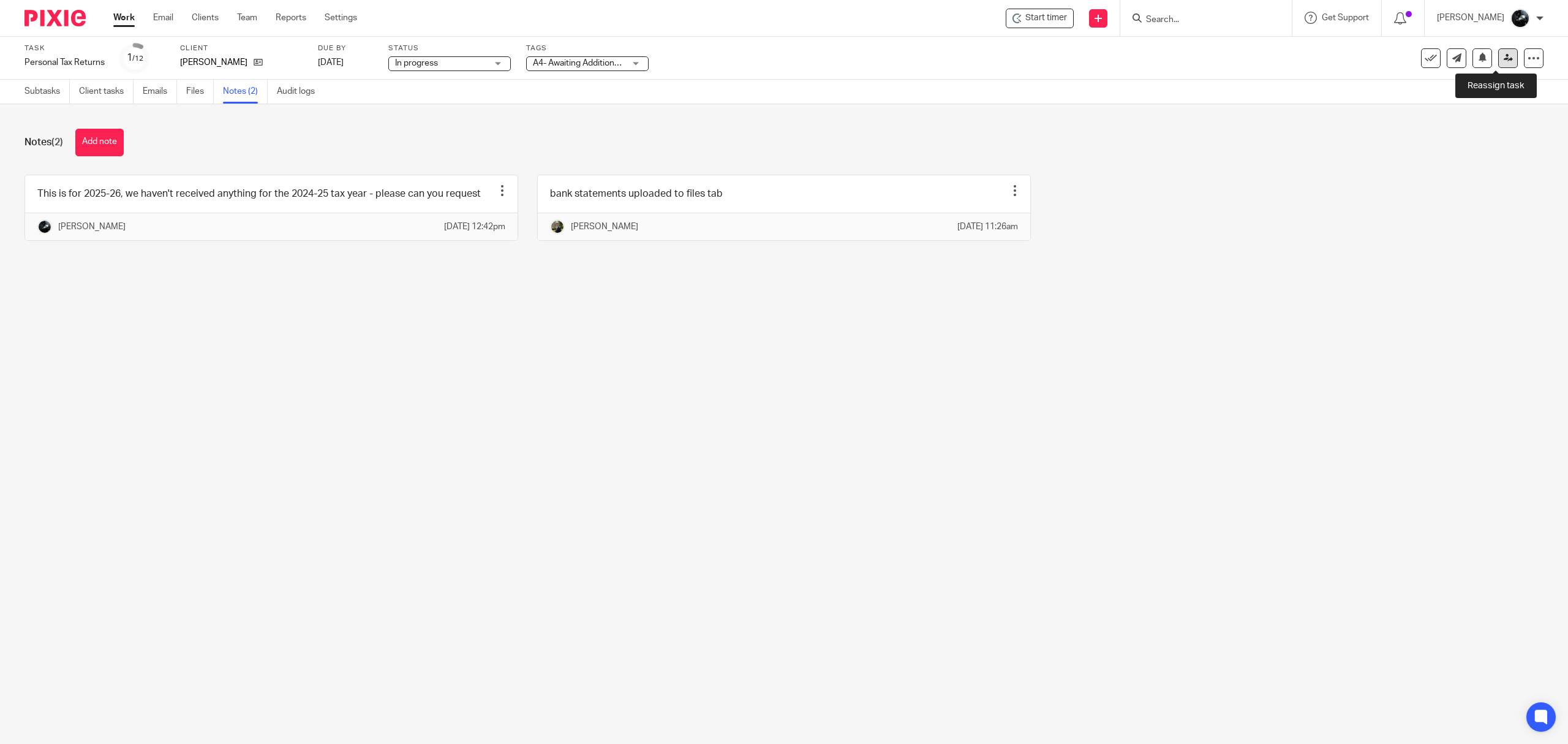
click at [1504, 62] on icon at bounding box center [1508, 58] width 9 height 9
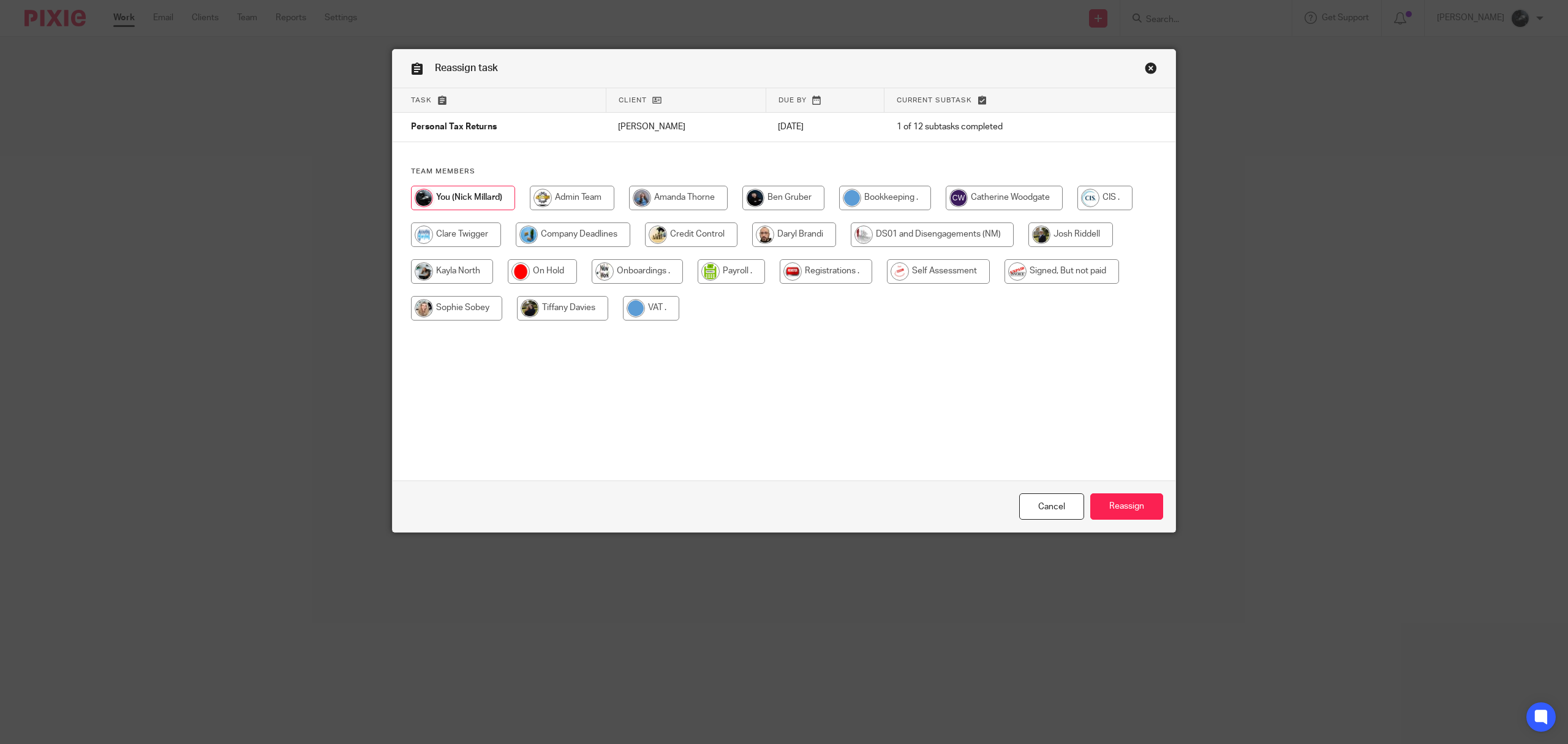
click at [1000, 209] on input "radio" at bounding box center [1004, 198] width 117 height 25
radio input "true"
click at [1127, 506] on input "Reassign" at bounding box center [1126, 506] width 73 height 26
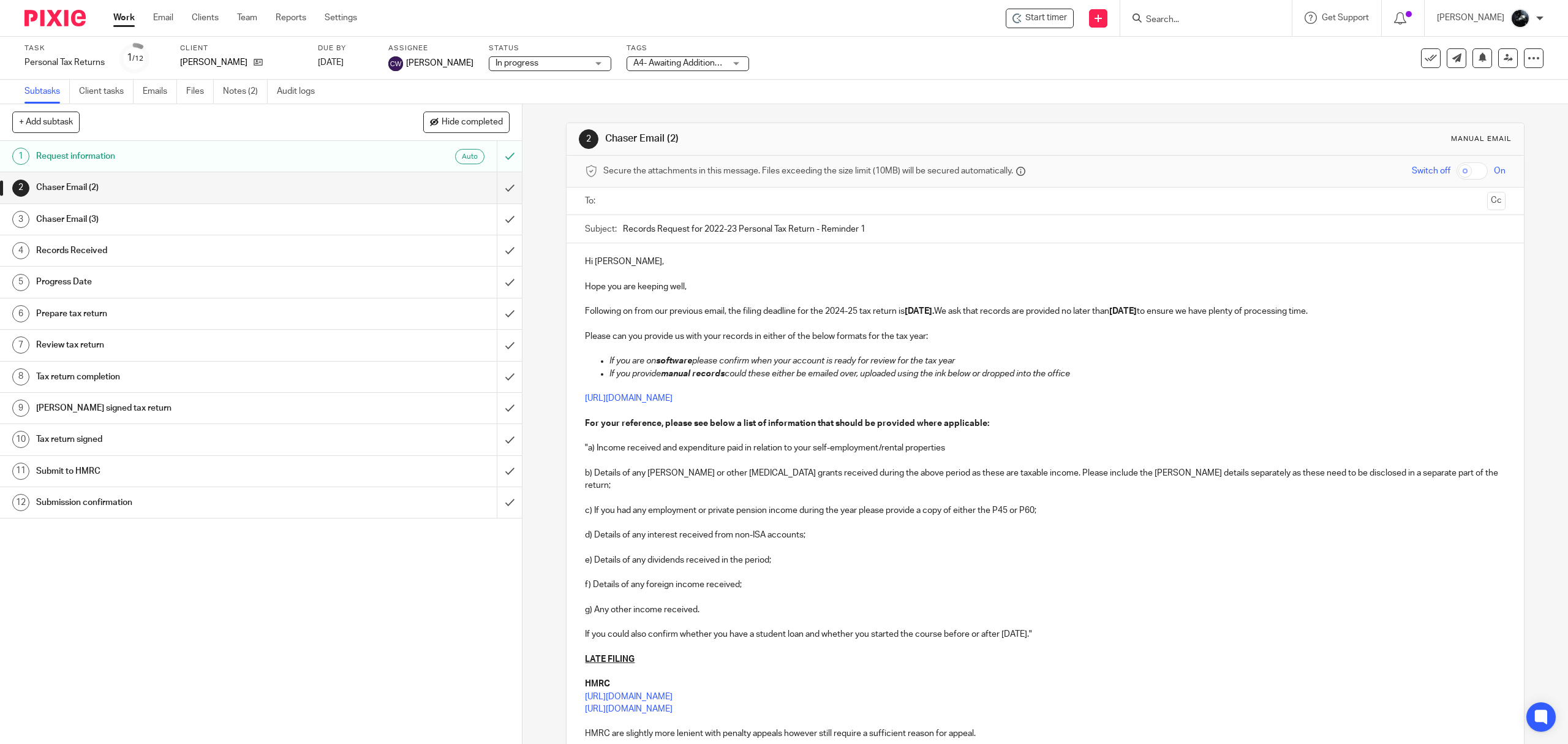
click at [77, 22] on img at bounding box center [56, 18] width 62 height 17
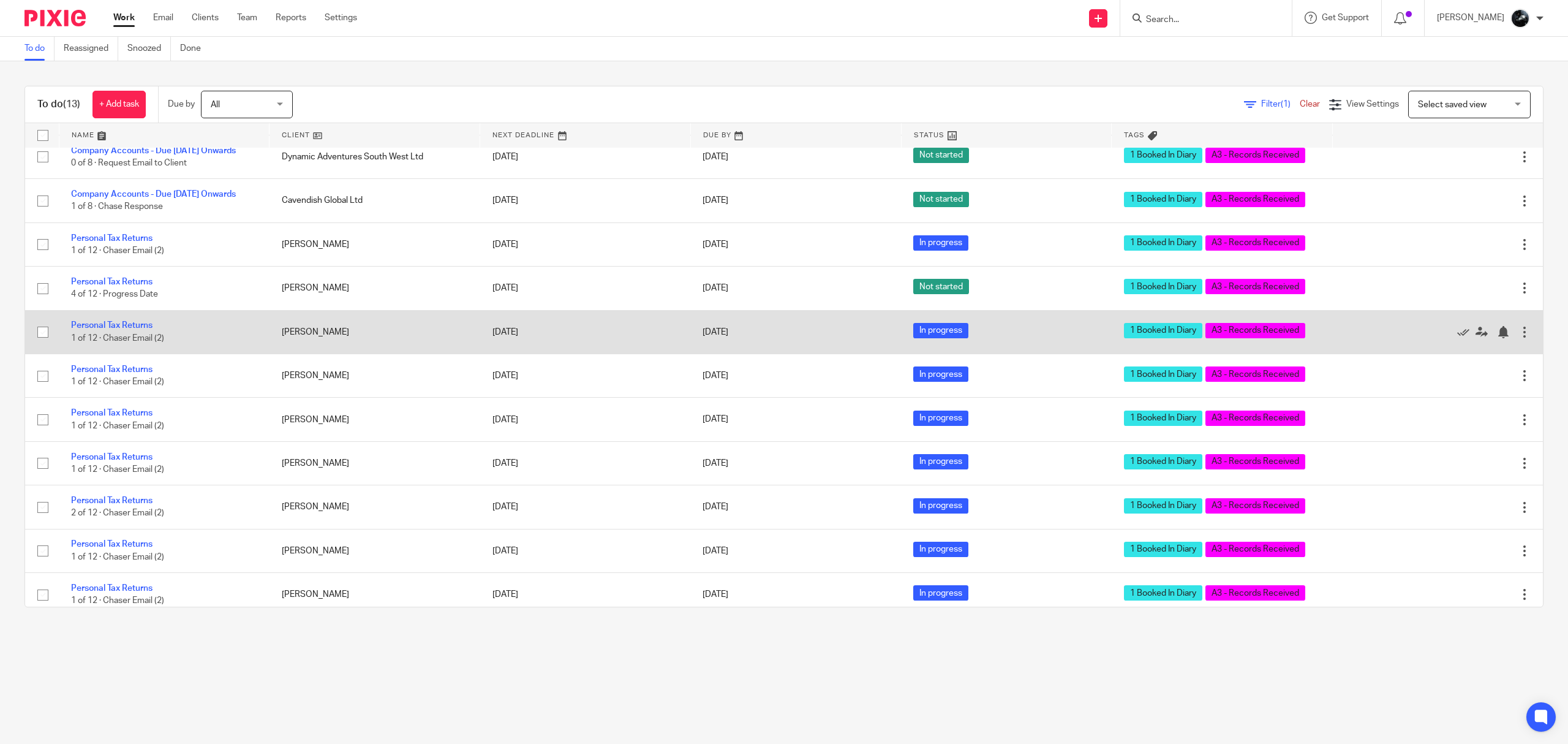
scroll to position [133, 0]
